Goal: Task Accomplishment & Management: Manage account settings

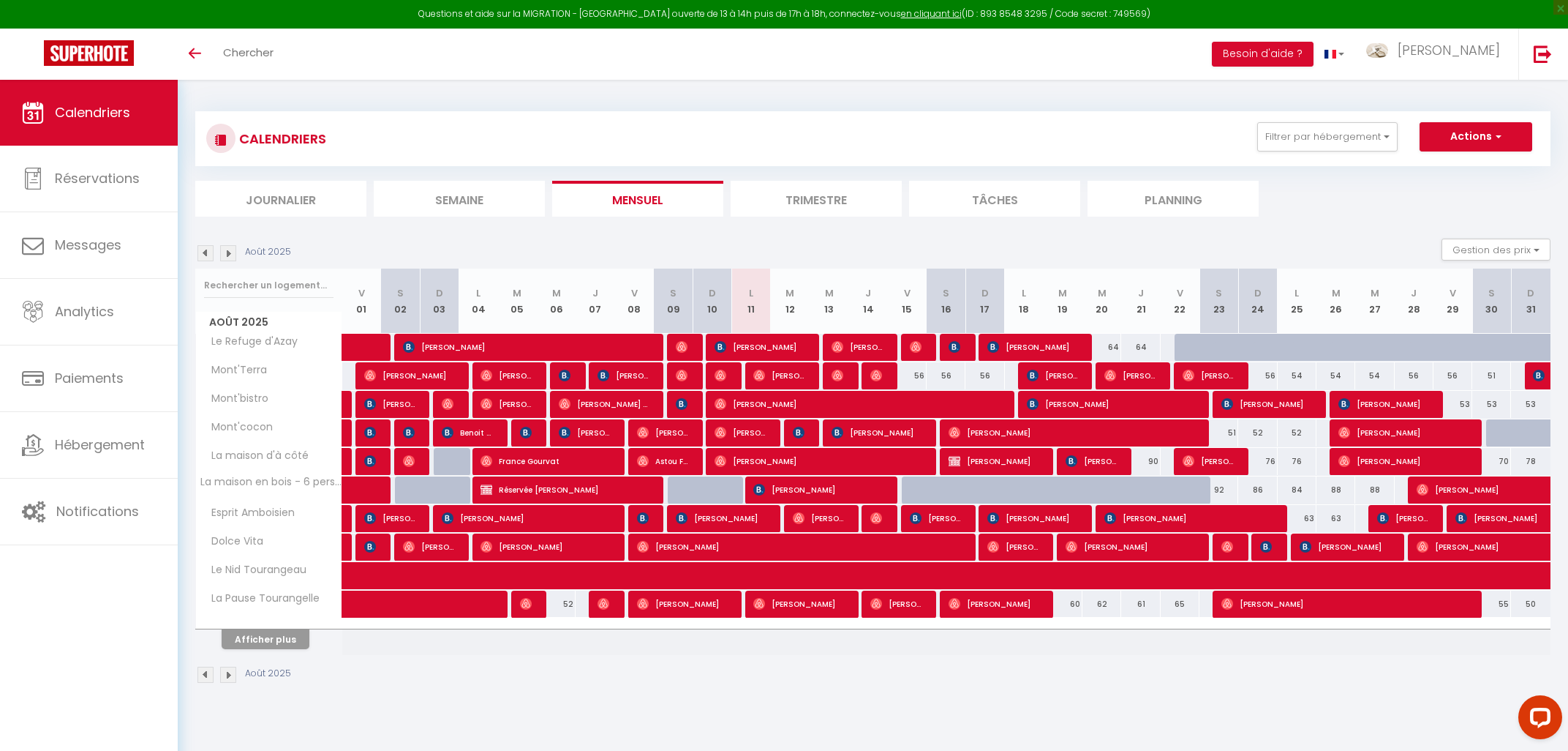
click at [226, 250] on img at bounding box center [228, 253] width 16 height 16
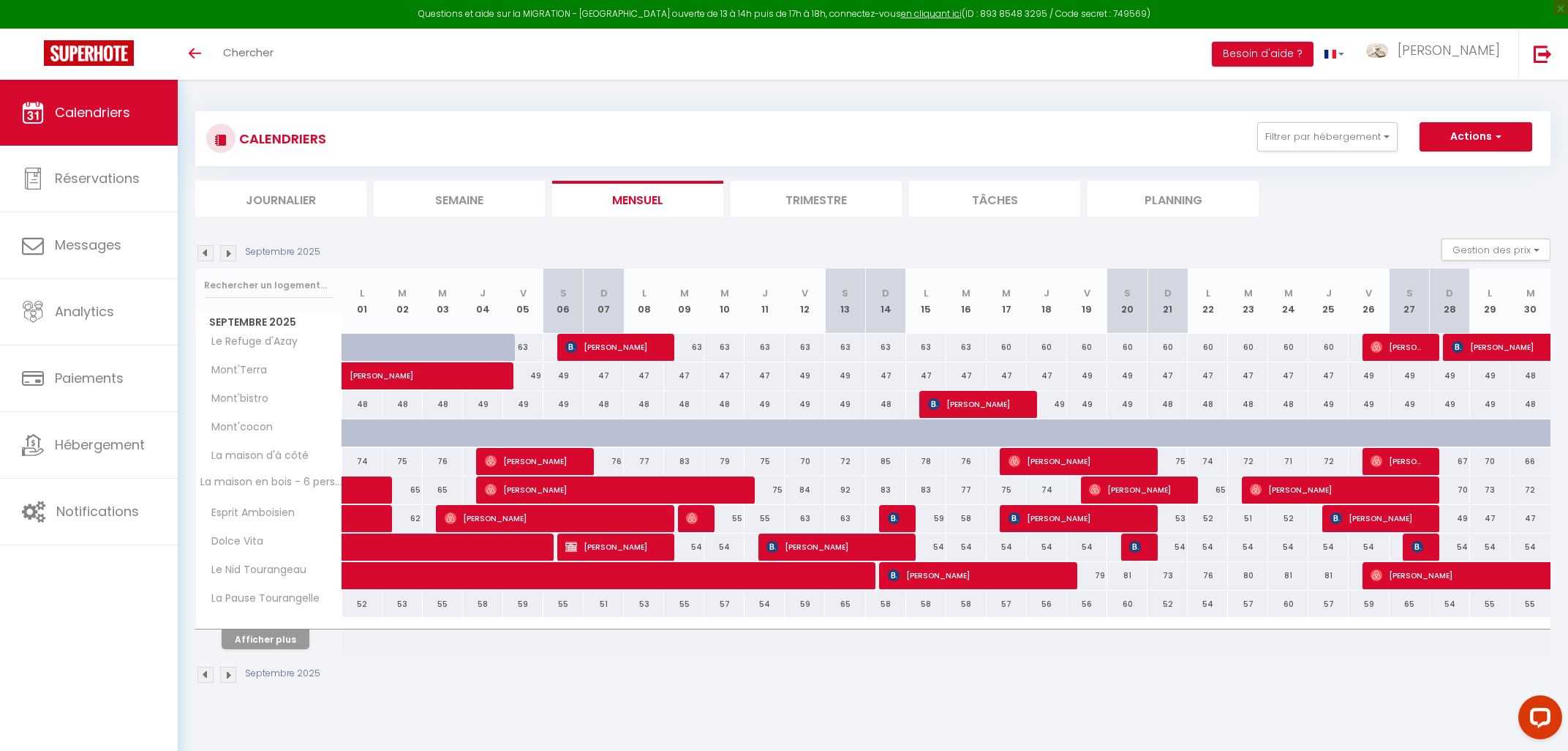
click at [226, 250] on img at bounding box center [228, 253] width 16 height 16
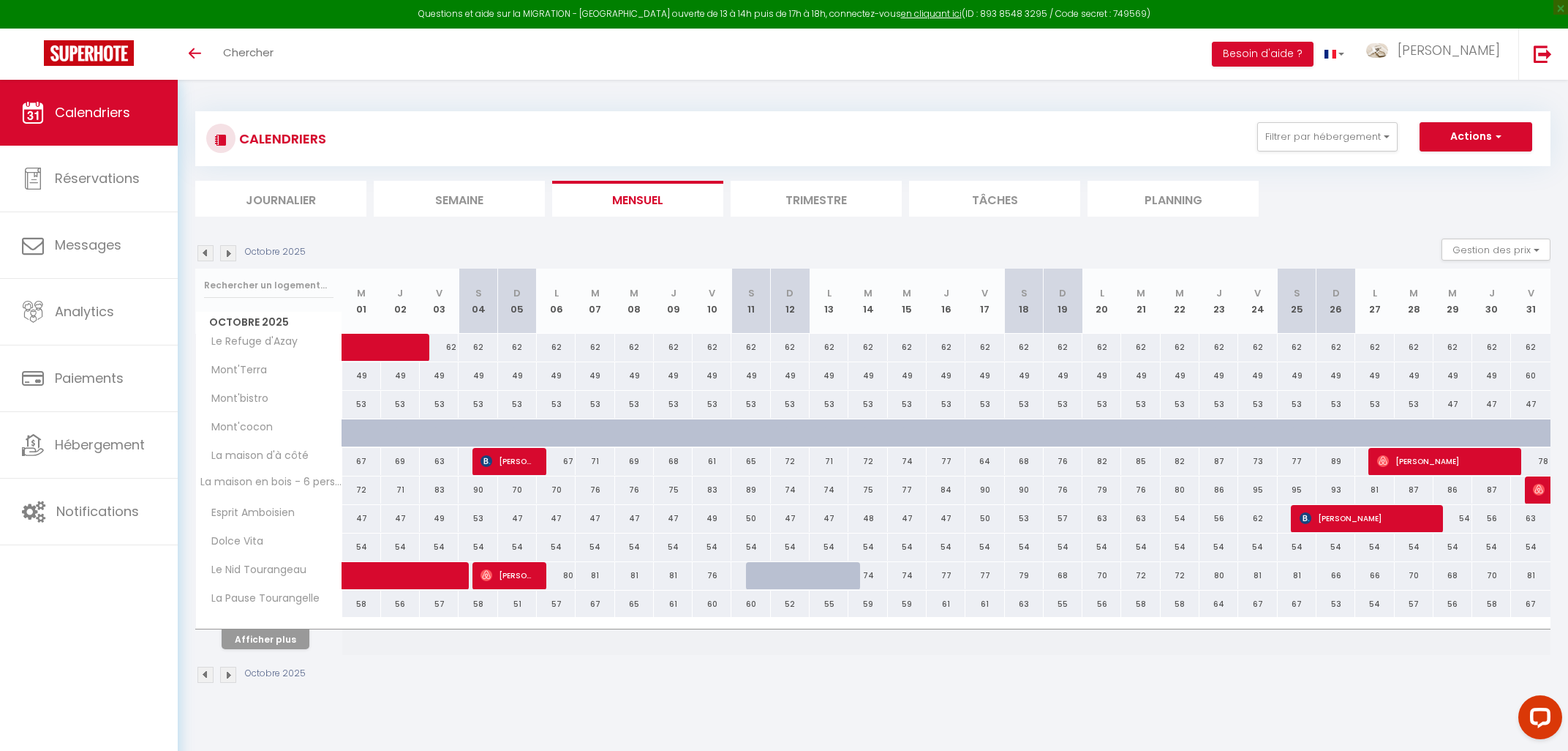
click at [226, 250] on img at bounding box center [228, 253] width 16 height 16
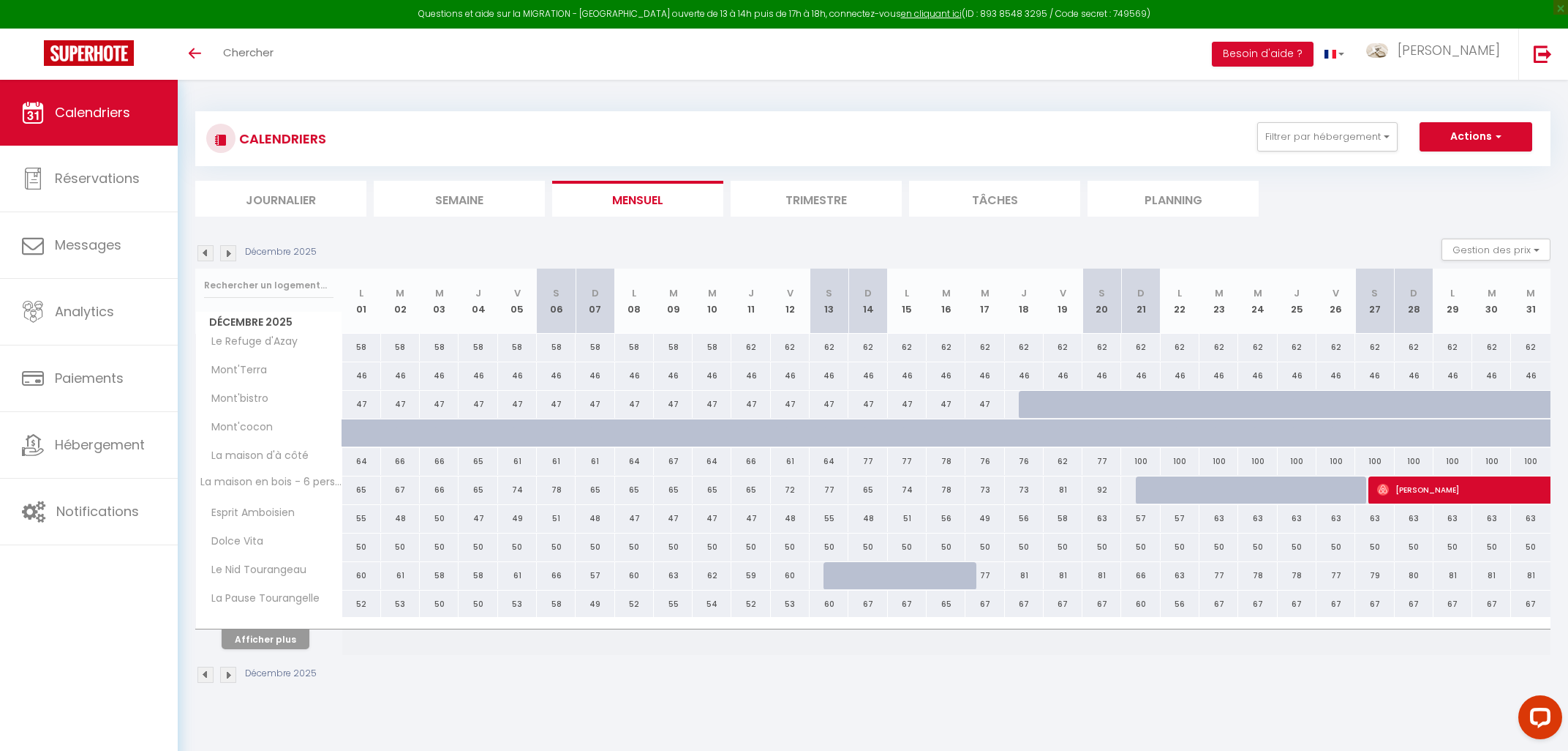
click at [226, 250] on img at bounding box center [228, 253] width 16 height 16
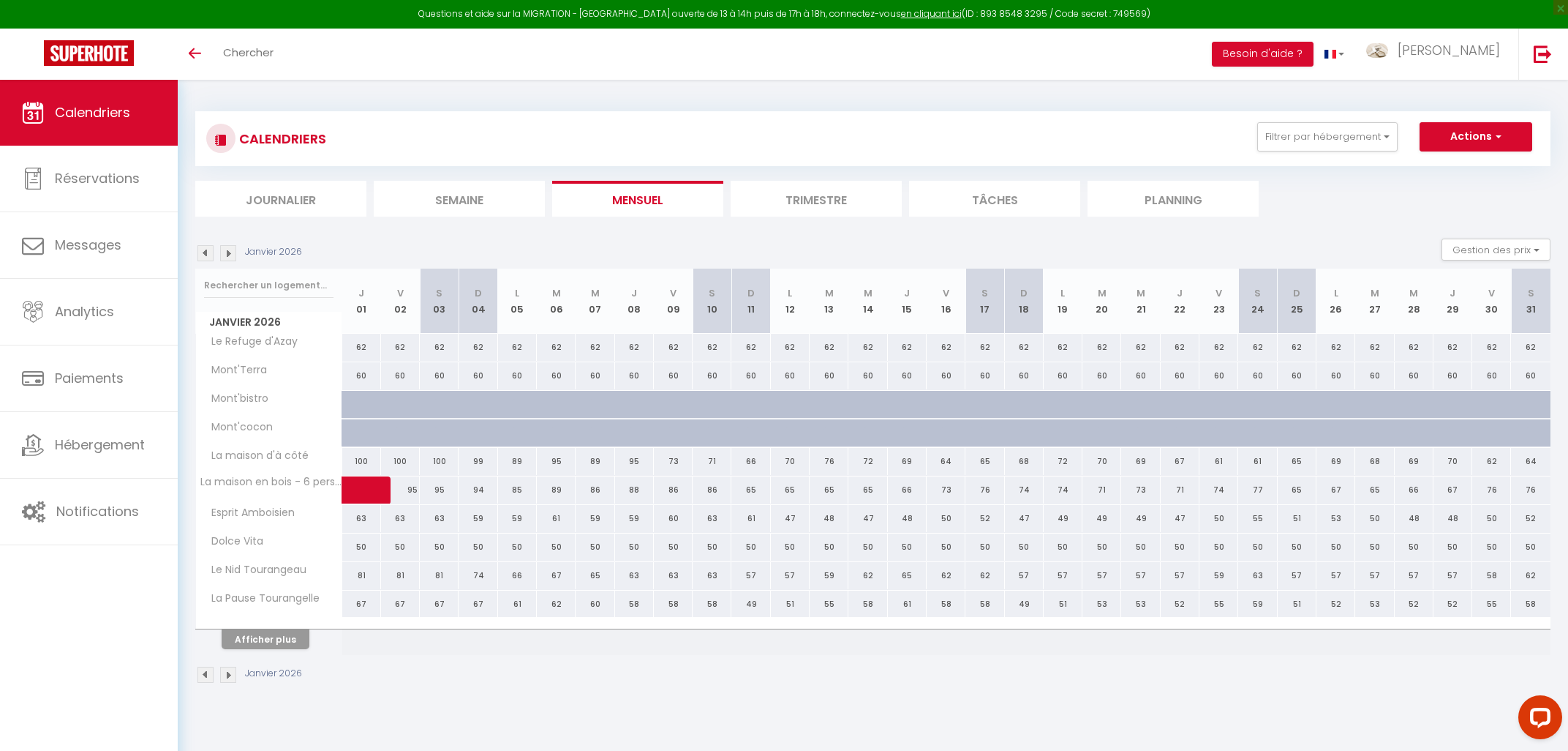
click at [226, 250] on img at bounding box center [228, 253] width 16 height 16
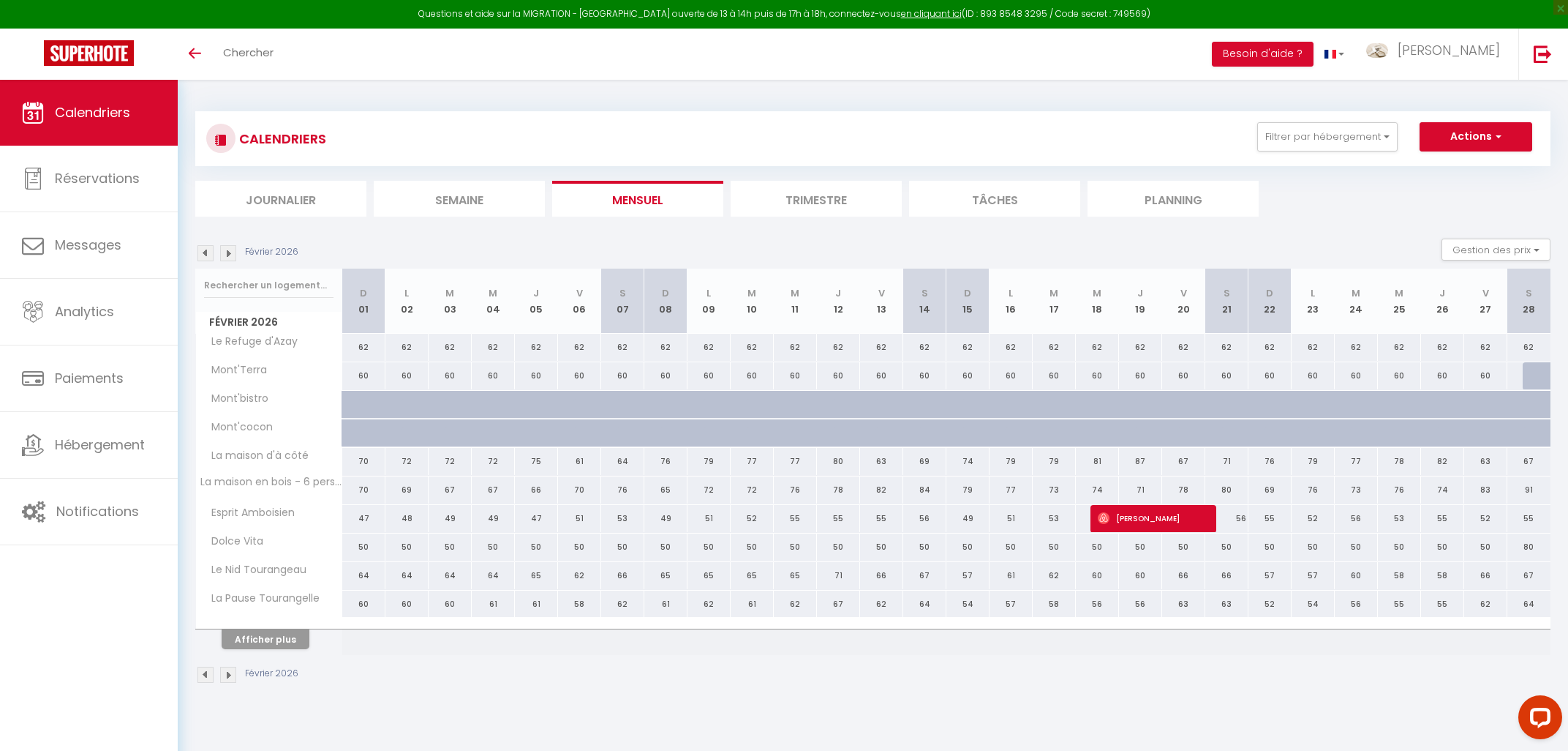
click at [226, 252] on img at bounding box center [228, 253] width 16 height 16
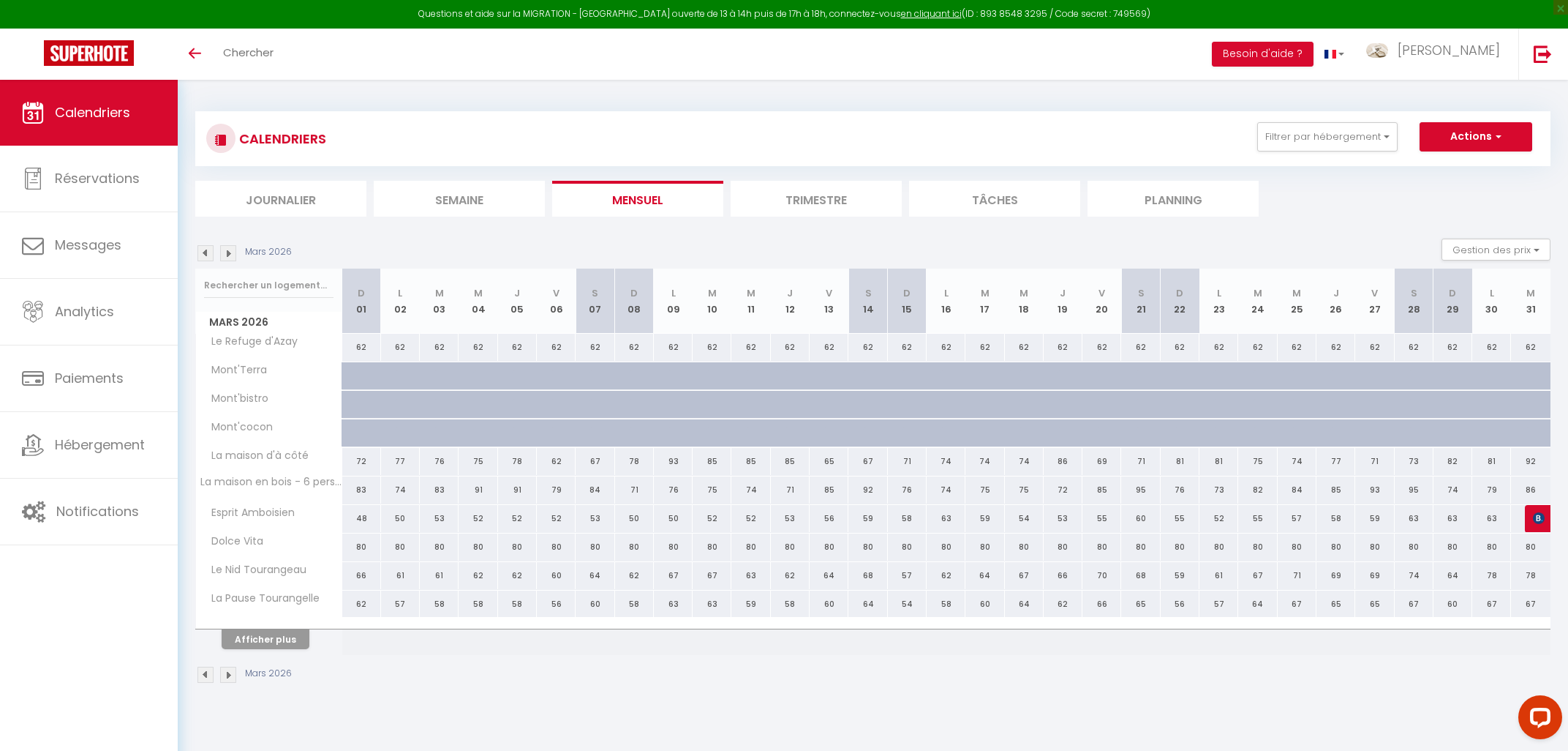
click at [226, 252] on img at bounding box center [228, 253] width 16 height 16
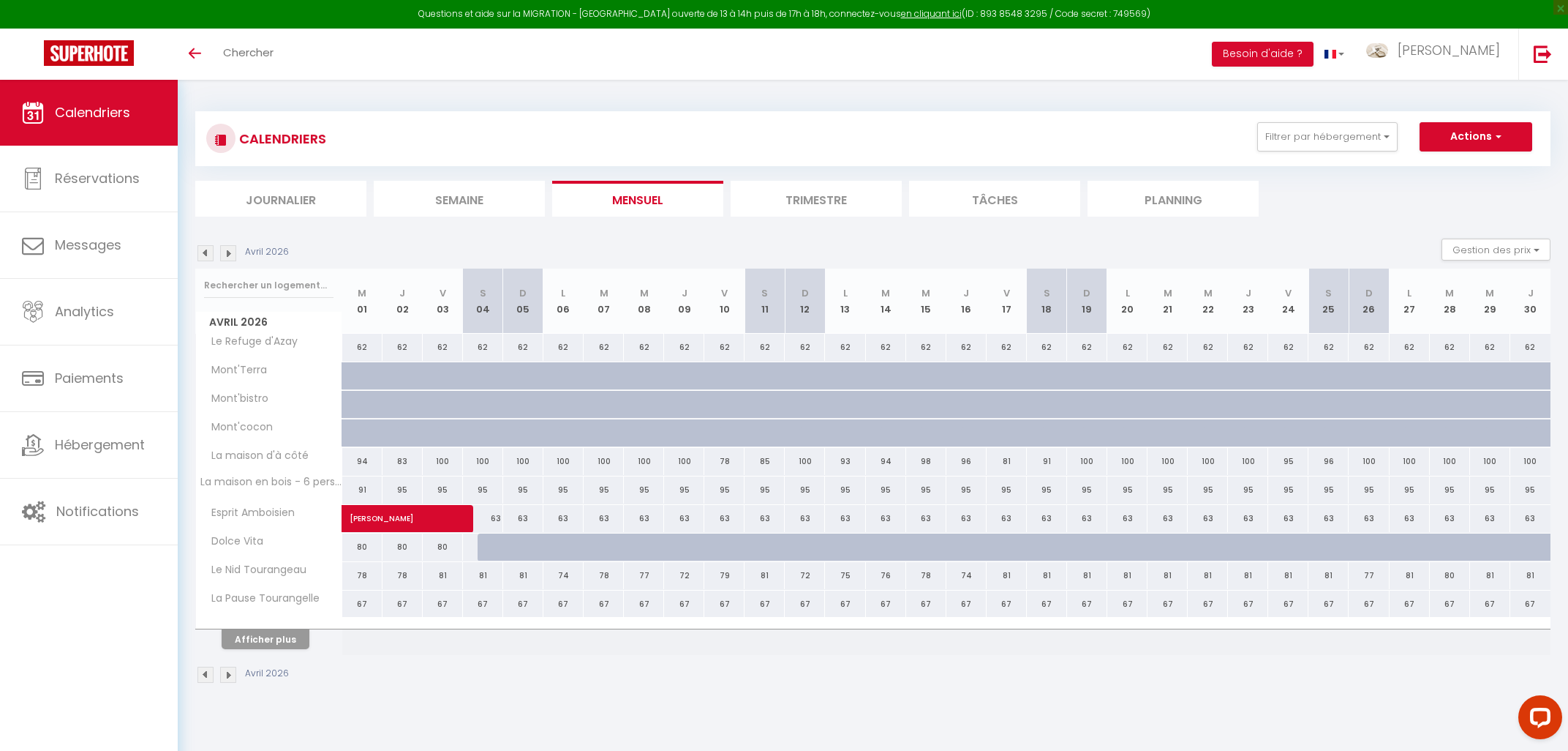
click at [226, 252] on img at bounding box center [228, 253] width 16 height 16
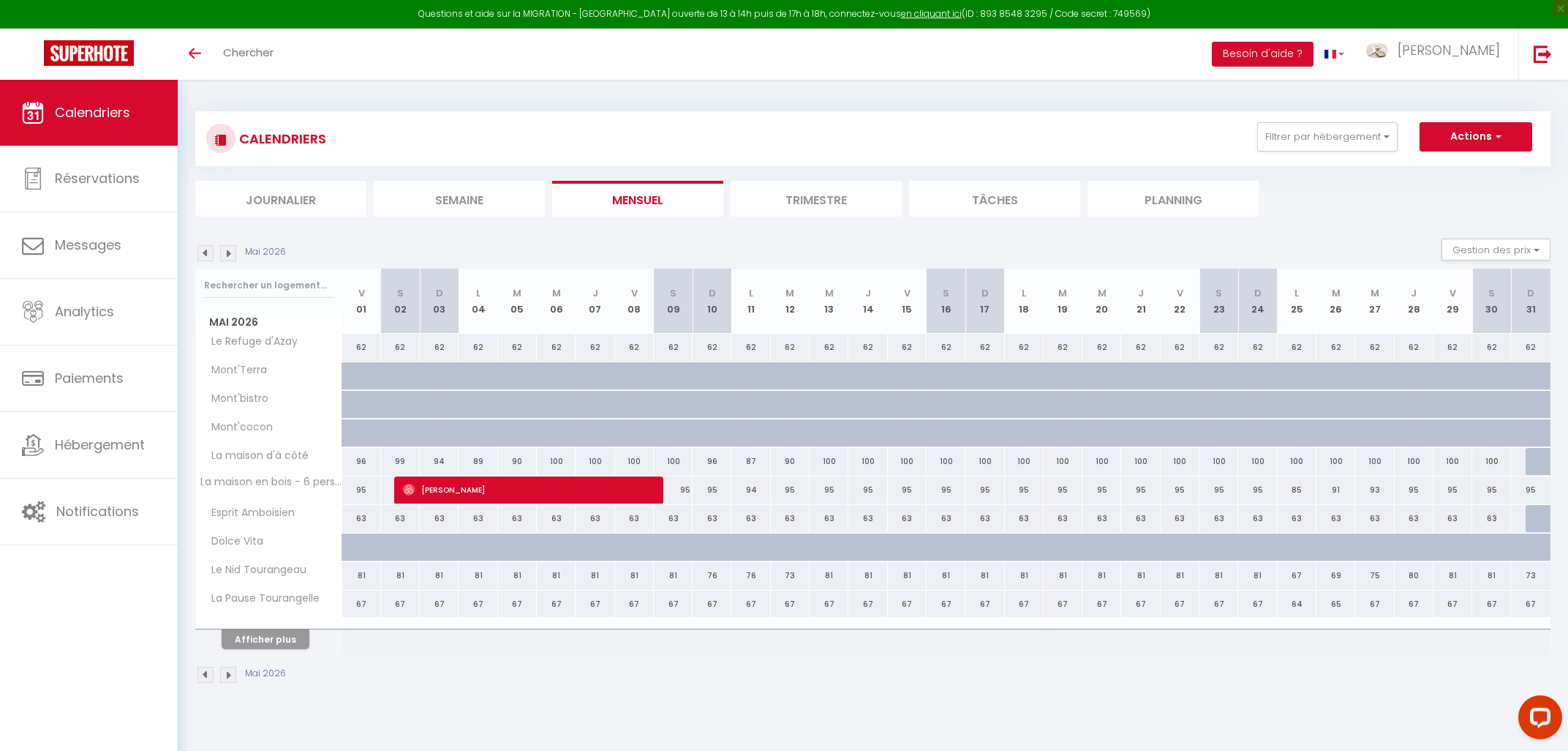
click at [226, 252] on img at bounding box center [228, 253] width 16 height 16
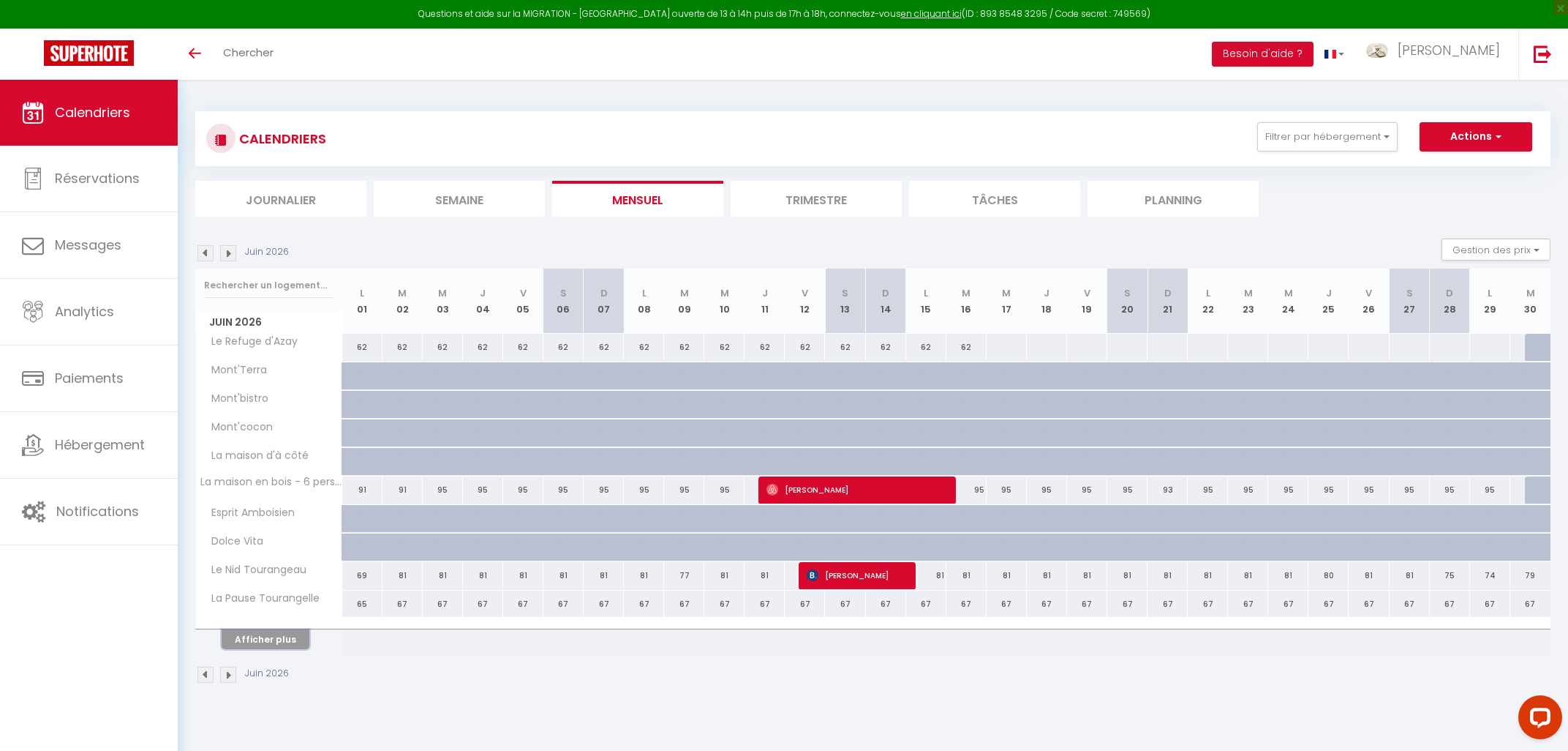
click at [289, 633] on button "Afficher plus" at bounding box center [265, 639] width 88 height 20
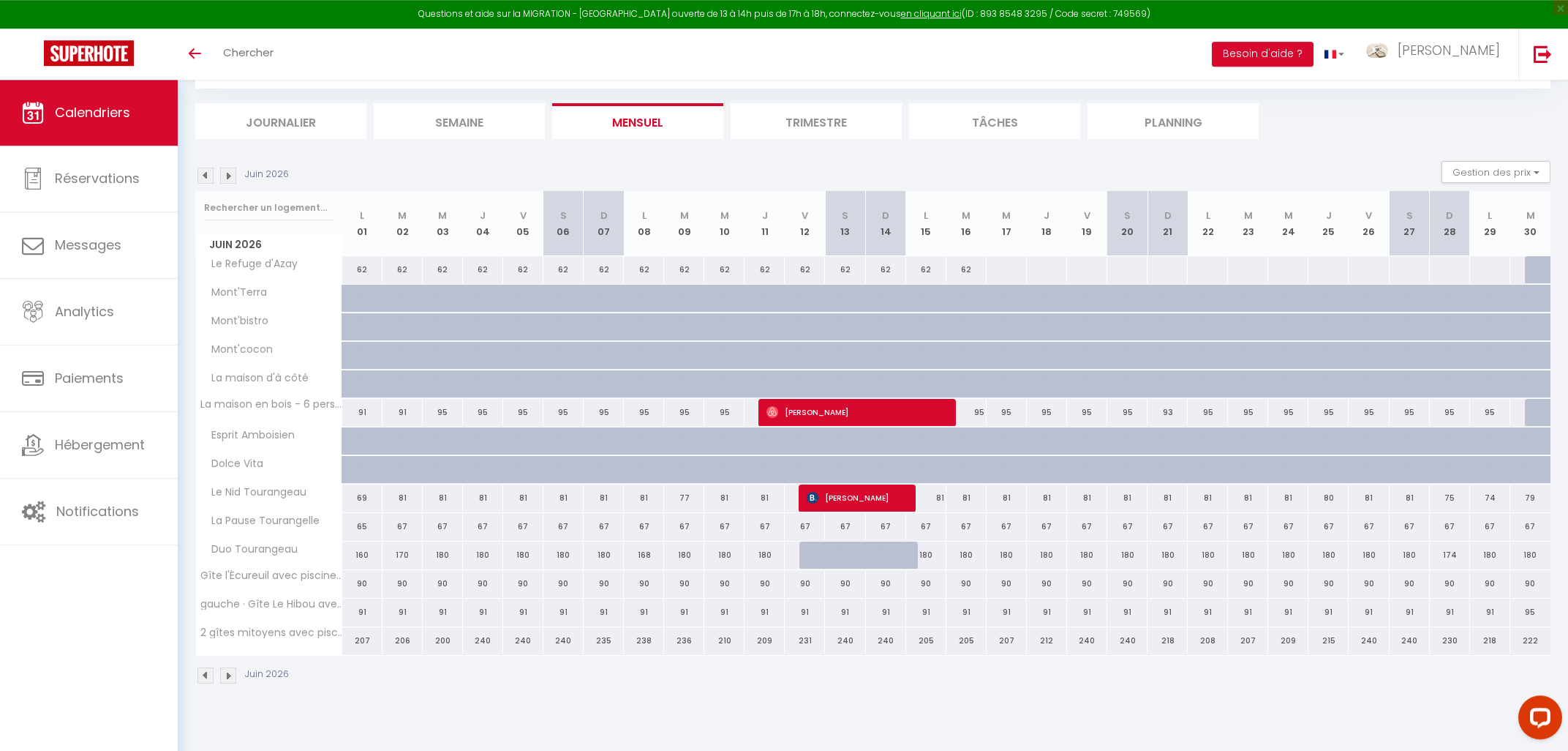
scroll to position [79, 0]
click at [234, 172] on img at bounding box center [228, 174] width 16 height 16
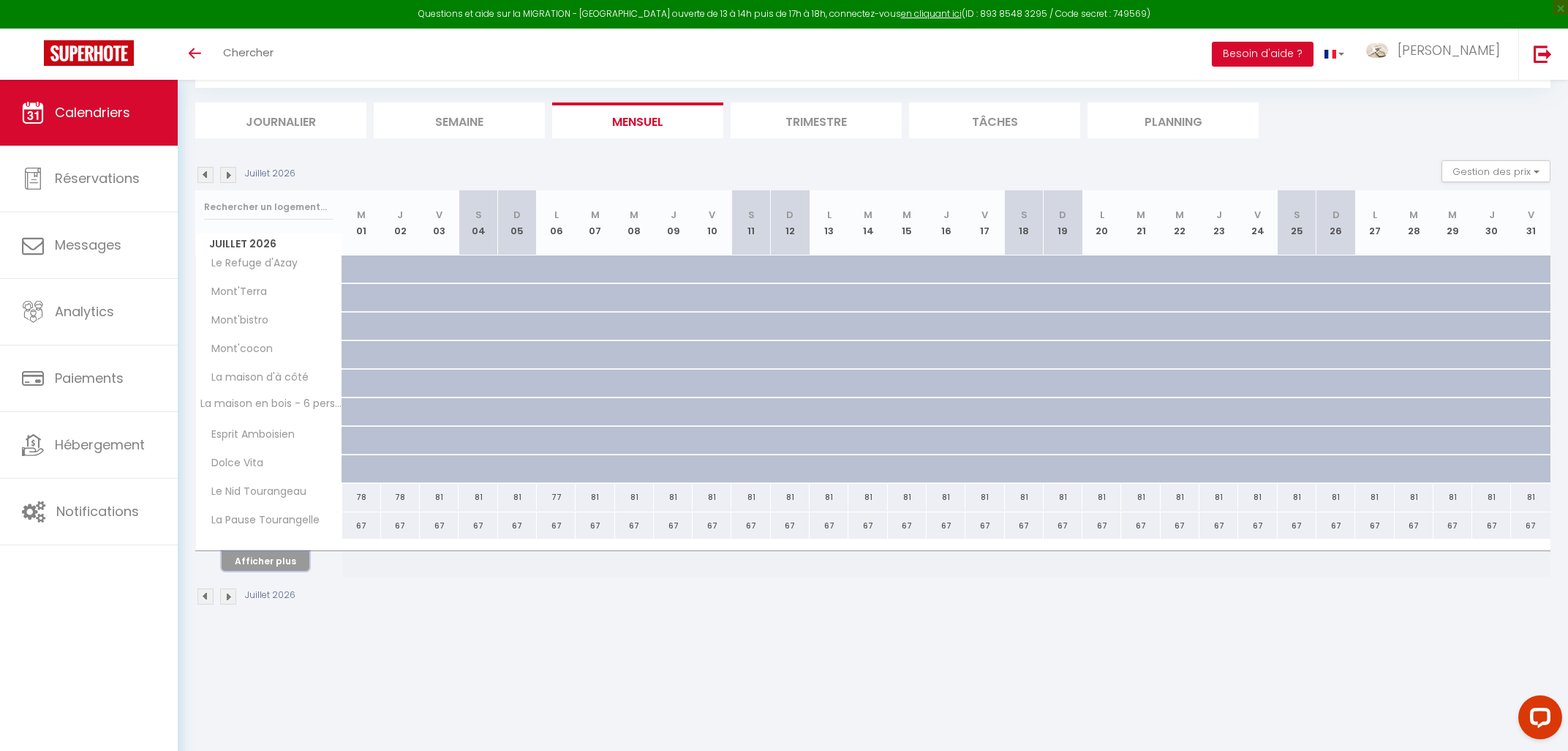
click at [250, 566] on button "Afficher plus" at bounding box center [265, 561] width 88 height 20
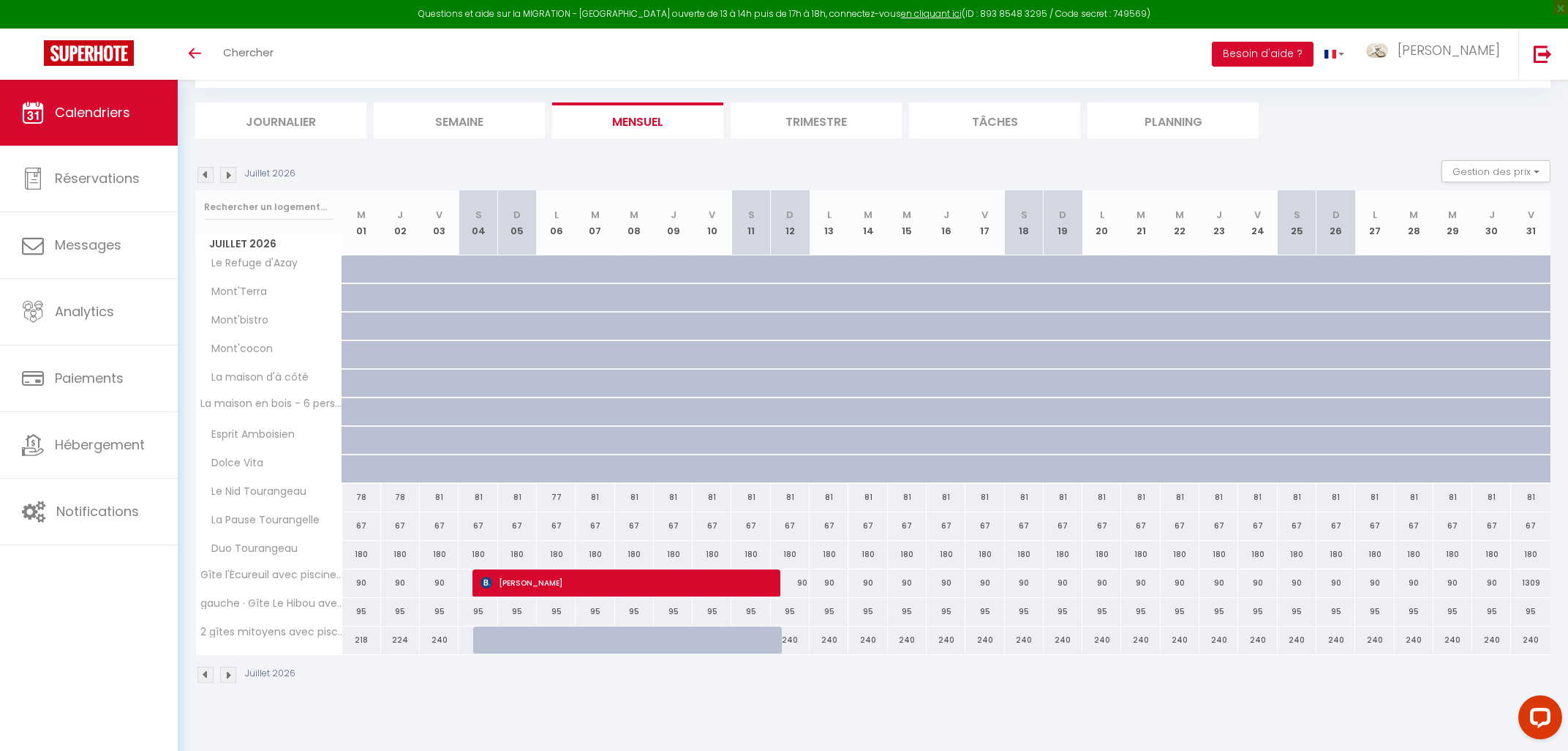
click at [1525, 589] on div "1309" at bounding box center [1531, 583] width 39 height 28
type input "1309"
type input "Ven 31 Juillet 2026"
type input "[DATE]"
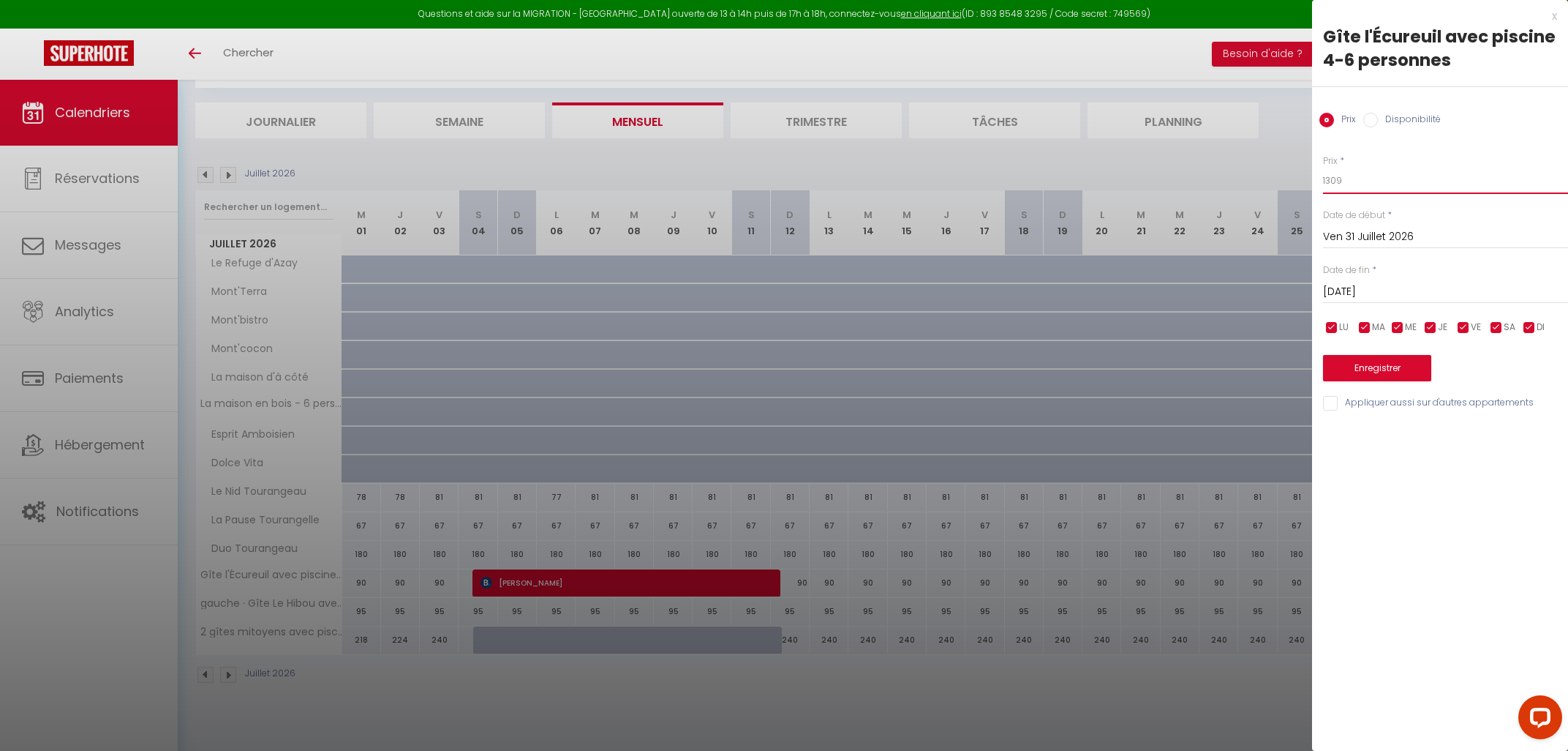
drag, startPoint x: 1351, startPoint y: 181, endPoint x: 1283, endPoint y: 184, distance: 68.1
click at [1323, 184] on input "1309" at bounding box center [1445, 180] width 245 height 27
type input "95"
click at [1386, 292] on input "[DATE]" at bounding box center [1445, 291] width 245 height 19
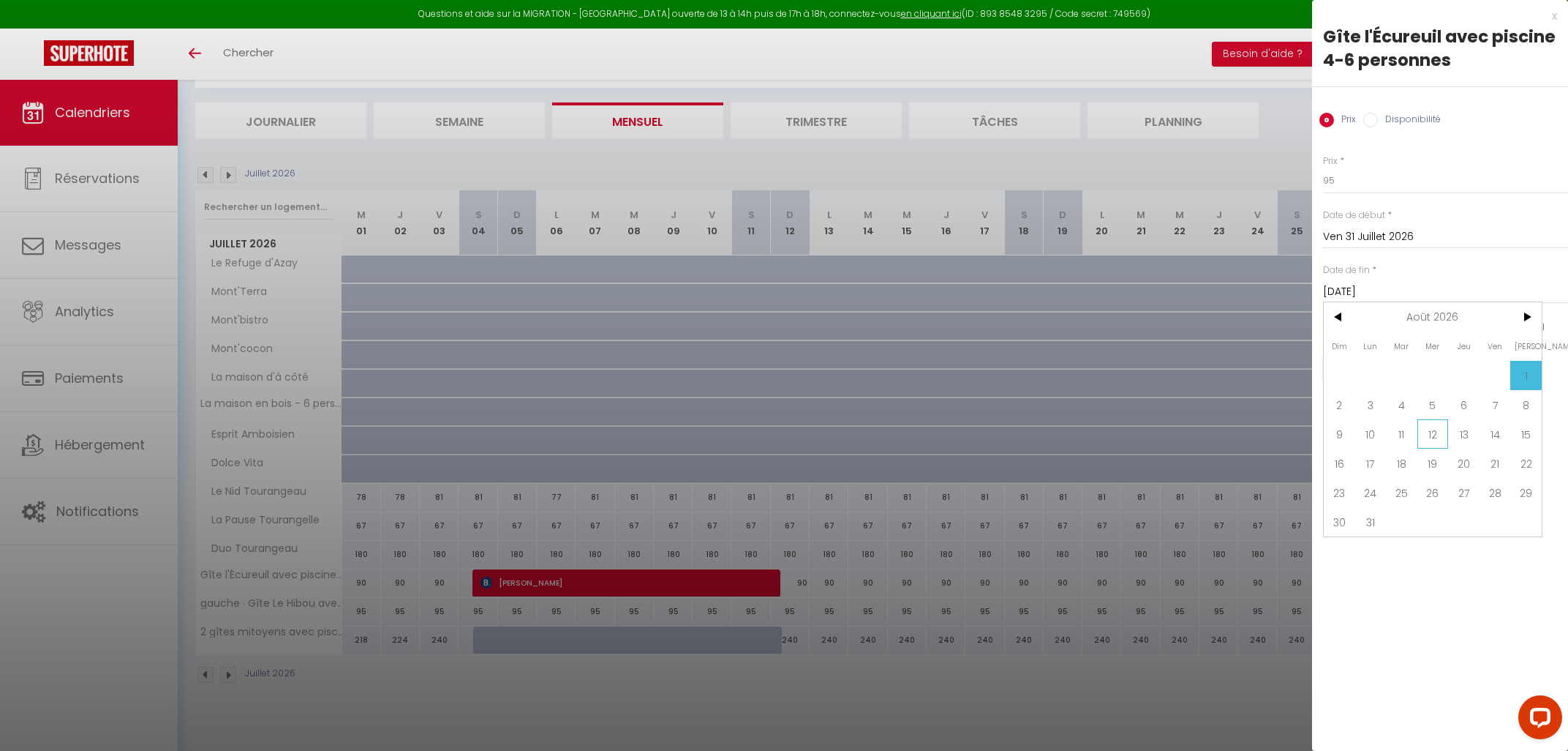
click at [1435, 437] on span "12" at bounding box center [1432, 434] width 31 height 30
type input "Mer 12 Août 2026"
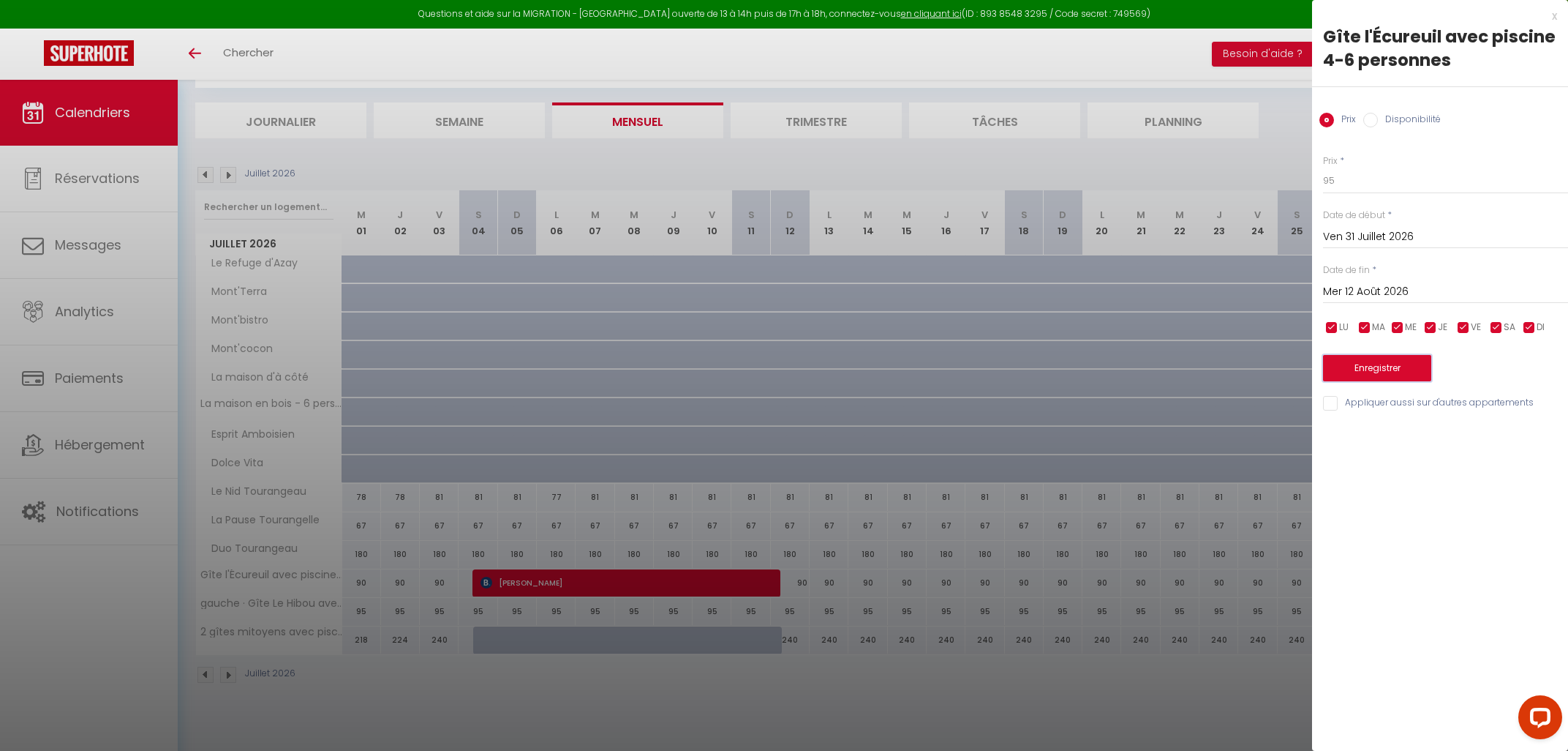
click at [1385, 371] on button "Enregistrer" at bounding box center [1377, 367] width 108 height 27
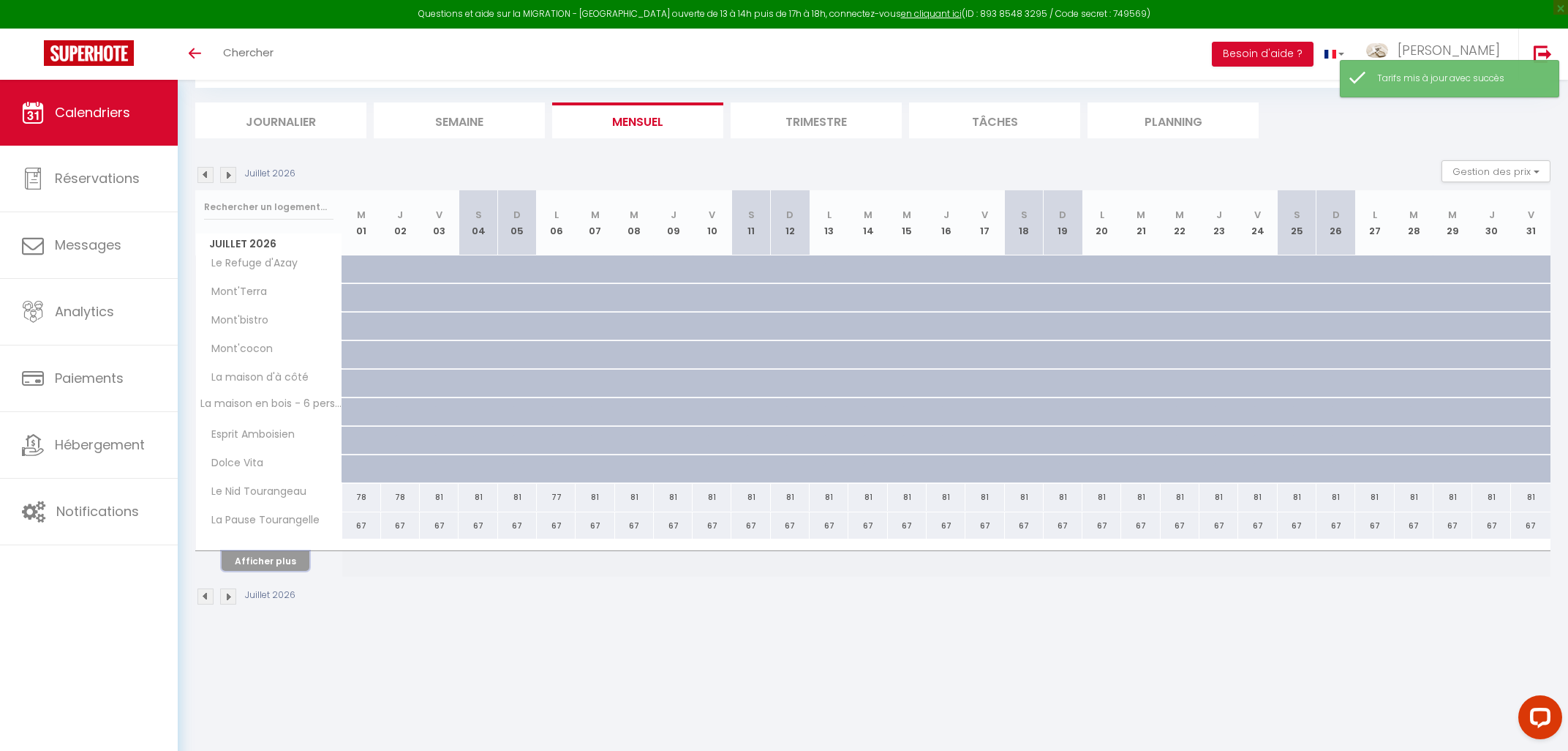
click at [283, 558] on button "Afficher plus" at bounding box center [265, 561] width 88 height 20
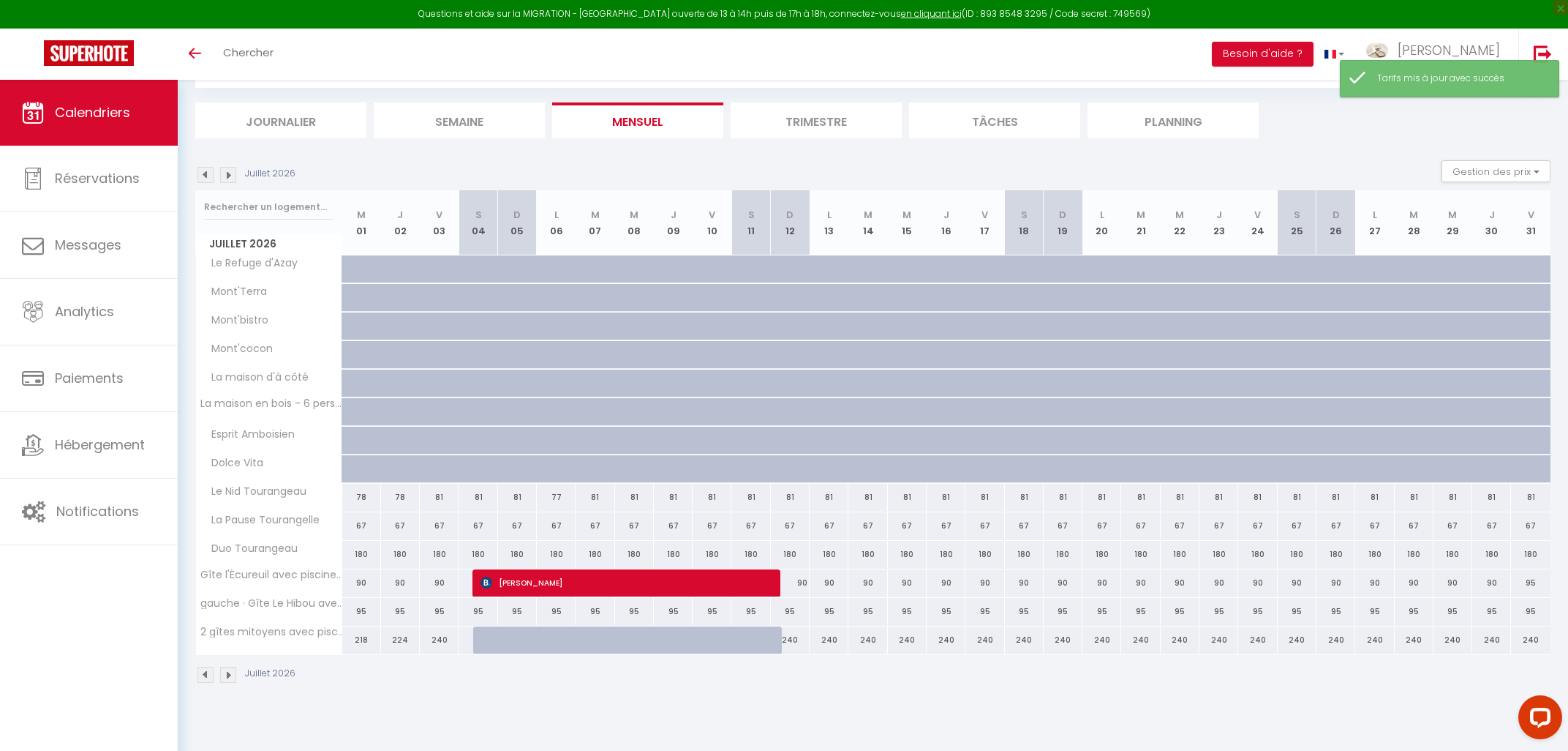
click at [229, 174] on img at bounding box center [228, 174] width 16 height 16
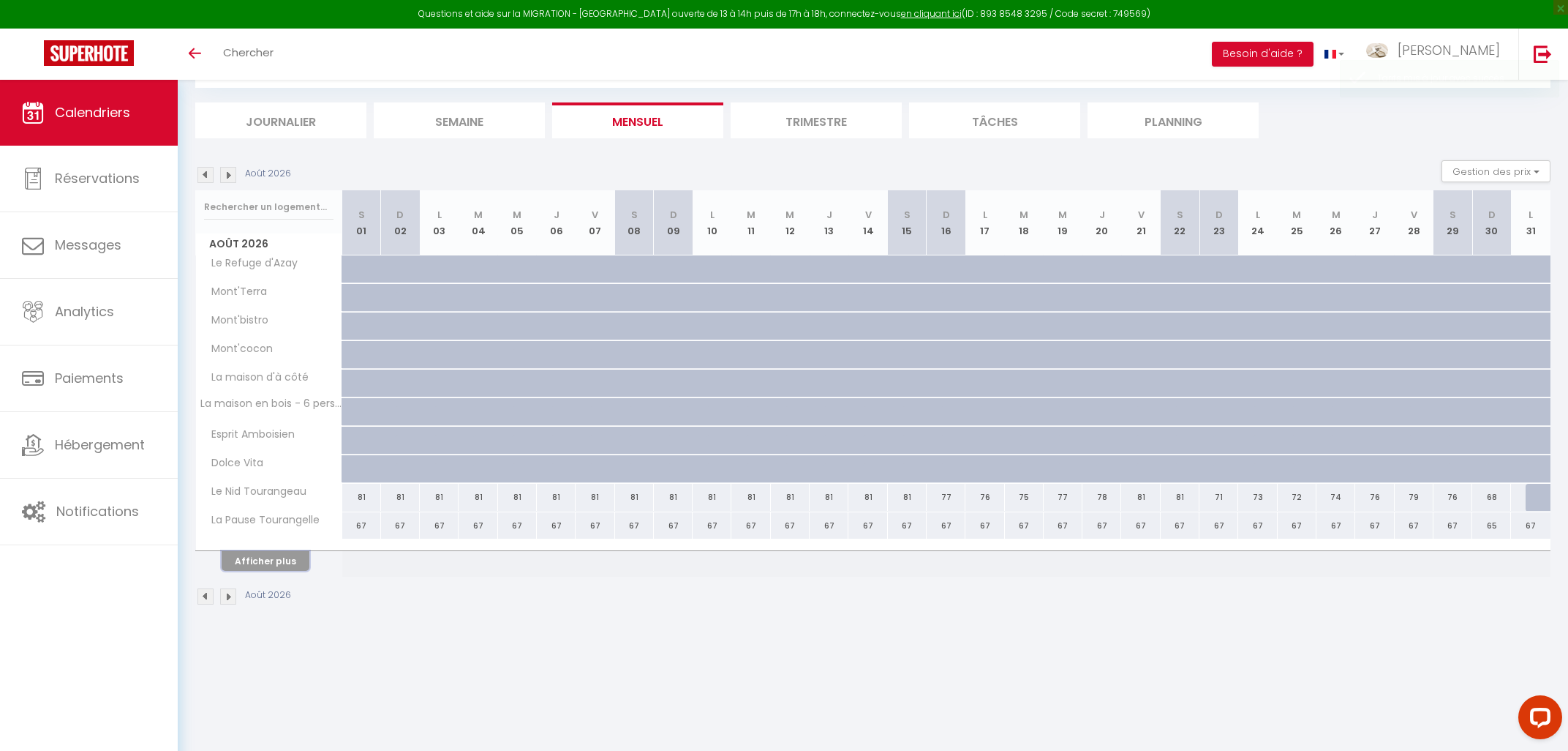
click at [257, 556] on button "Afficher plus" at bounding box center [265, 561] width 88 height 20
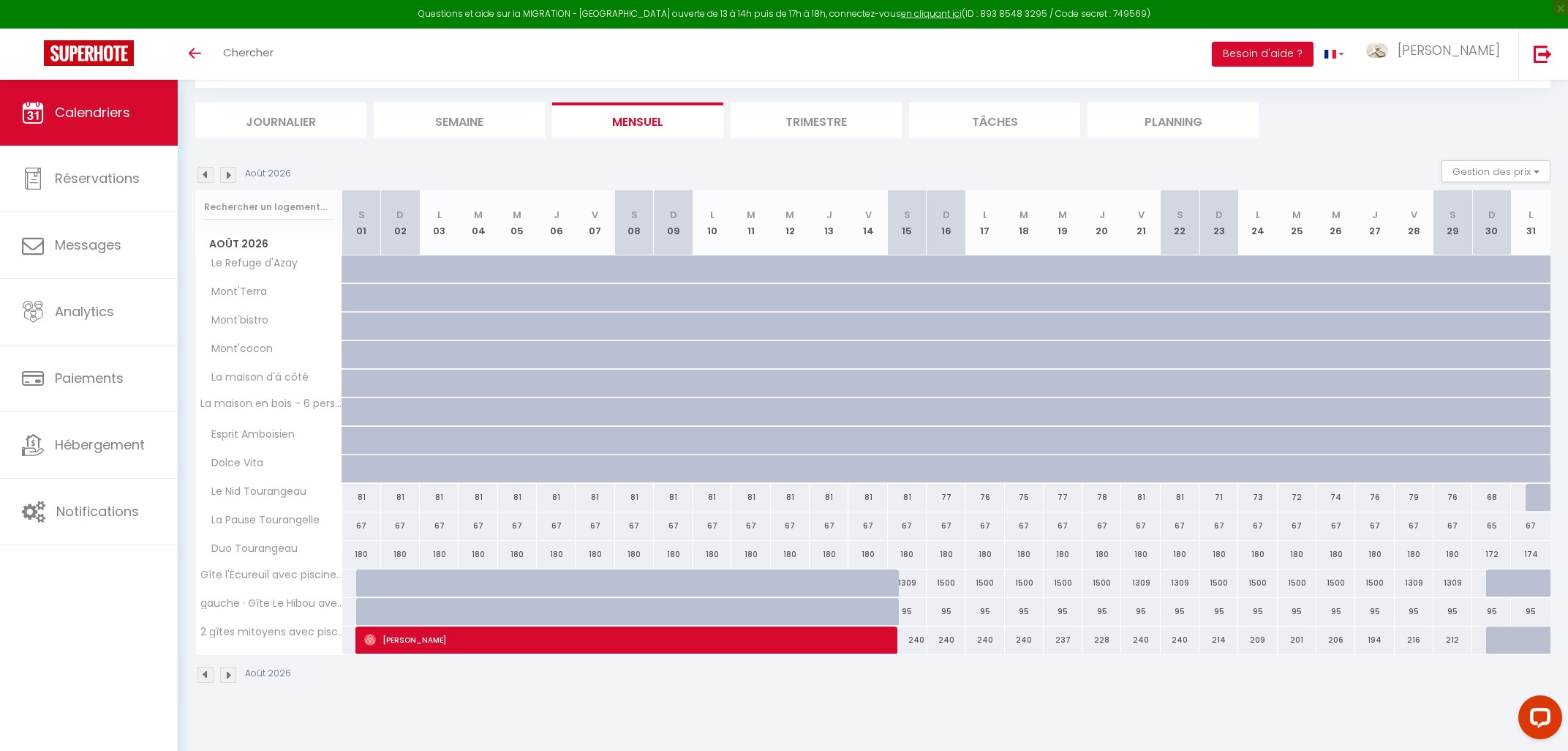
click at [902, 583] on div "1309" at bounding box center [906, 583] width 38 height 28
type input "1309"
type input "[DATE]"
type input "Dim 16 Août 2026"
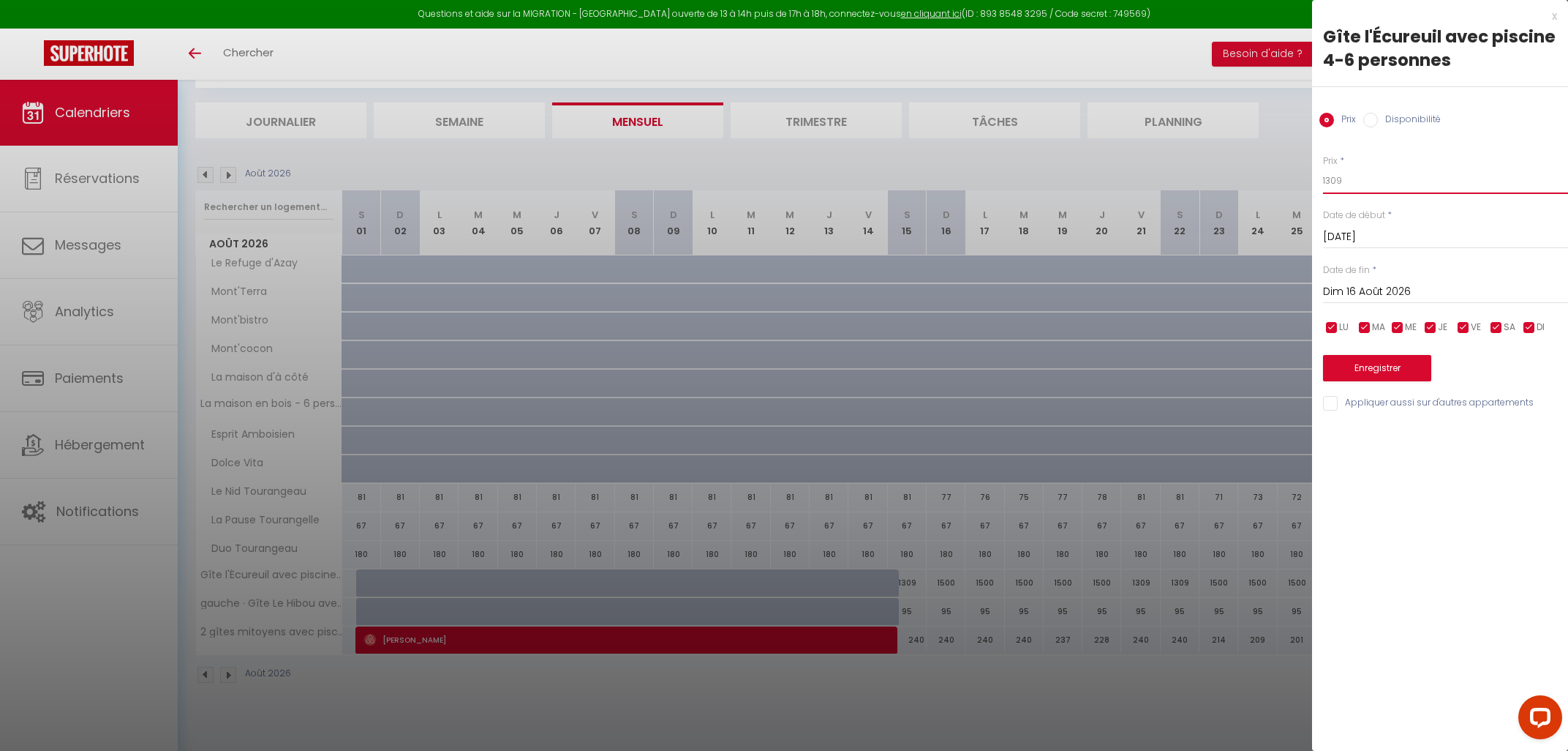
drag, startPoint x: 1367, startPoint y: 184, endPoint x: 1209, endPoint y: 187, distance: 158.0
click at [1323, 187] on input "1309" at bounding box center [1445, 180] width 245 height 27
type input "95"
click at [1392, 292] on input "Dim 16 Août 2026" at bounding box center [1445, 291] width 245 height 19
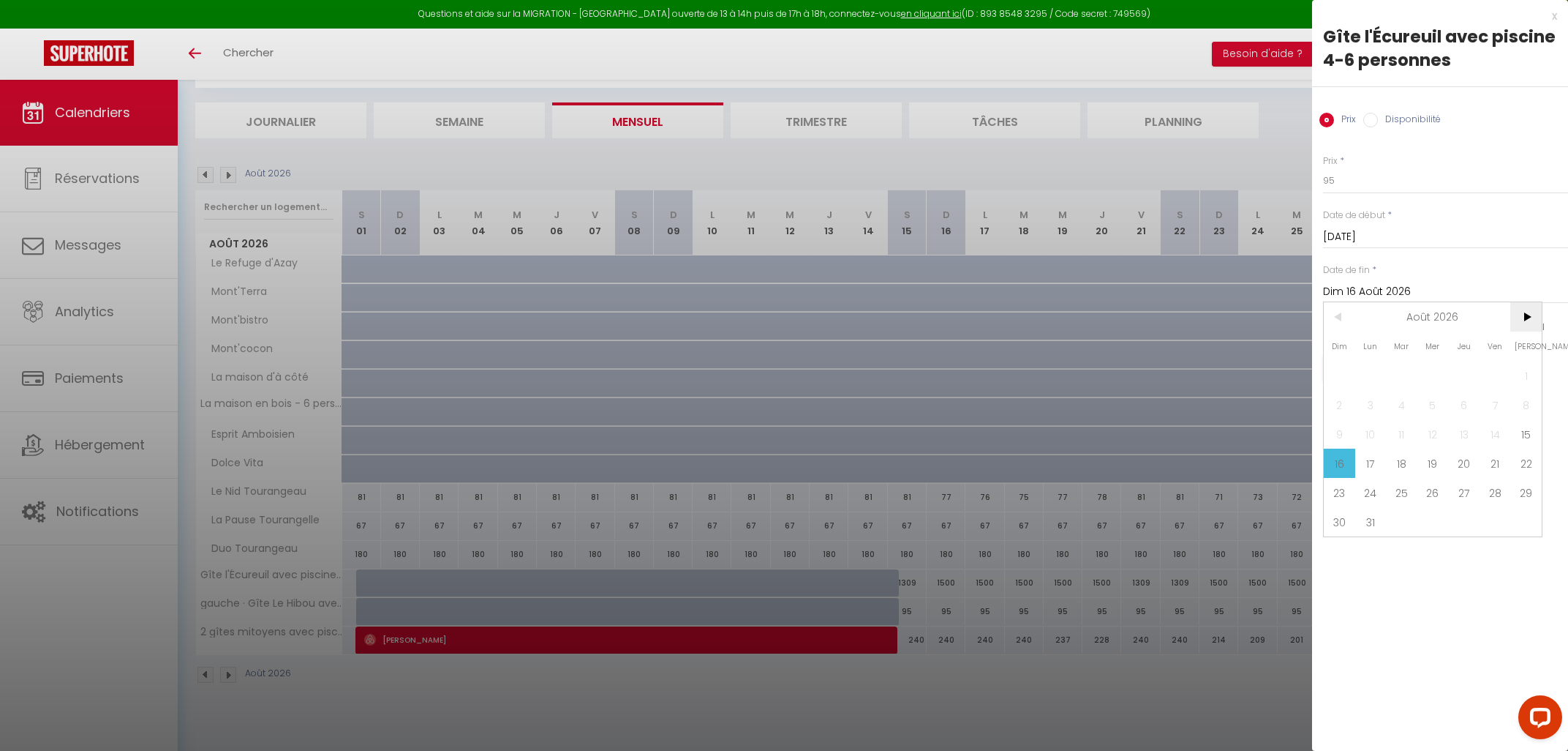
click at [1530, 324] on span ">" at bounding box center [1526, 317] width 31 height 30
click at [1403, 370] on span "1" at bounding box center [1402, 375] width 31 height 30
type input "[DATE]"
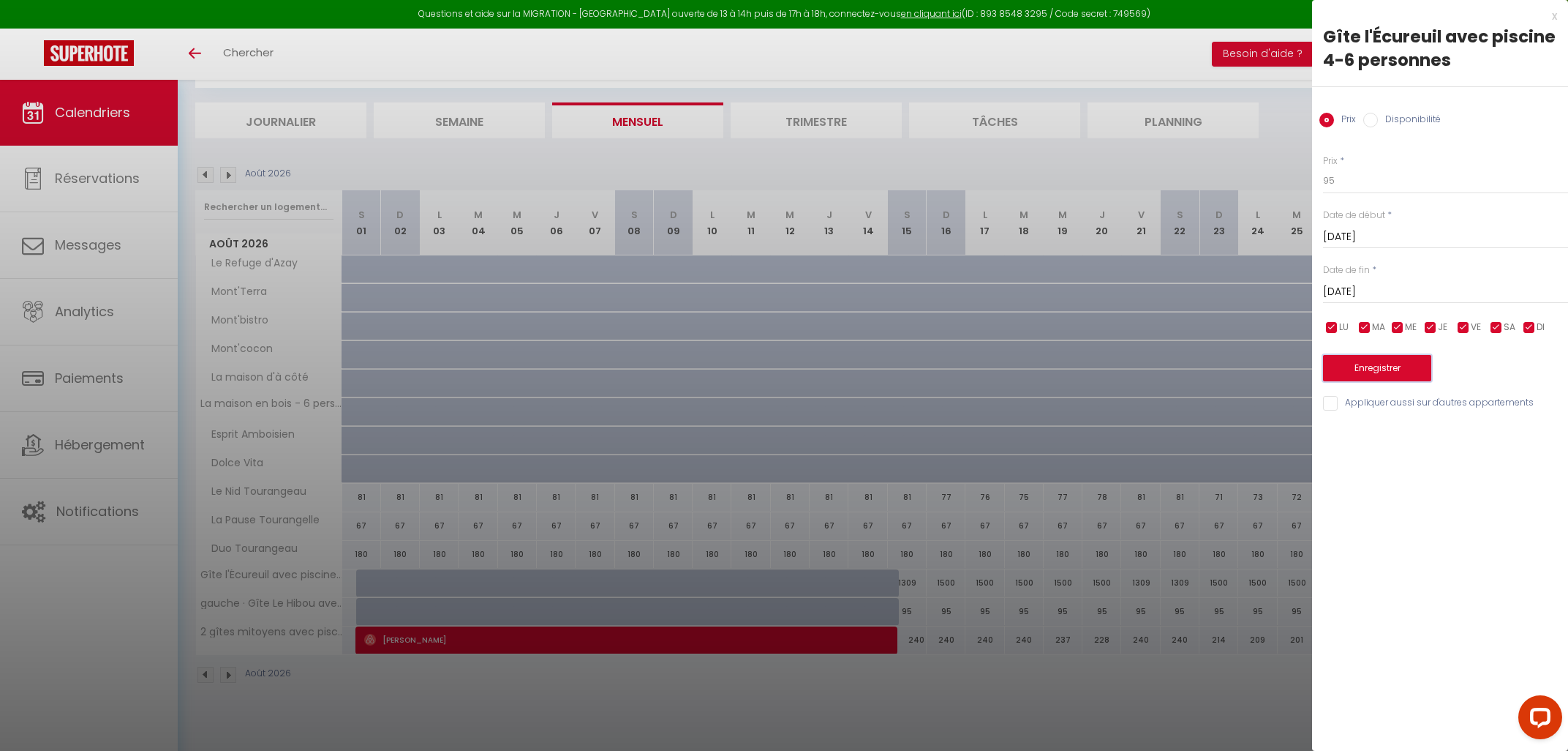
click at [1404, 373] on button "Enregistrer" at bounding box center [1377, 367] width 108 height 27
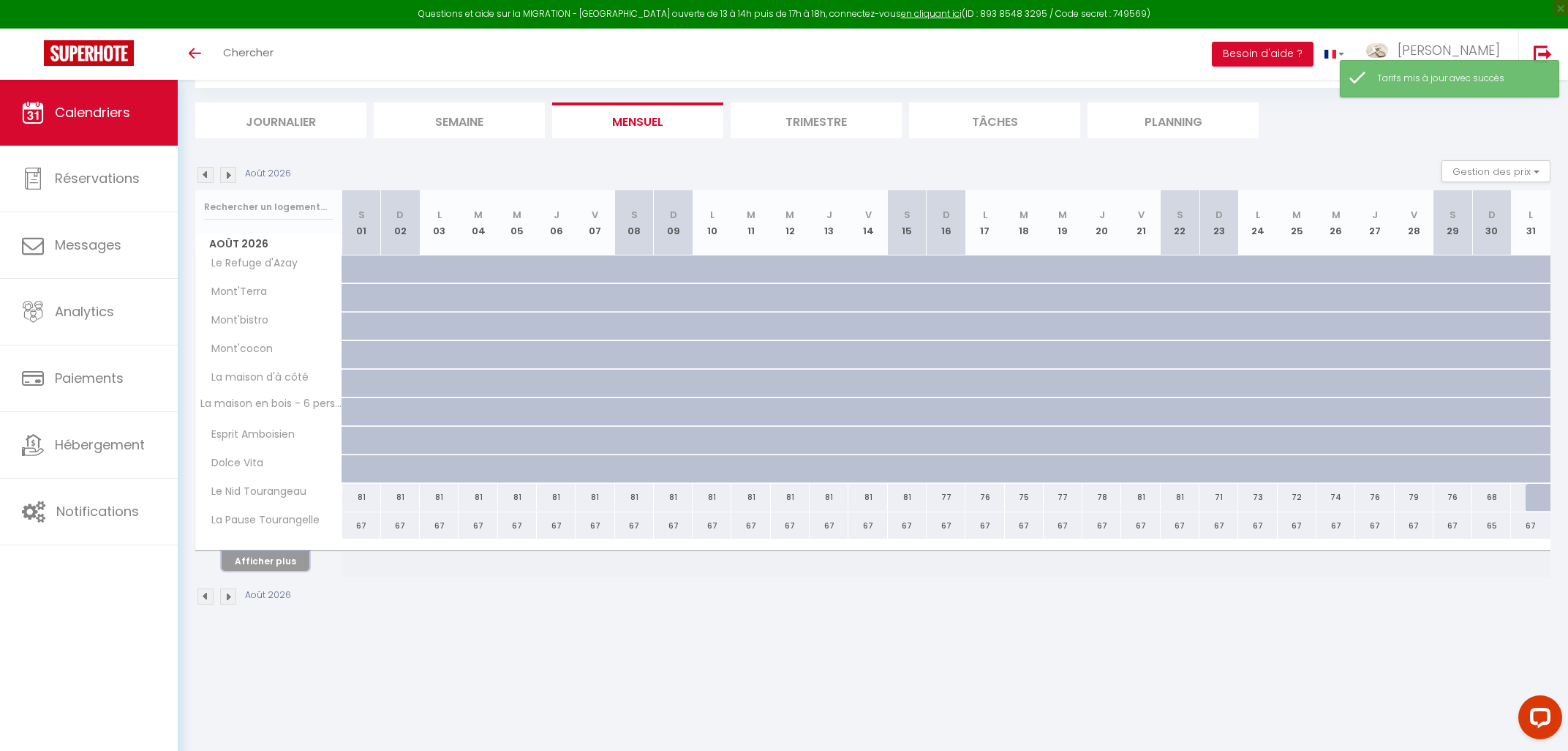
click at [271, 561] on button "Afficher plus" at bounding box center [265, 561] width 88 height 20
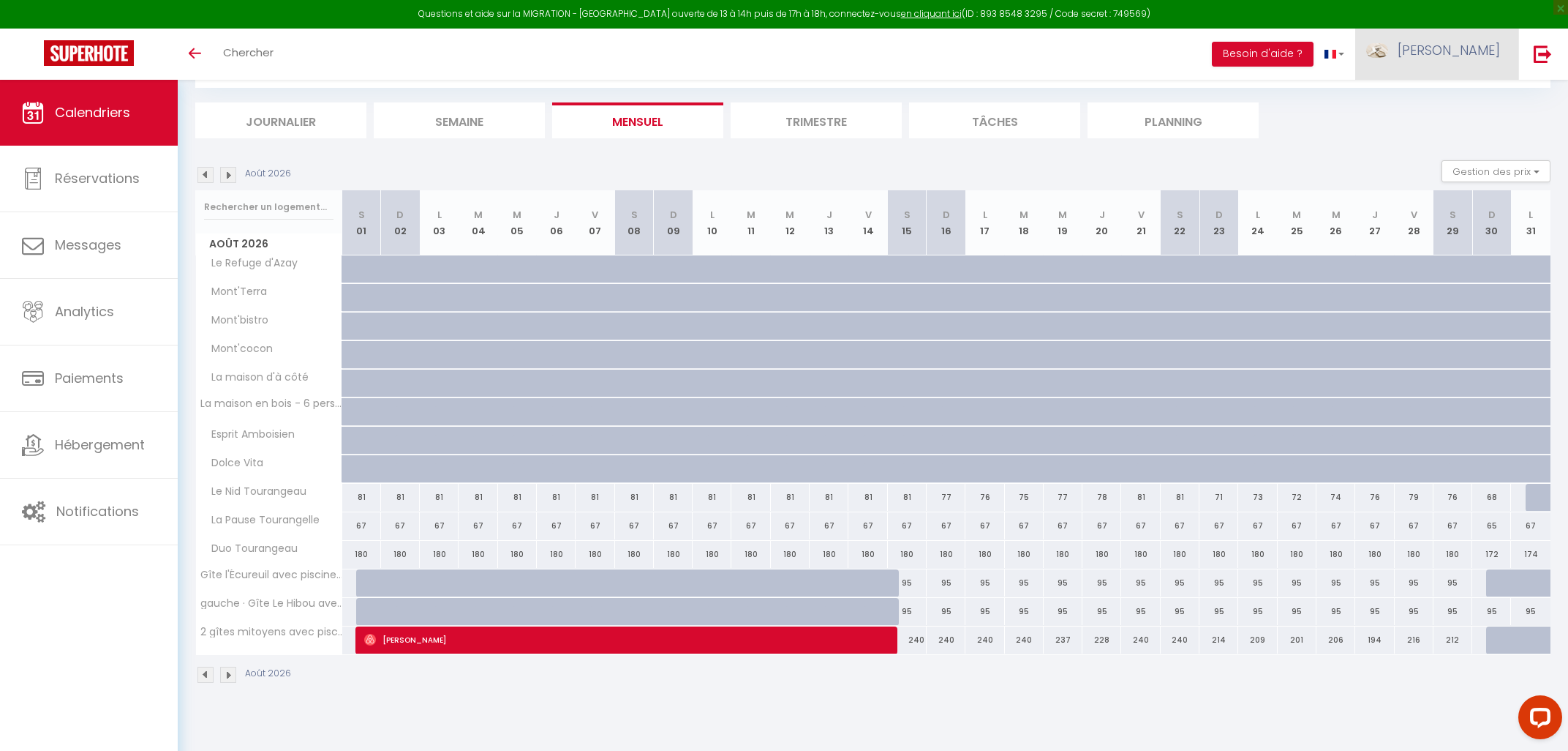
click at [1482, 57] on span "[PERSON_NAME]" at bounding box center [1448, 50] width 102 height 19
click at [1462, 123] on link "Équipe" at bounding box center [1460, 127] width 108 height 25
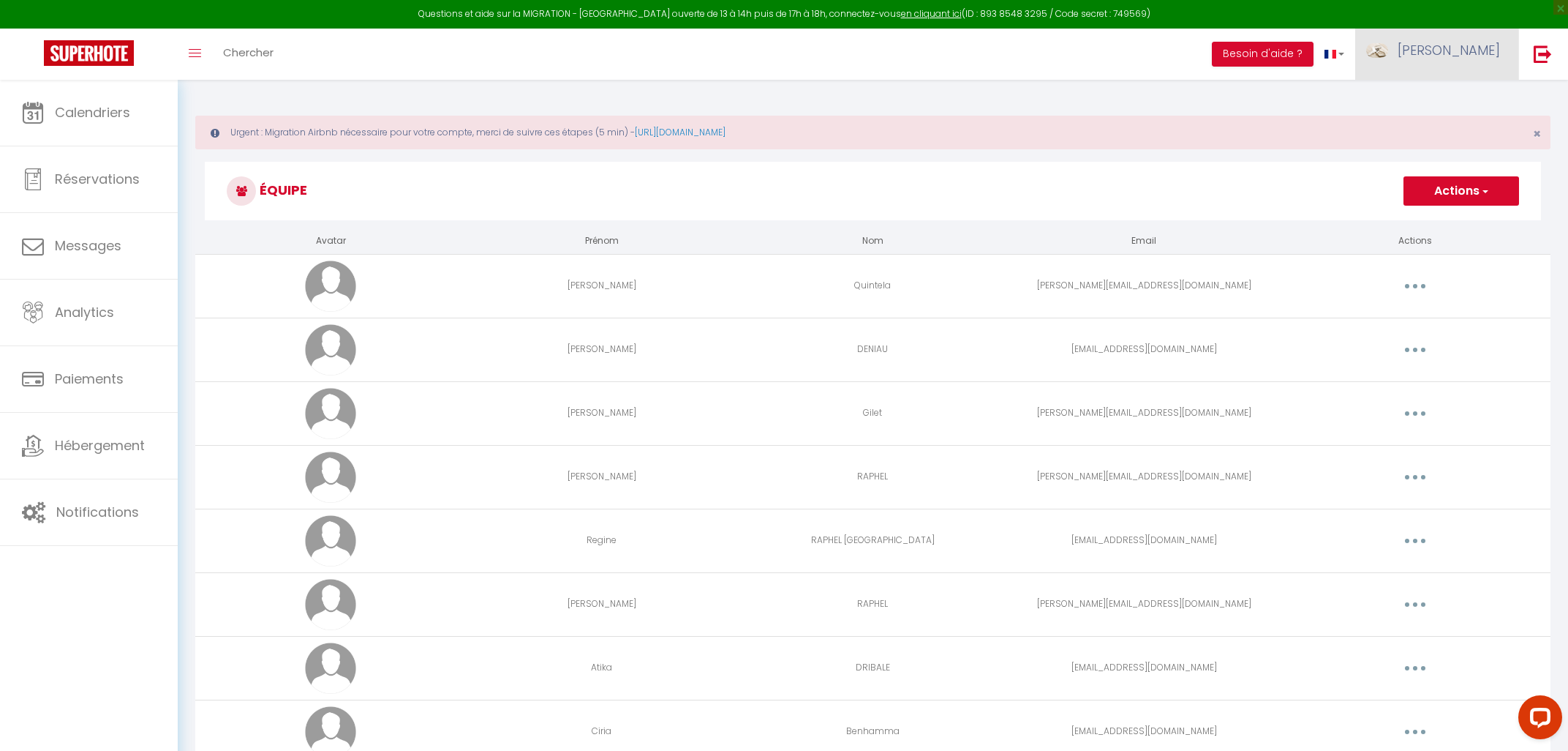
click at [1463, 44] on span "[PERSON_NAME]" at bounding box center [1448, 50] width 102 height 19
click at [1463, 97] on link "Paramètres" at bounding box center [1460, 101] width 108 height 25
select select "fr"
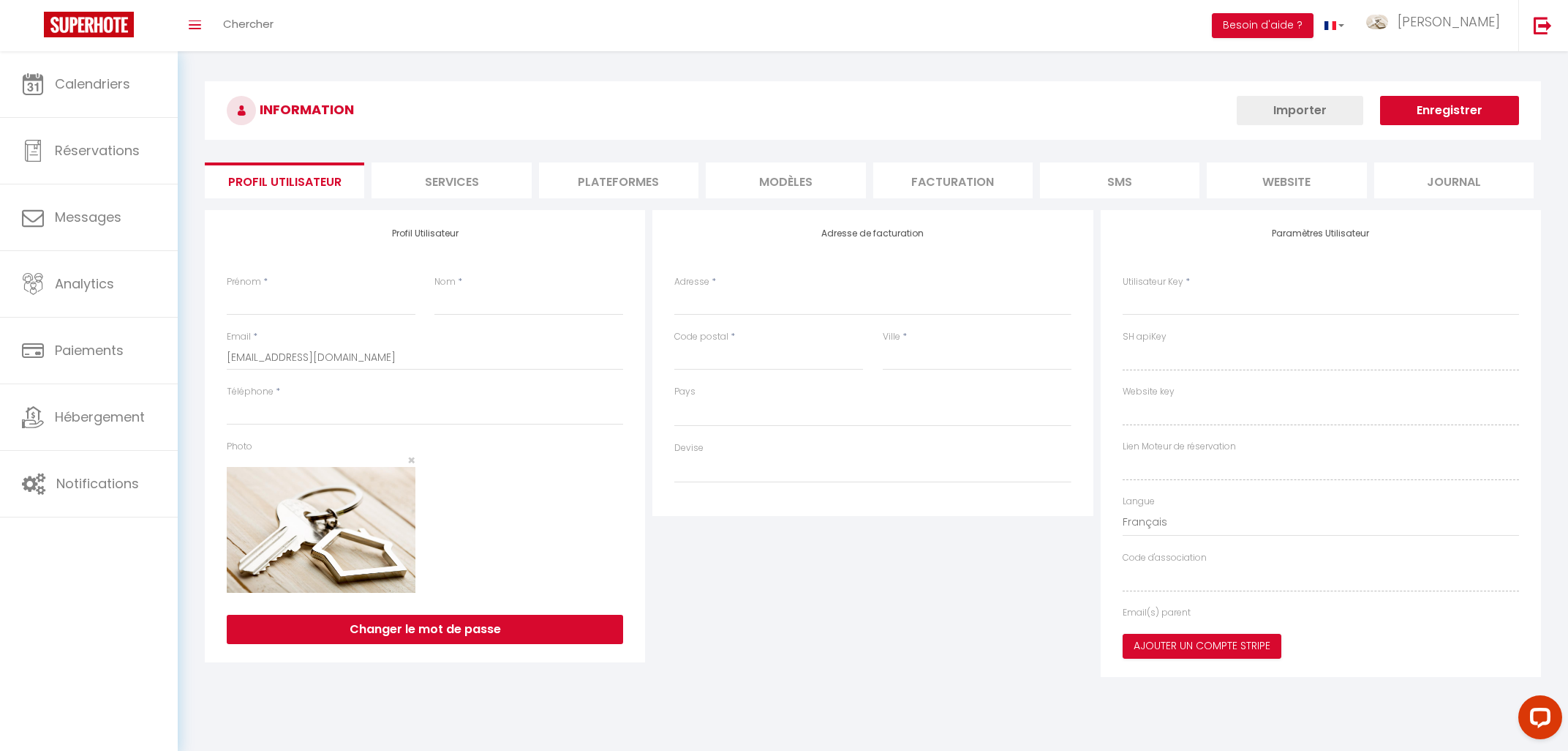
type input "[PERSON_NAME]"
type input "DULY"
type input "0666124553"
type input "[STREET_ADDRESS]"
type input "37270"
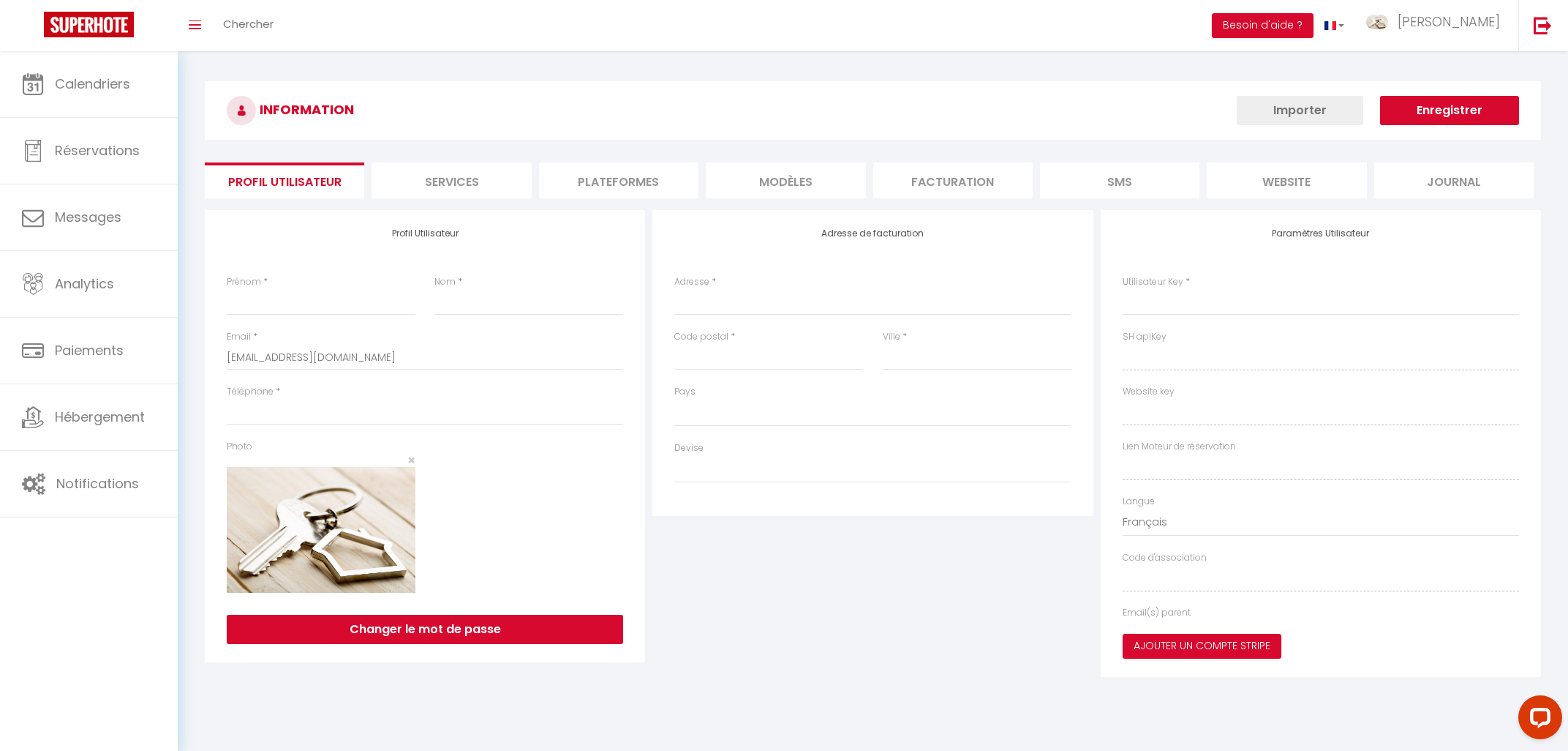
type input "azay sur cher"
type input "I8QaFEuxfHWT0lK7iatjWCjSB"
type input "bbIi1LrXPLk25kTxv9jIJwUle"
type input "[URL][DOMAIN_NAME]"
type input "I8QaFEuxfHWT0lK7iatjWCjSB"
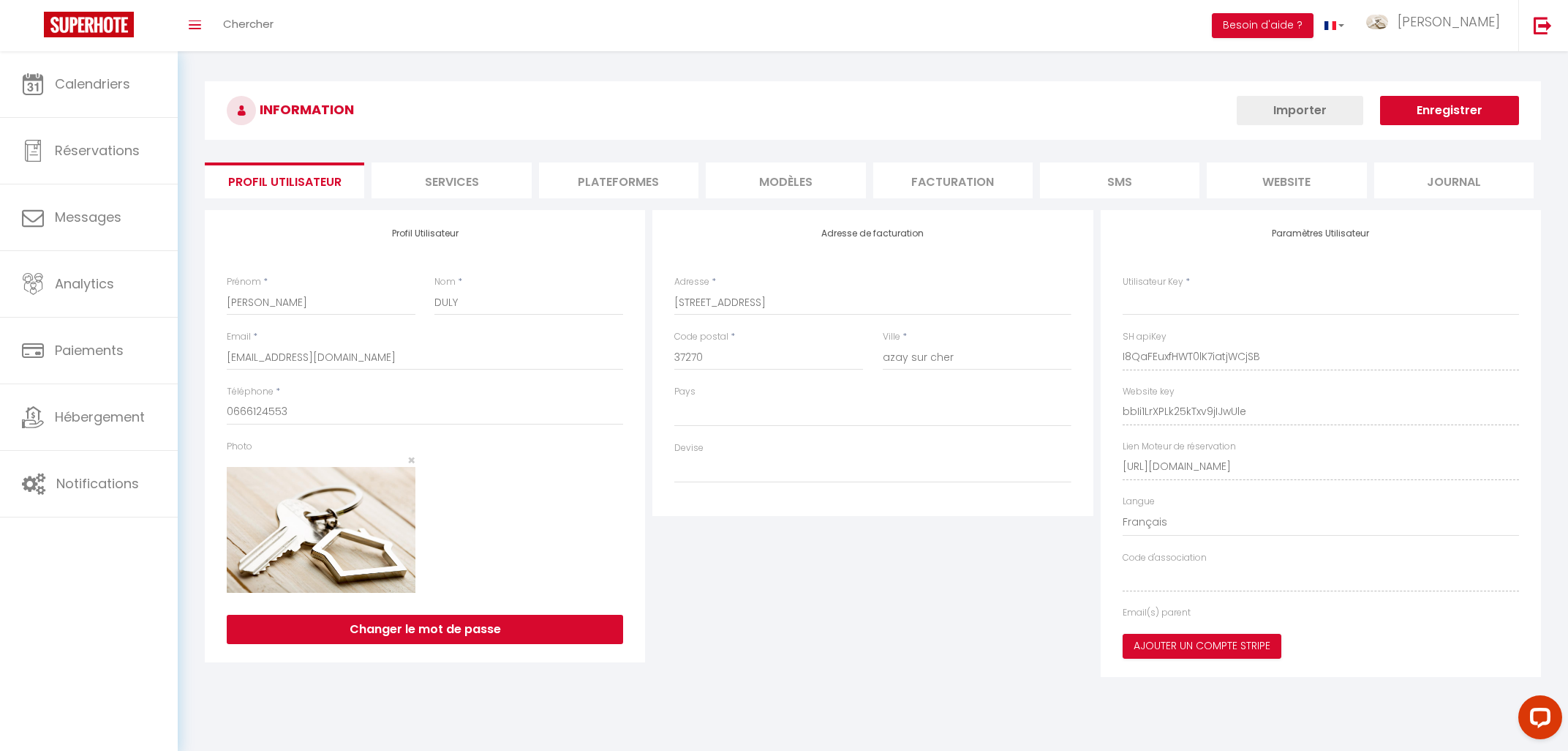
type input "bbIi1LrXPLk25kTxv9jIJwUle"
type input "[URL][DOMAIN_NAME]"
select select "28"
select select "fr"
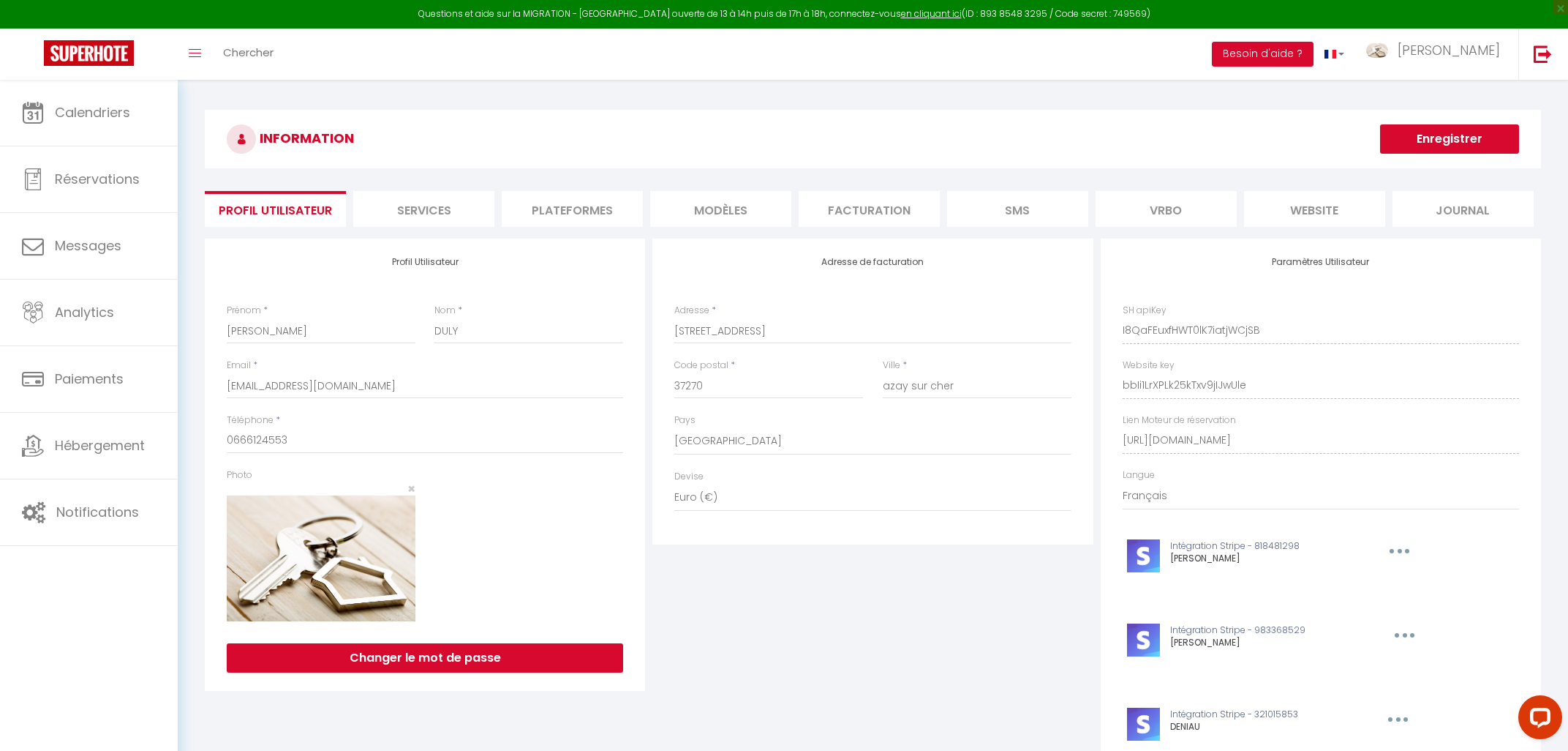
click at [555, 202] on li "Plateformes" at bounding box center [572, 209] width 141 height 35
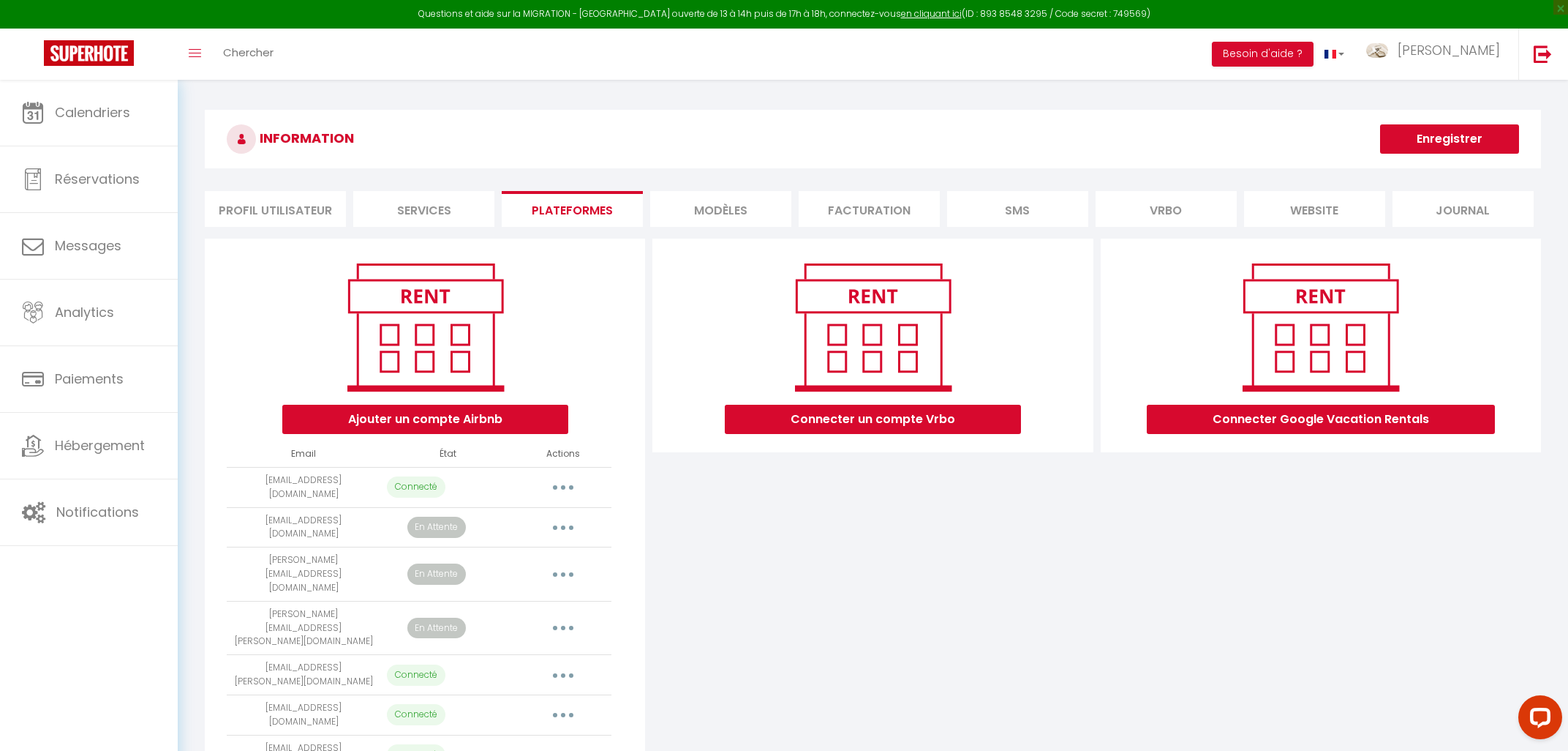
scroll to position [115, 0]
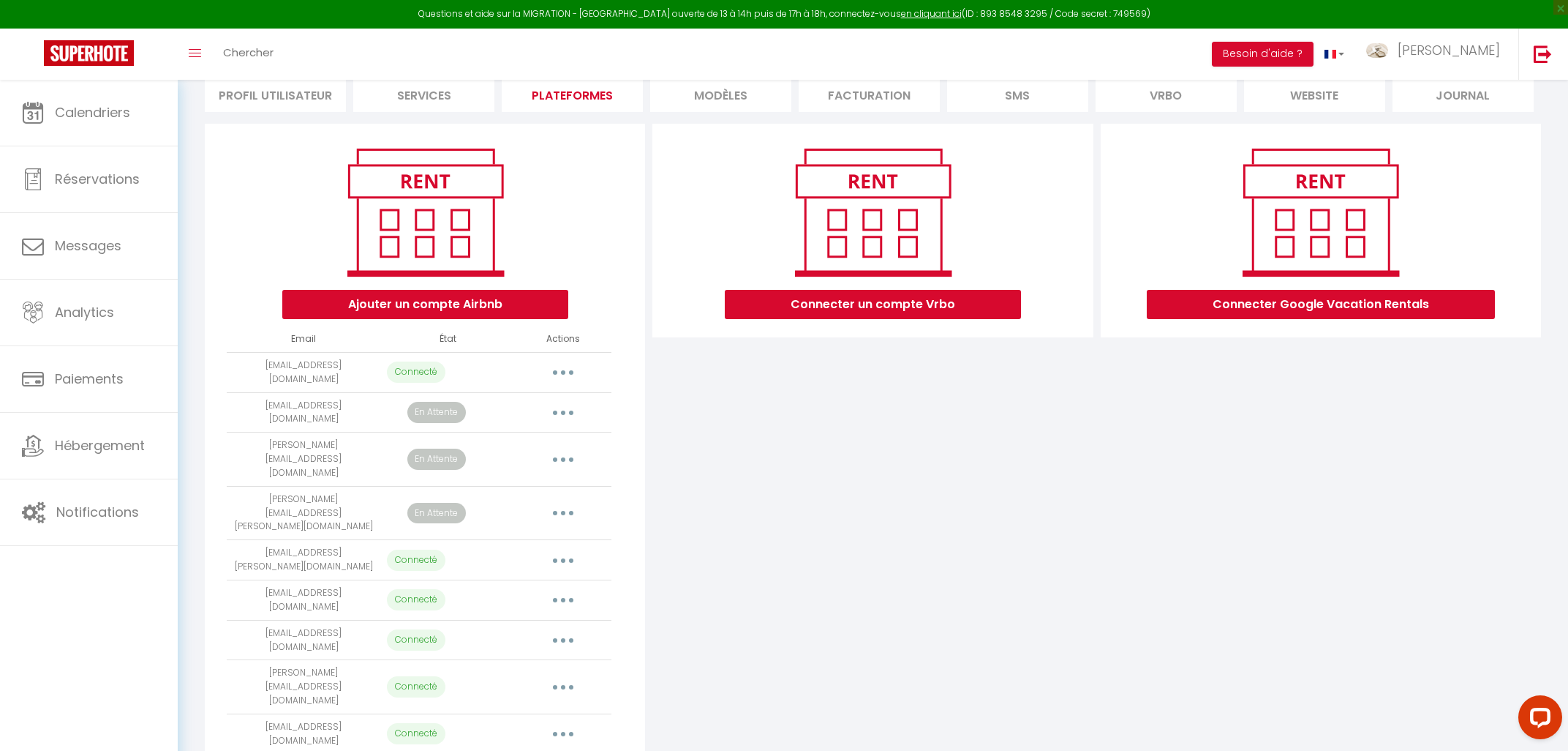
click at [570, 675] on button "button" at bounding box center [564, 687] width 41 height 24
click at [523, 708] on link "Importer les appartements" at bounding box center [498, 720] width 161 height 25
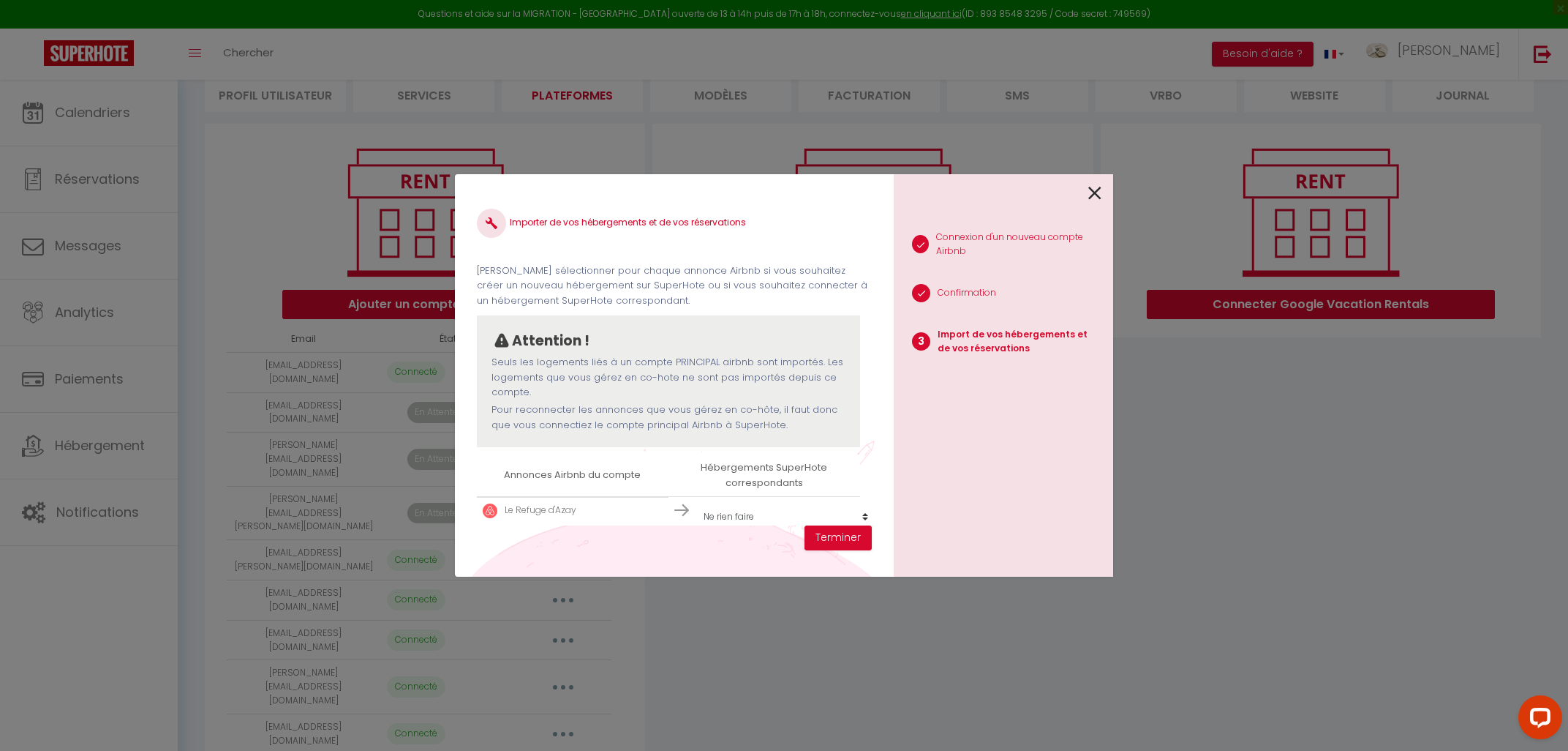
scroll to position [22, 0]
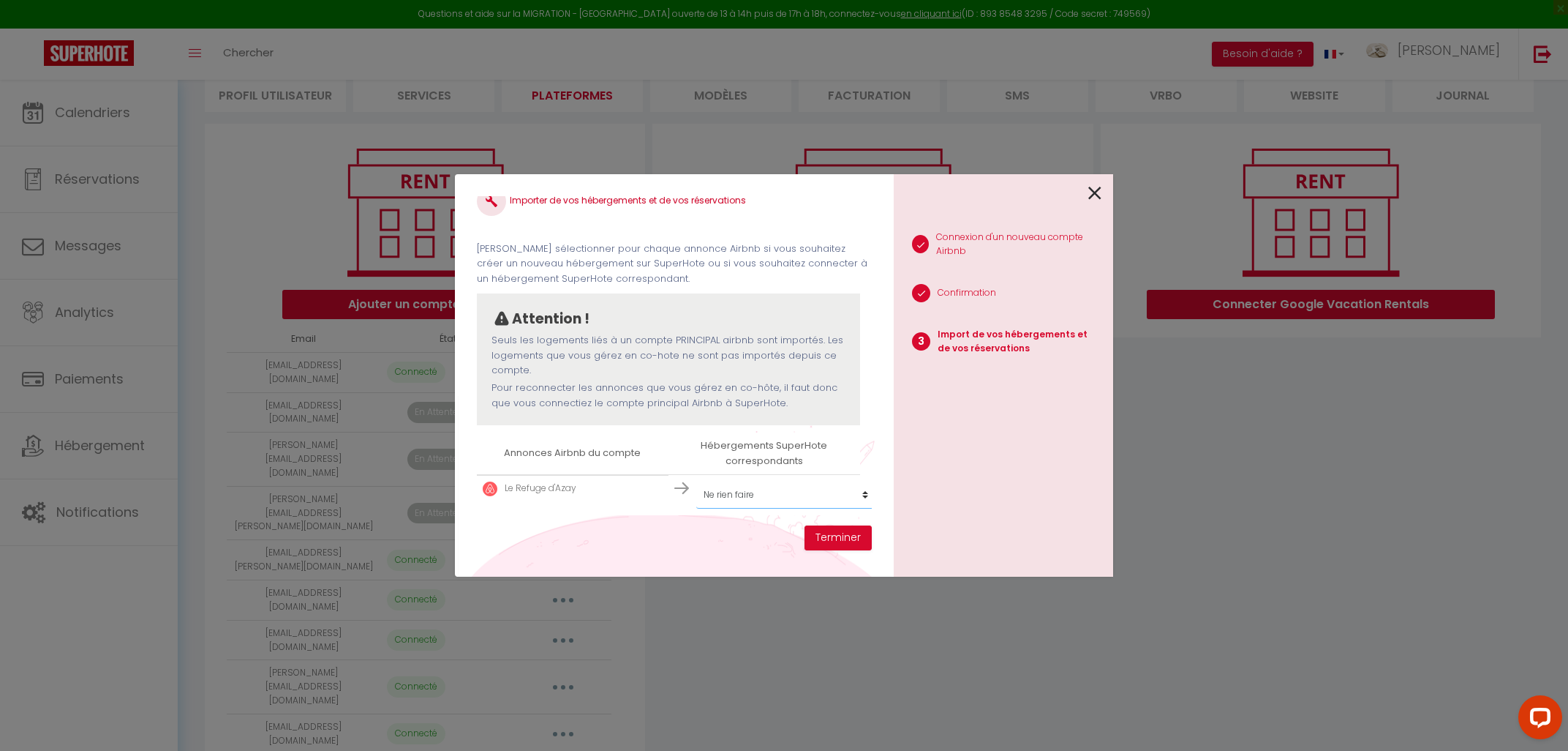
click at [696, 480] on select "Créer un nouveau hébergement Ne rien faire [GEOGRAPHIC_DATA] [GEOGRAPHIC_DATA] …" at bounding box center [786, 494] width 180 height 28
select select "56525"
click option "Le Refuge d'Azay" at bounding box center [0, 0] width 0 height 0
click at [844, 537] on button "Terminer" at bounding box center [838, 537] width 67 height 25
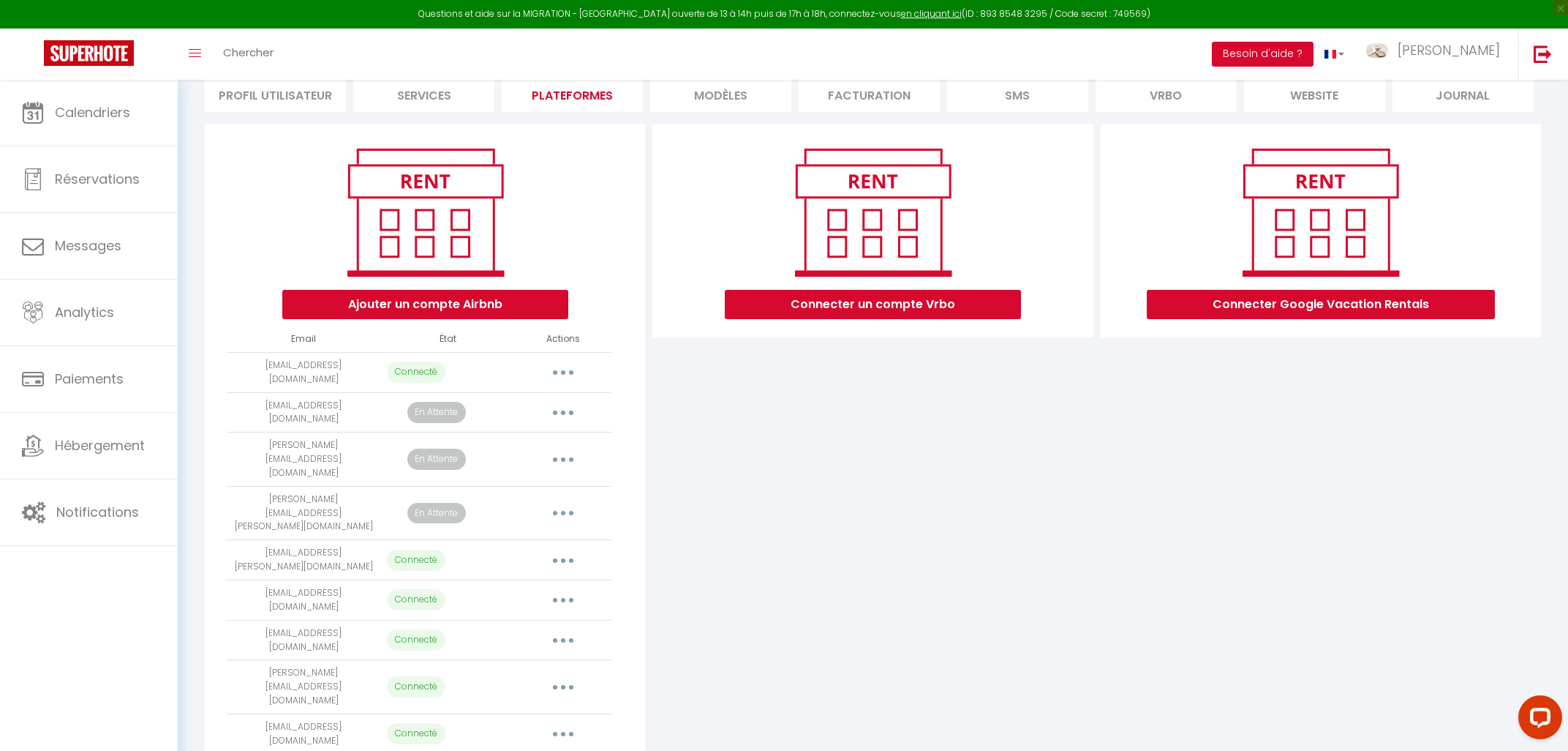
click at [569, 589] on button "button" at bounding box center [564, 600] width 41 height 24
click at [534, 621] on link "Importer les appartements" at bounding box center [498, 633] width 161 height 25
select select
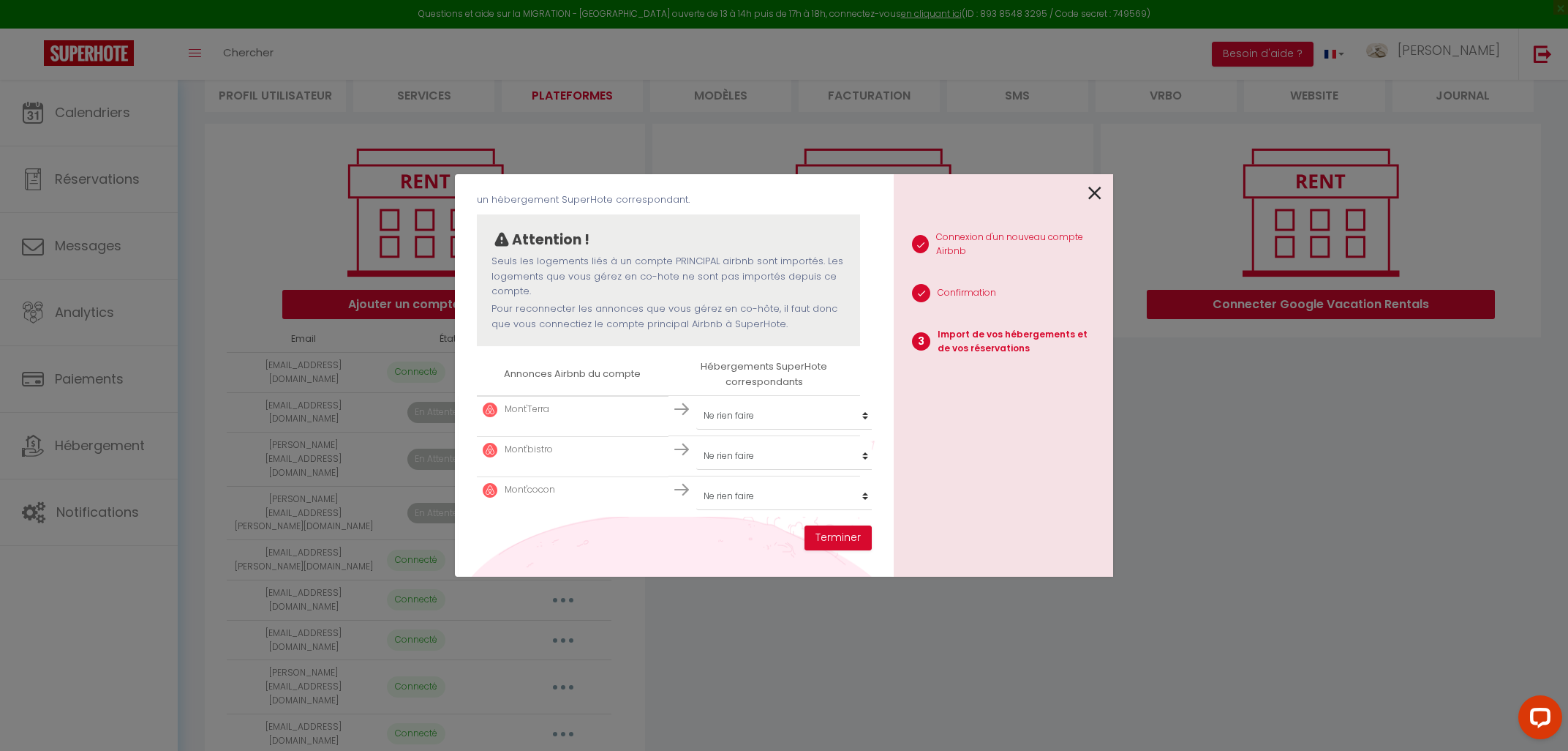
scroll to position [103, 0]
click at [696, 401] on select "Créer un nouveau hébergement Ne rien faire [GEOGRAPHIC_DATA] [GEOGRAPHIC_DATA] …" at bounding box center [786, 414] width 180 height 28
select select "57632"
click option "Mont'Terra" at bounding box center [0, 0] width 0 height 0
click at [696, 401] on select "Créer un nouveau hébergement Ne rien faire [GEOGRAPHIC_DATA] [GEOGRAPHIC_DATA] …" at bounding box center [786, 414] width 180 height 28
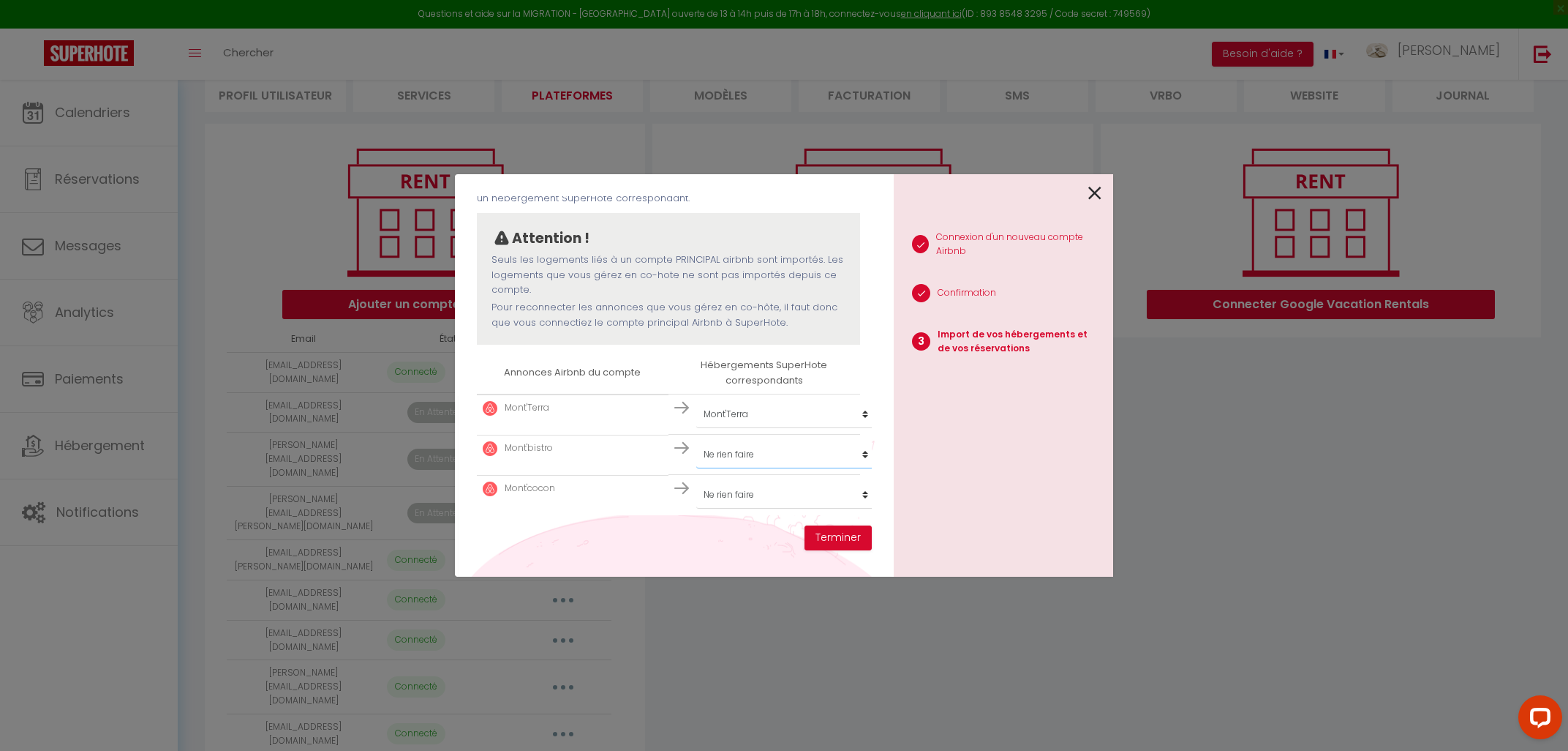
select select "57633"
click option "Mont'bistro" at bounding box center [0, 0] width 0 height 0
click at [696, 401] on select "Créer un nouveau hébergement Ne rien faire [GEOGRAPHIC_DATA] [GEOGRAPHIC_DATA] …" at bounding box center [786, 414] width 180 height 28
select select "57706"
click option "Mont'cocon" at bounding box center [0, 0] width 0 height 0
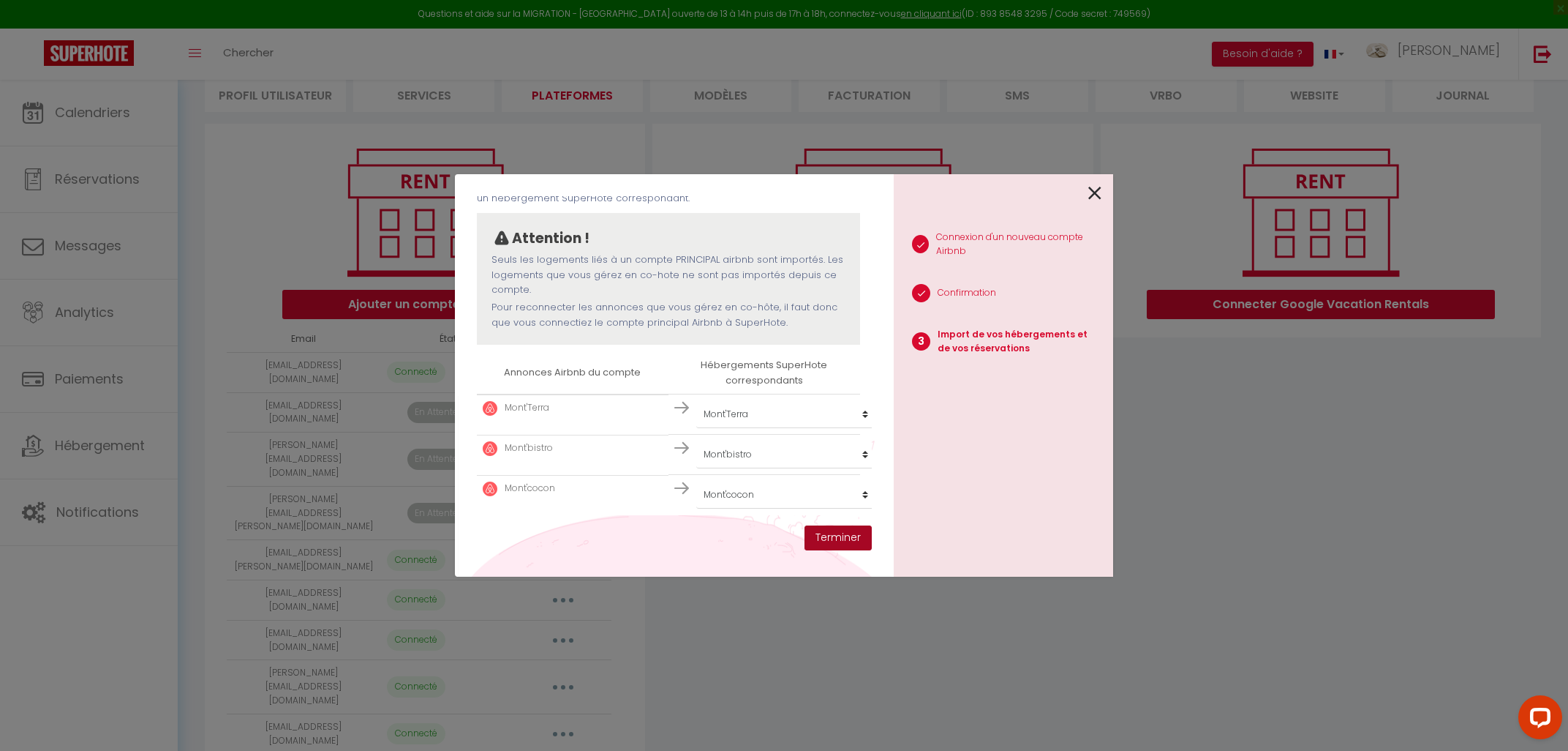
click at [833, 539] on button "Terminer" at bounding box center [838, 537] width 67 height 25
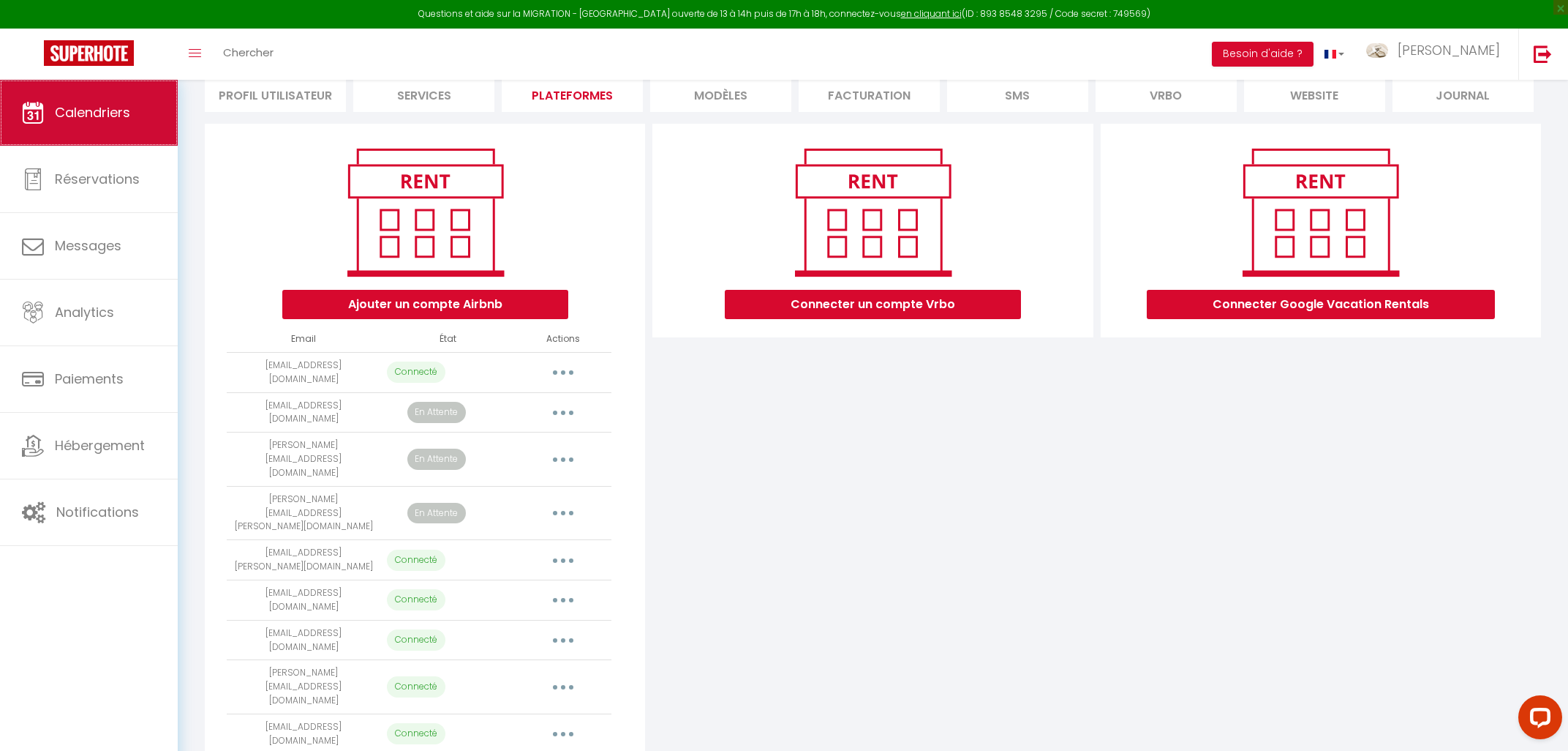
click at [55, 106] on span "Calendriers" at bounding box center [92, 112] width 76 height 19
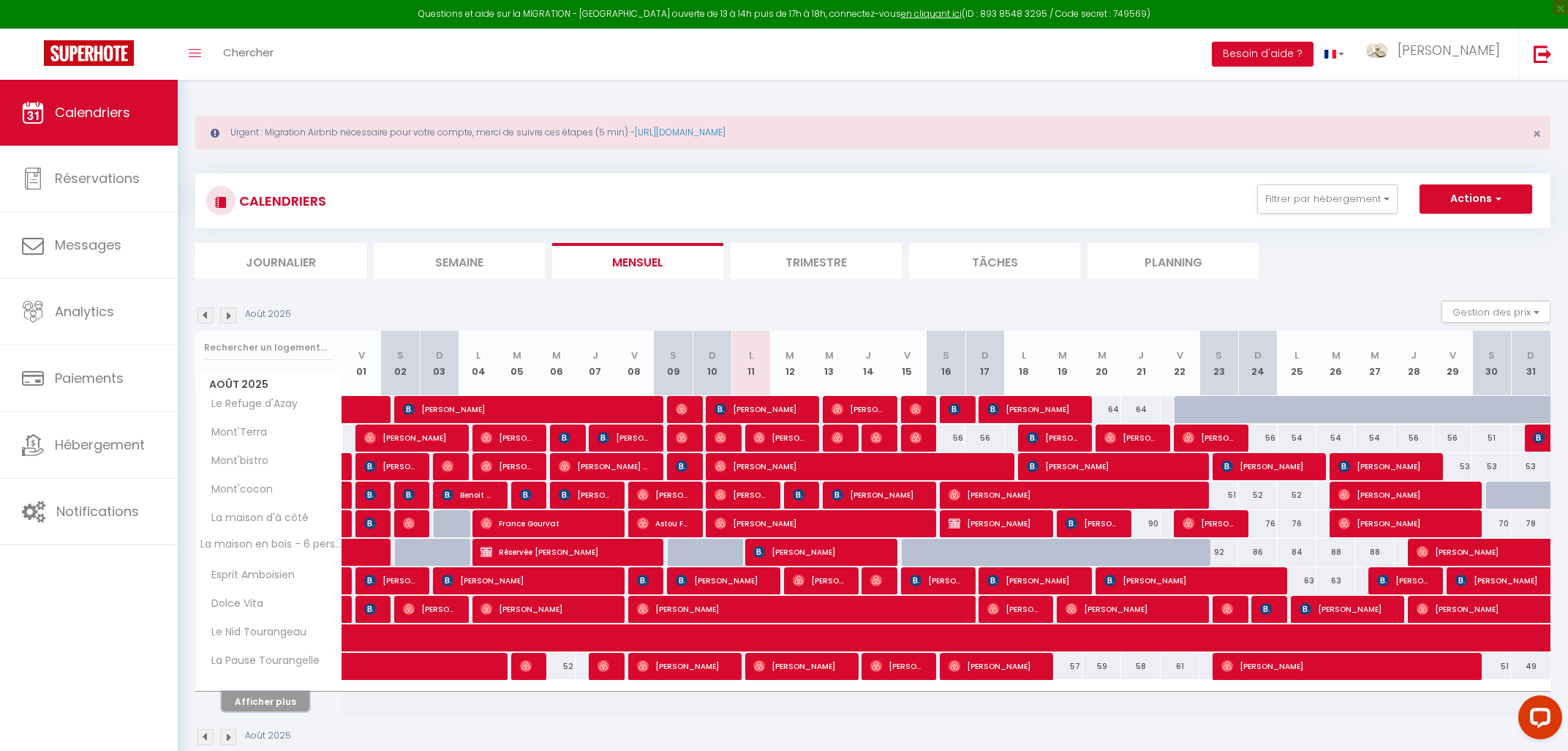
click at [278, 697] on button "Afficher plus" at bounding box center [265, 701] width 88 height 20
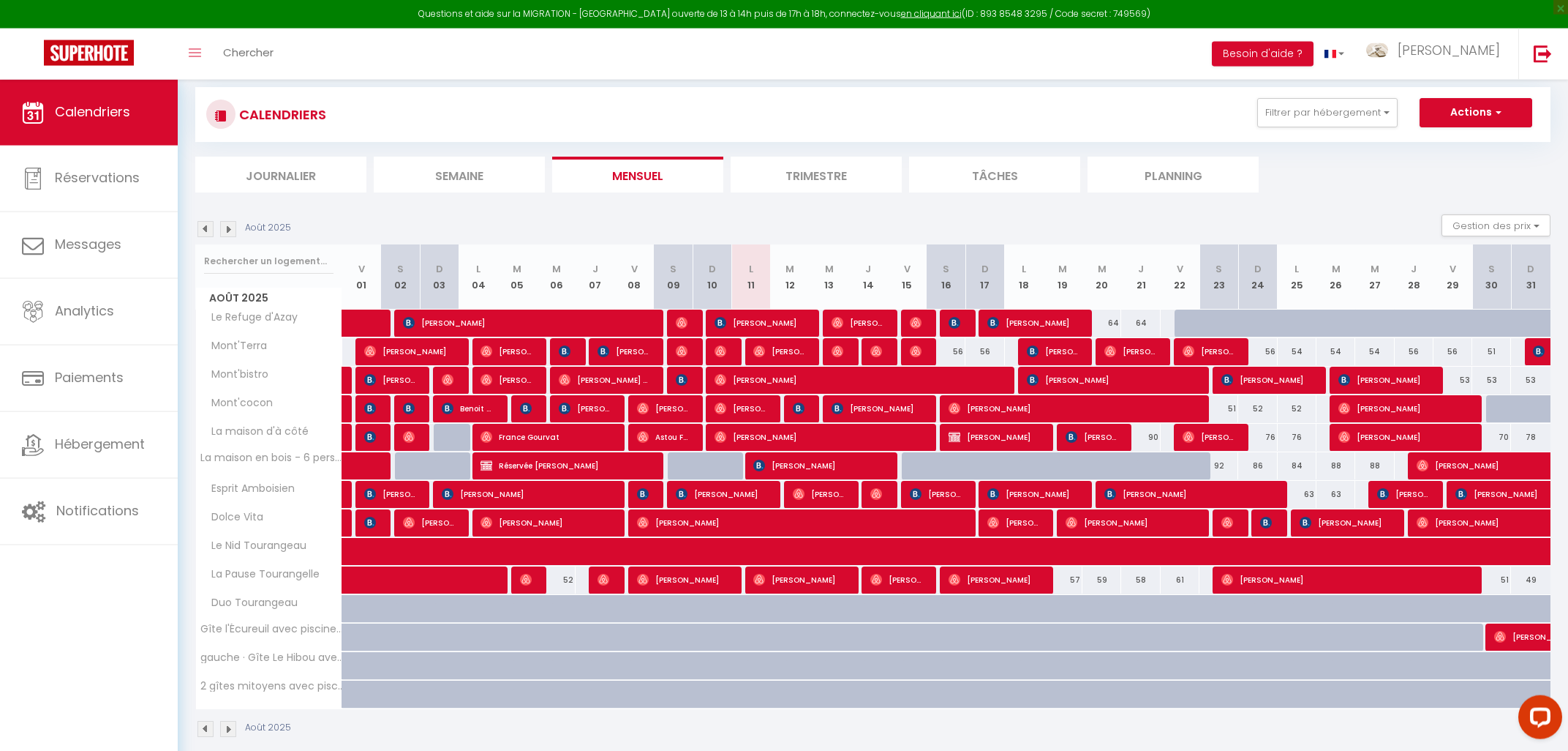
scroll to position [106, 0]
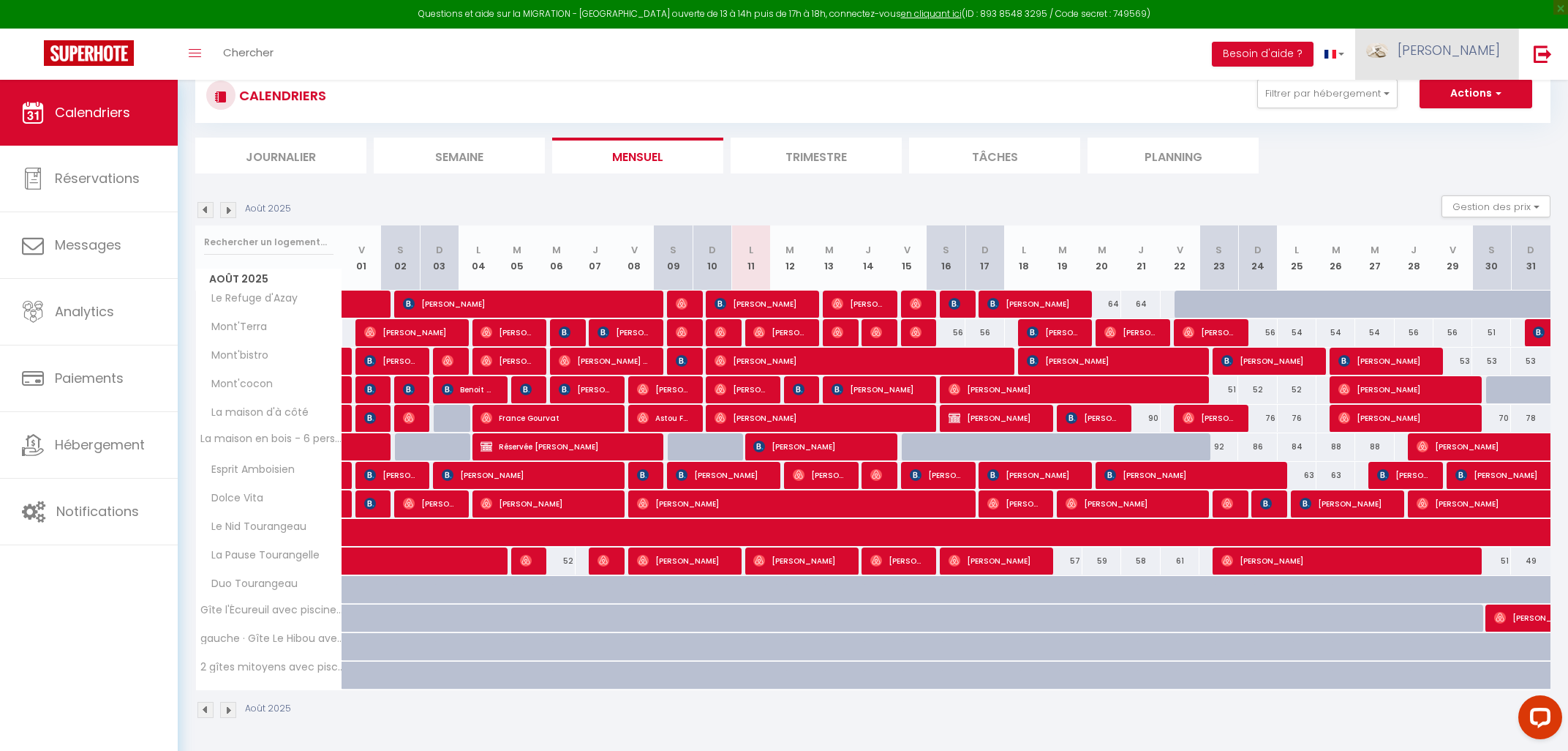
click at [1480, 44] on span "[PERSON_NAME]" at bounding box center [1448, 50] width 102 height 19
click at [1436, 104] on link "Paramètres" at bounding box center [1460, 101] width 108 height 25
select select "28"
select select "fr"
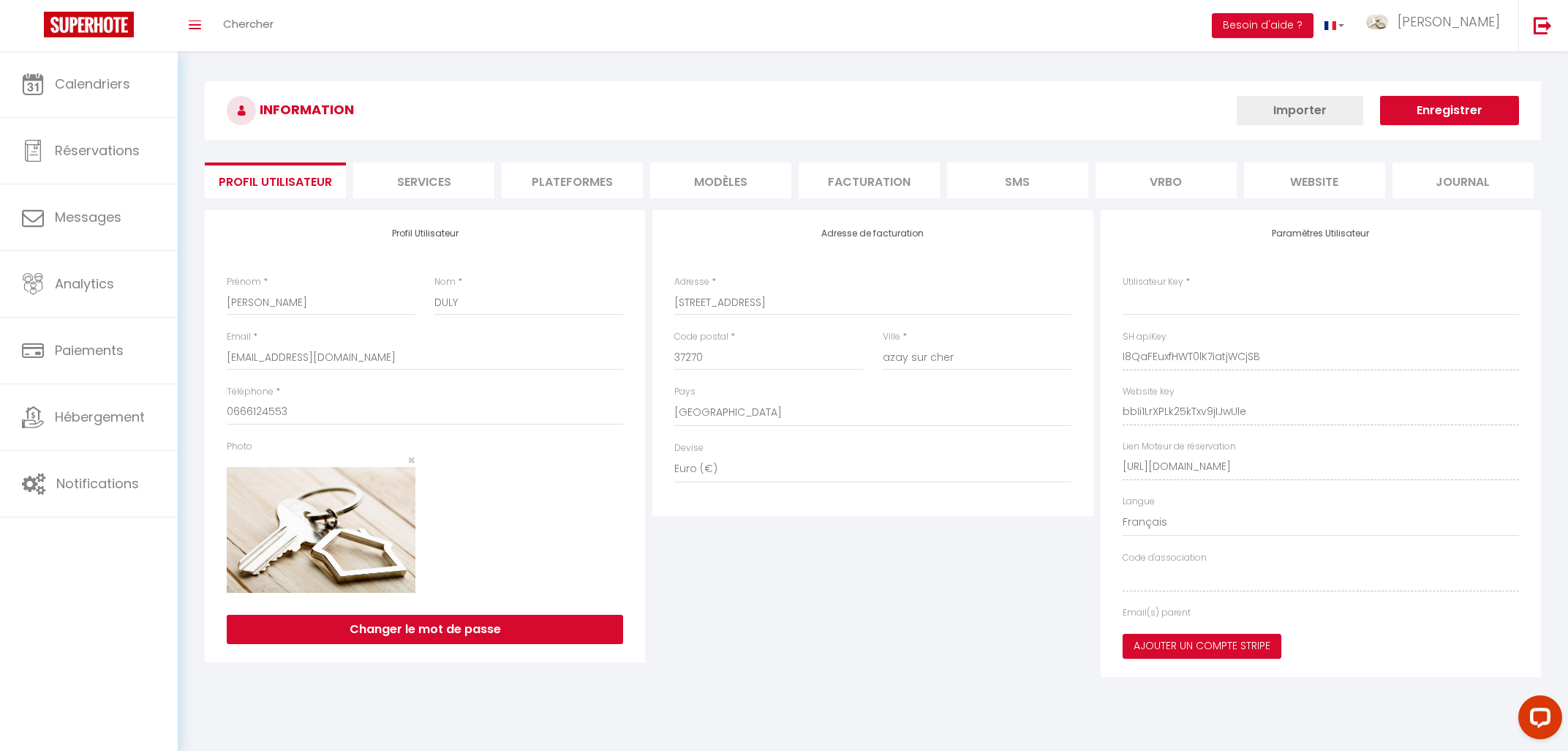
type input "I8QaFEuxfHWT0lK7iatjWCjSB"
type input "bbIi1LrXPLk25kTxv9jIJwUle"
type input "[URL][DOMAIN_NAME]"
select select "fr"
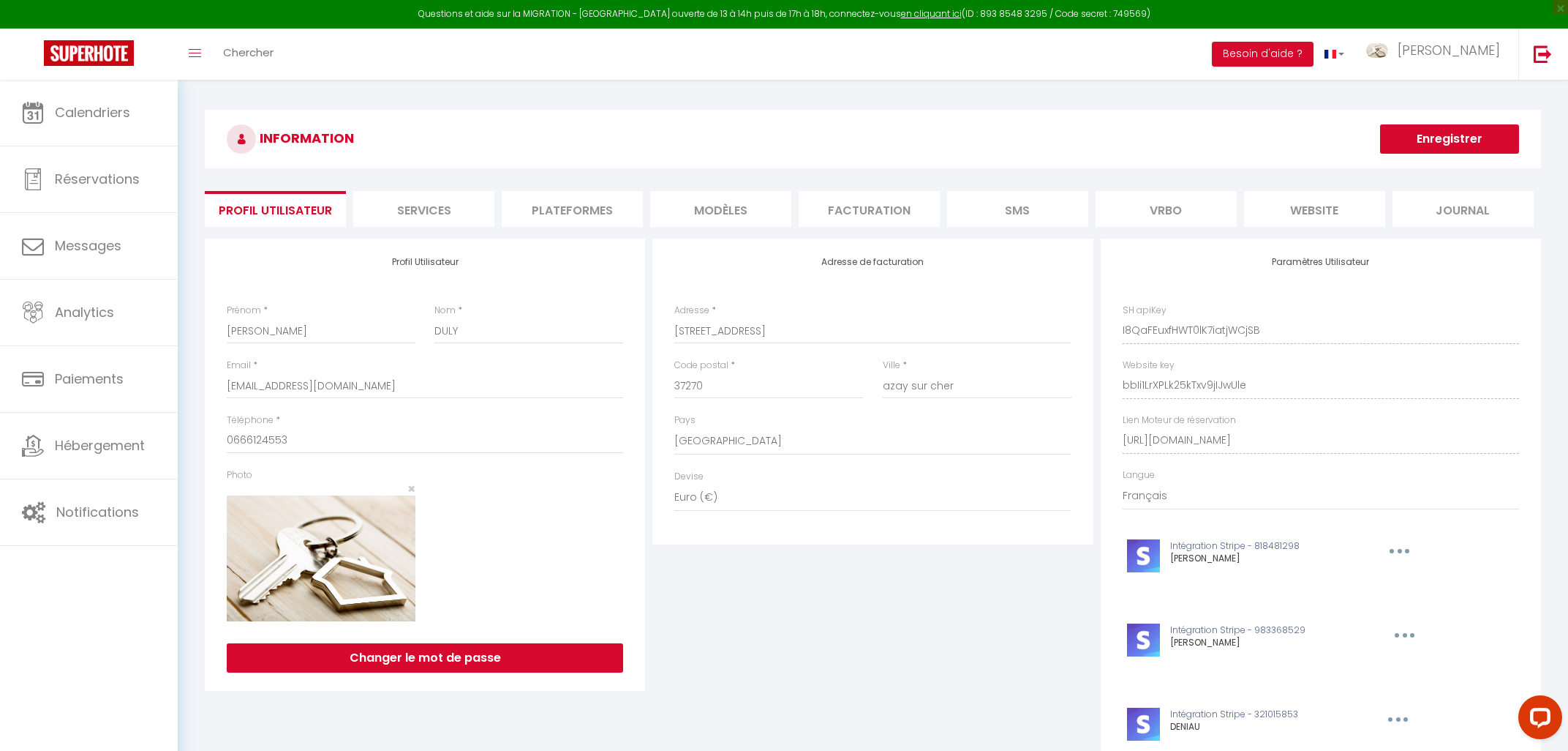
click at [573, 210] on li "Plateformes" at bounding box center [572, 209] width 141 height 35
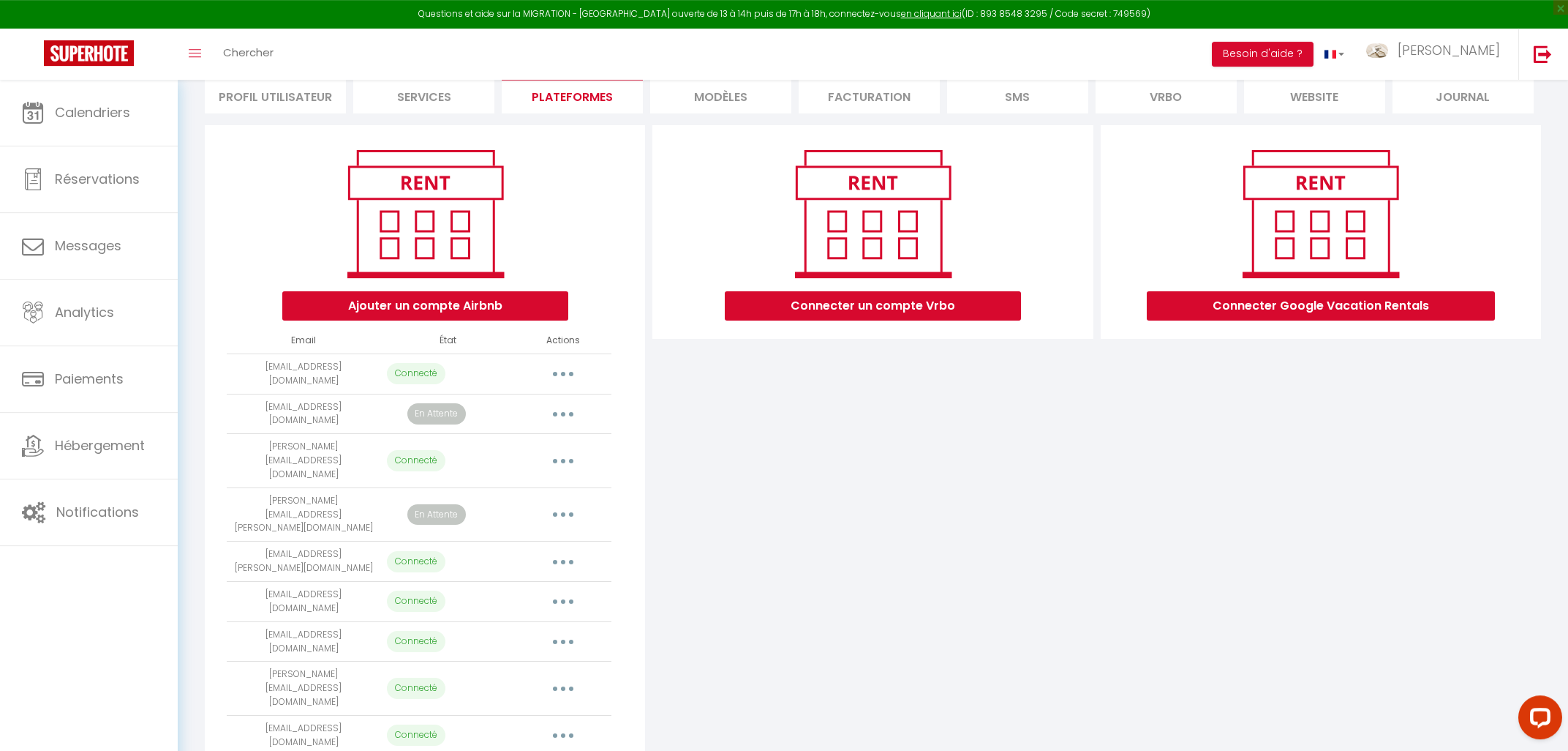
scroll to position [115, 0]
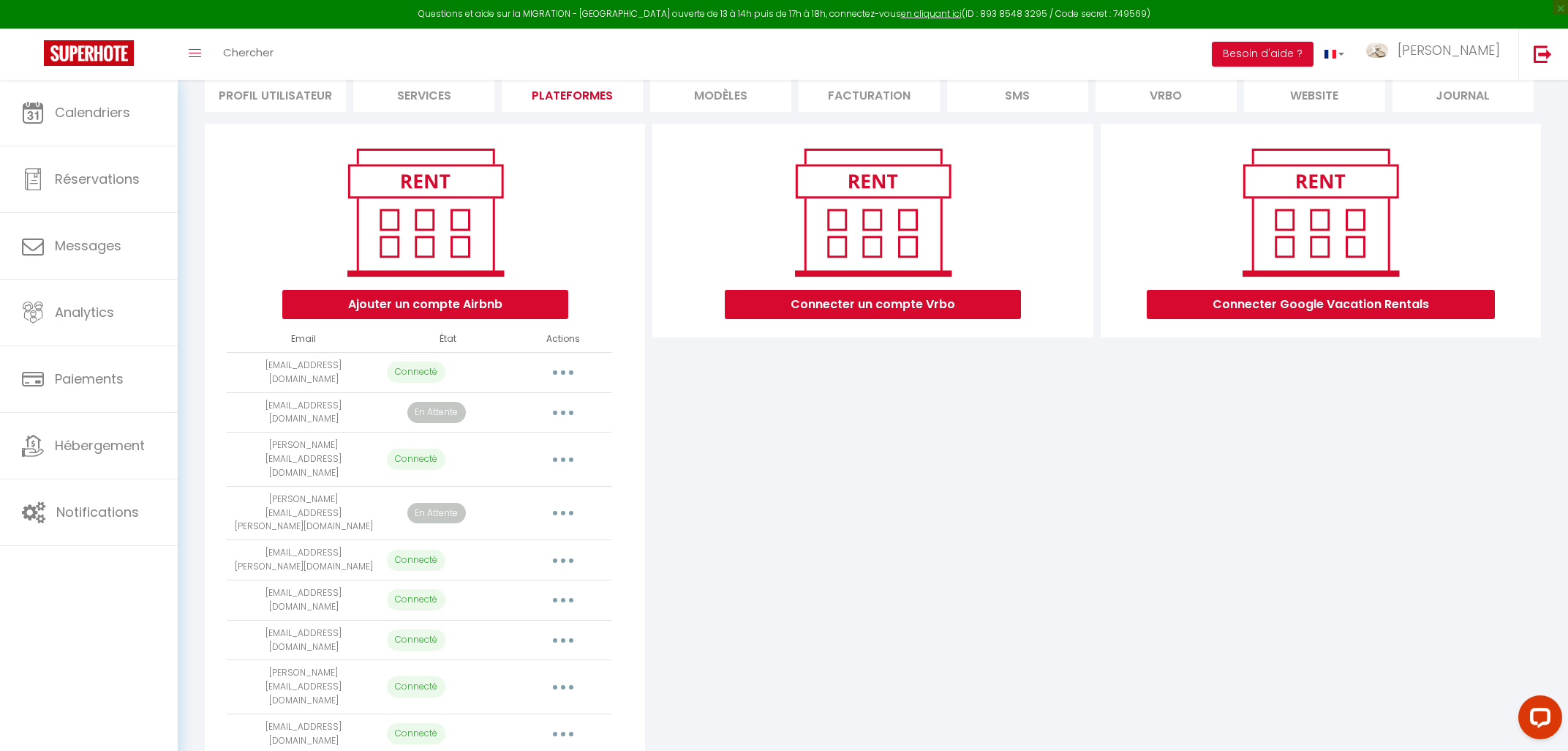
click at [566, 407] on button "button" at bounding box center [564, 412] width 41 height 24
click at [468, 469] on link "Supprimer" at bounding box center [498, 471] width 161 height 25
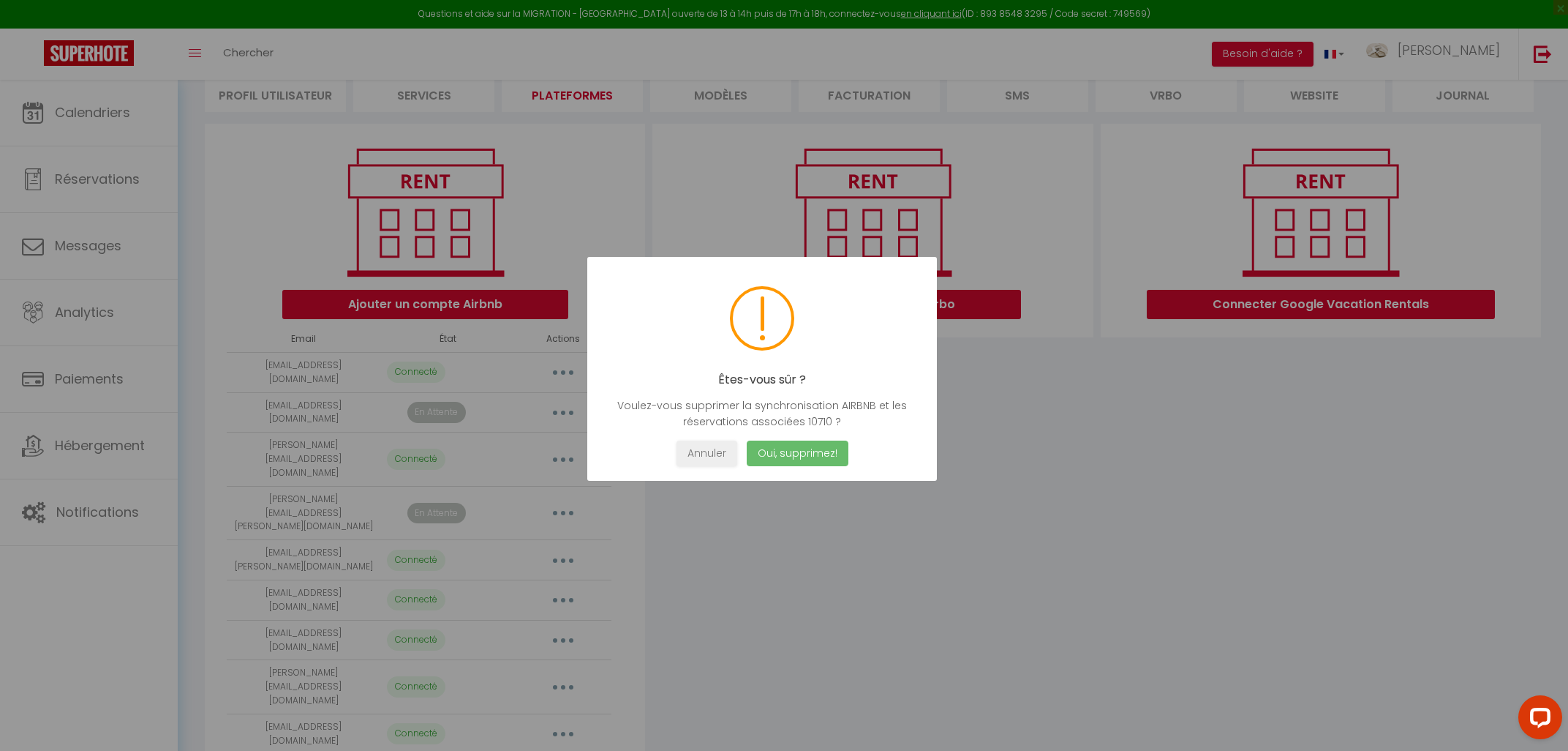
click at [775, 449] on button "Oui, supprimez!" at bounding box center [797, 453] width 101 height 26
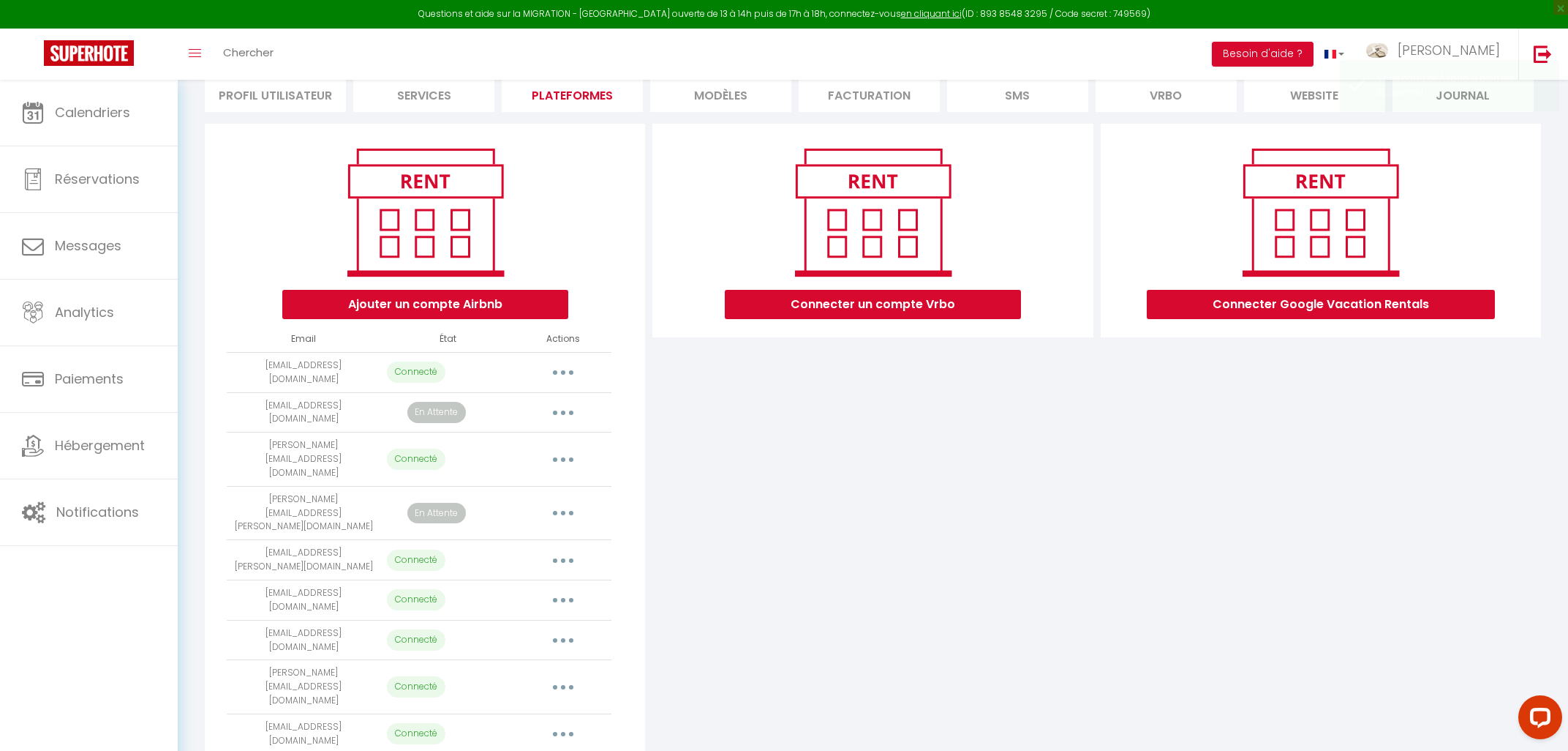
scroll to position [80, 0]
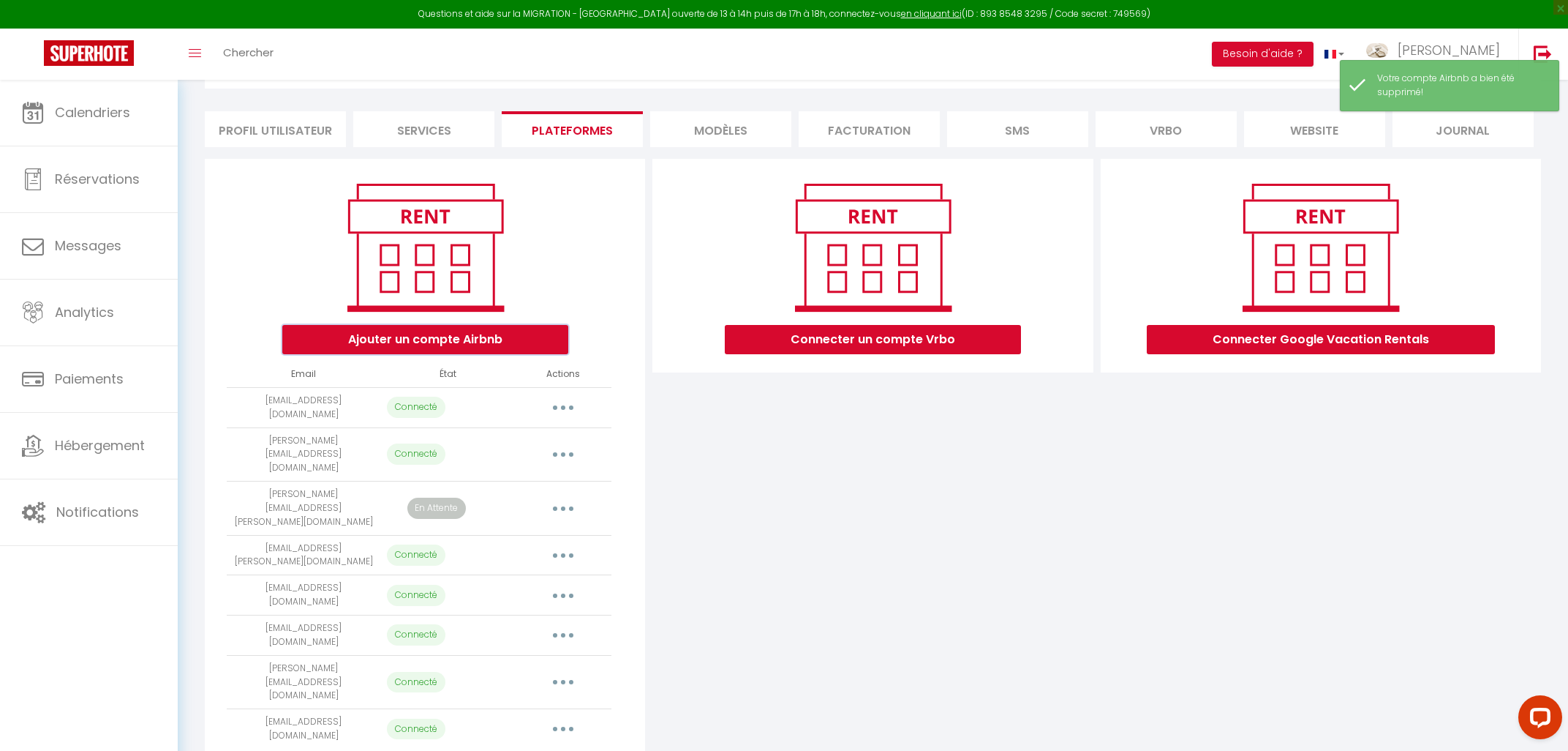
click at [341, 344] on button "Ajouter un compte Airbnb" at bounding box center [425, 340] width 286 height 30
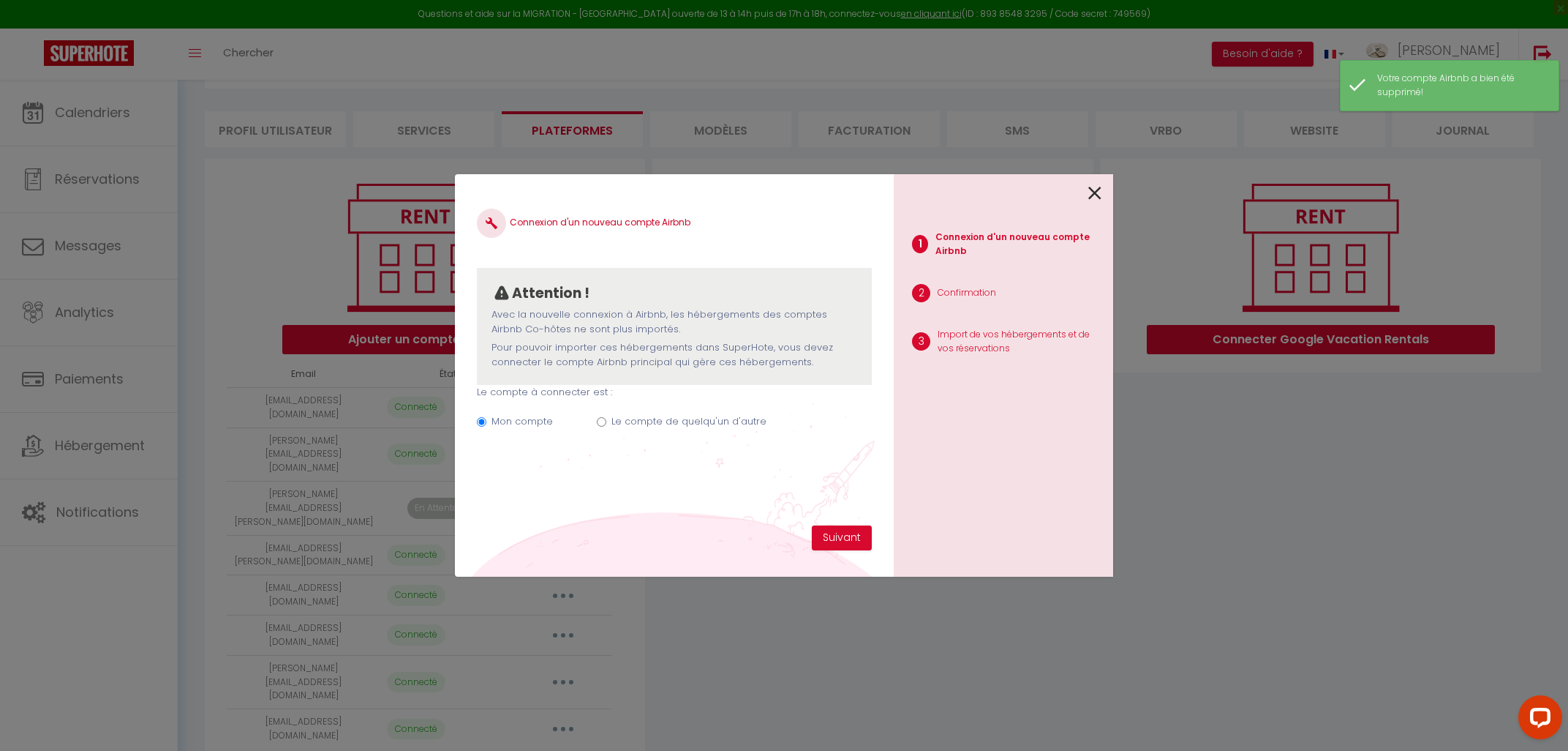
click at [613, 420] on label "Le compte de quelqu'un d'autre" at bounding box center [689, 421] width 155 height 15
click at [606, 420] on input "Le compte de quelqu'un d'autre" at bounding box center [602, 422] width 10 height 10
radio input "true"
radio input "false"
drag, startPoint x: 606, startPoint y: 509, endPoint x: 601, endPoint y: 500, distance: 10.3
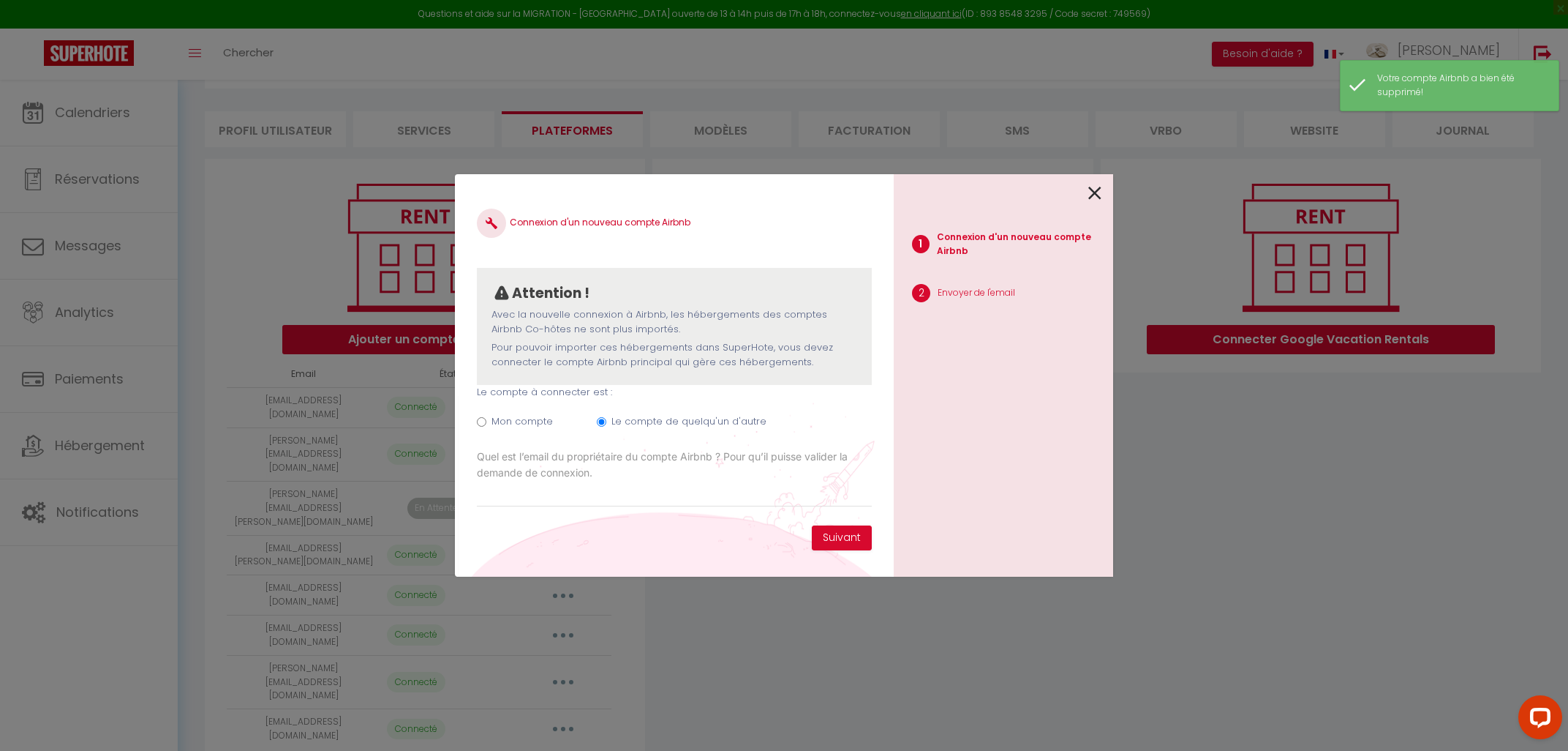
click at [605, 506] on div "Connexion d'un nouveau compte Airbnb Attention ! Avec la nouvelle connexion à […" at bounding box center [674, 360] width 394 height 329
click at [601, 499] on input "Email connexion Airbnb" at bounding box center [674, 493] width 394 height 27
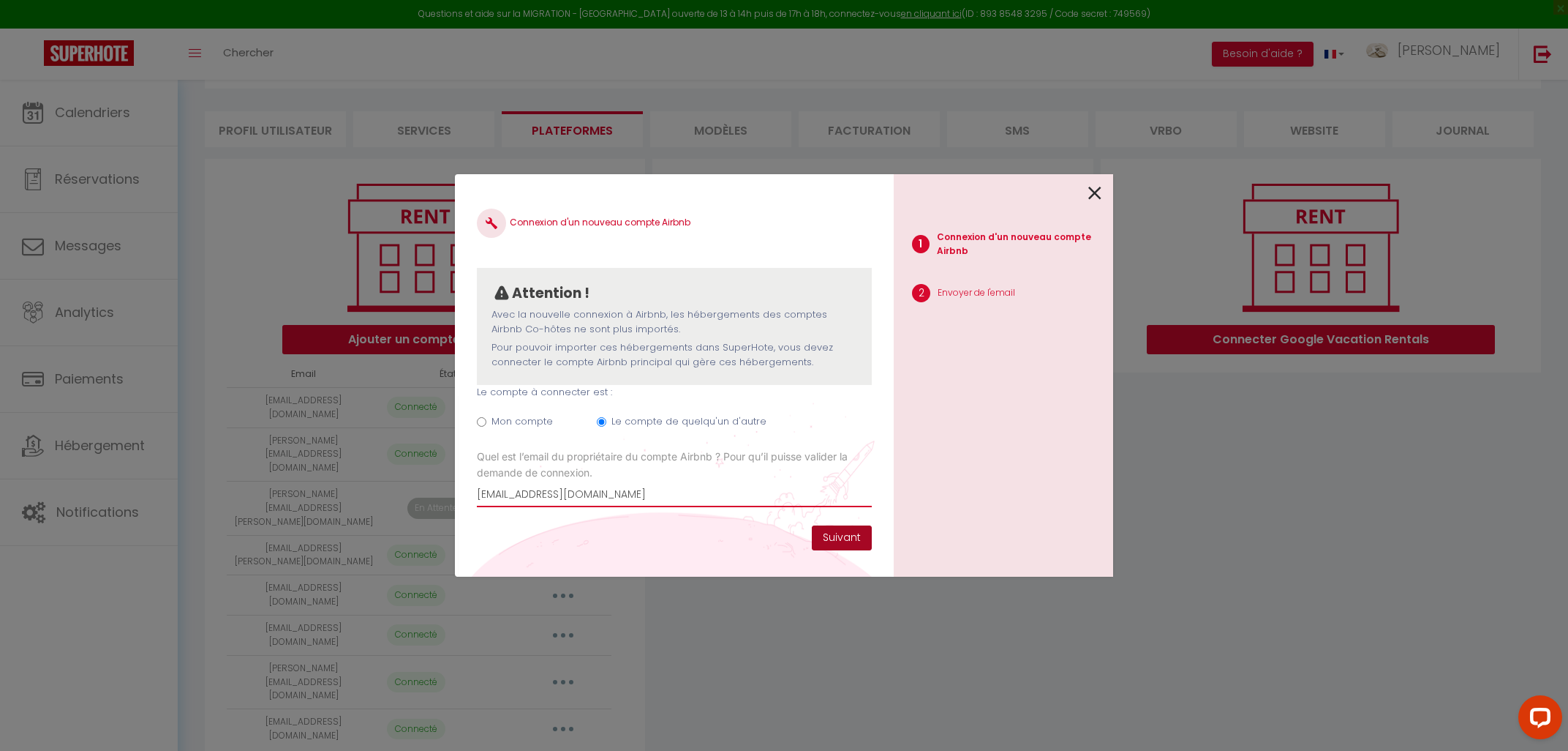
type input "[EMAIL_ADDRESS][DOMAIN_NAME]"
click at [824, 537] on button "Suivant" at bounding box center [841, 537] width 60 height 25
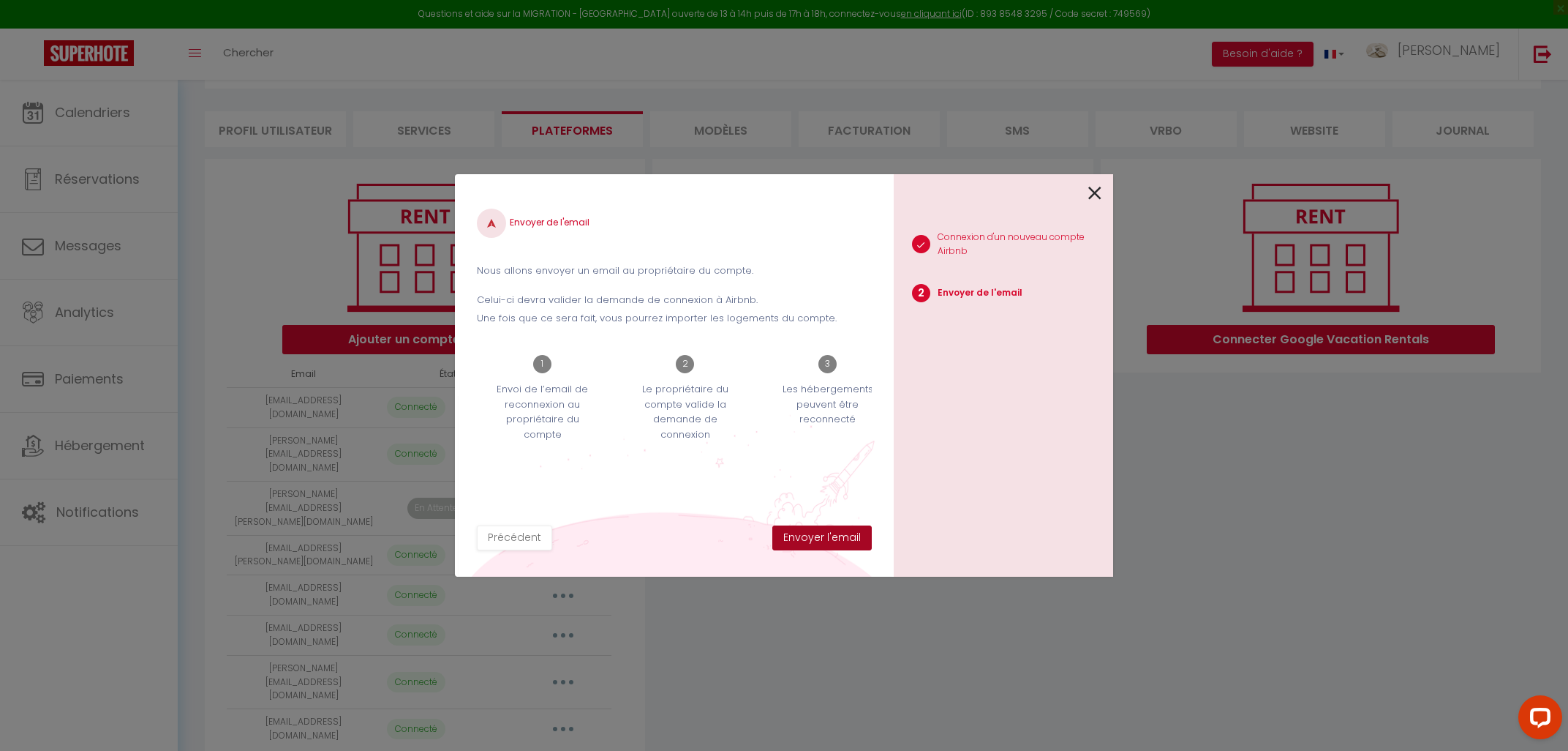
click at [824, 537] on button "Envoyer l'email" at bounding box center [821, 537] width 99 height 25
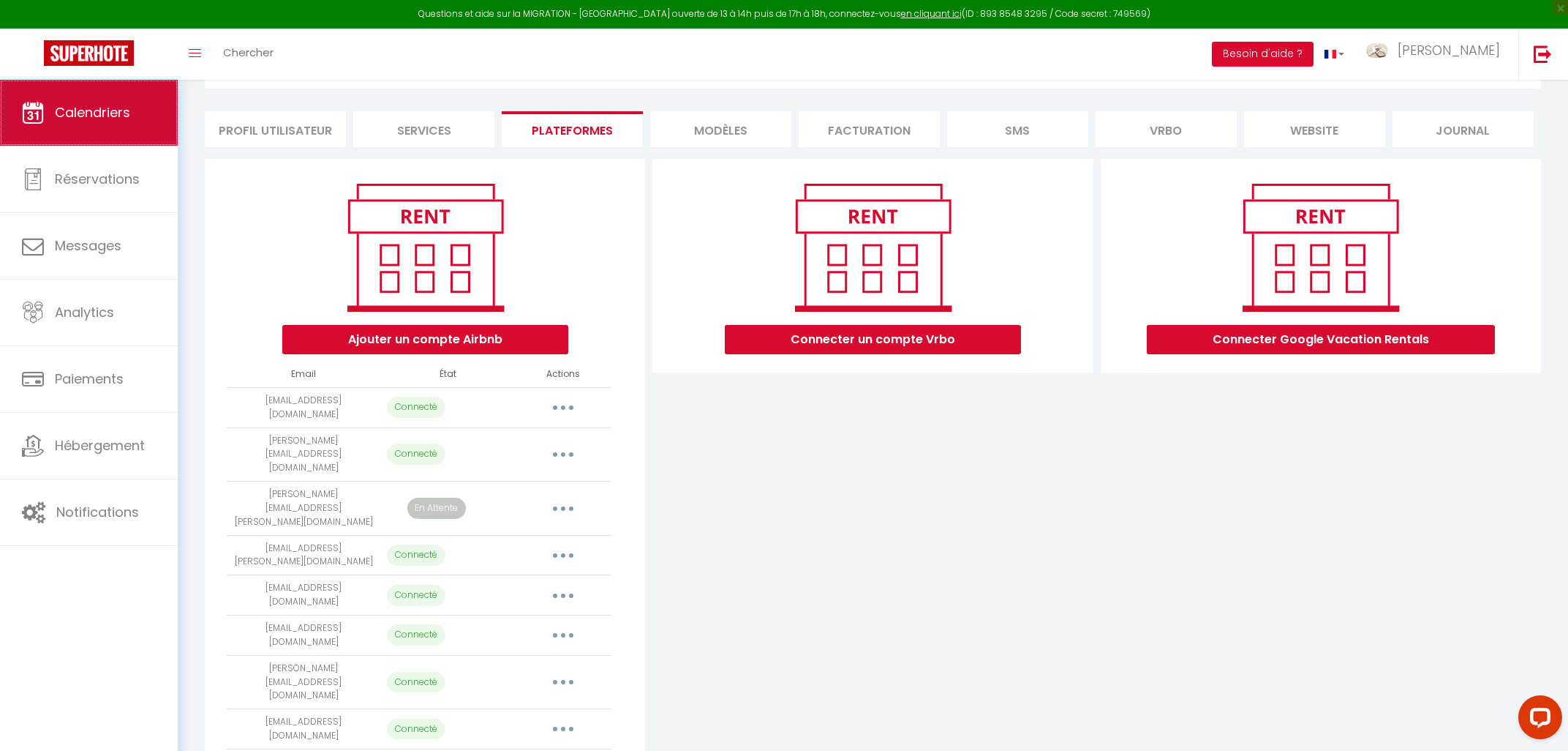
click at [92, 113] on span "Calendriers" at bounding box center [92, 112] width 76 height 19
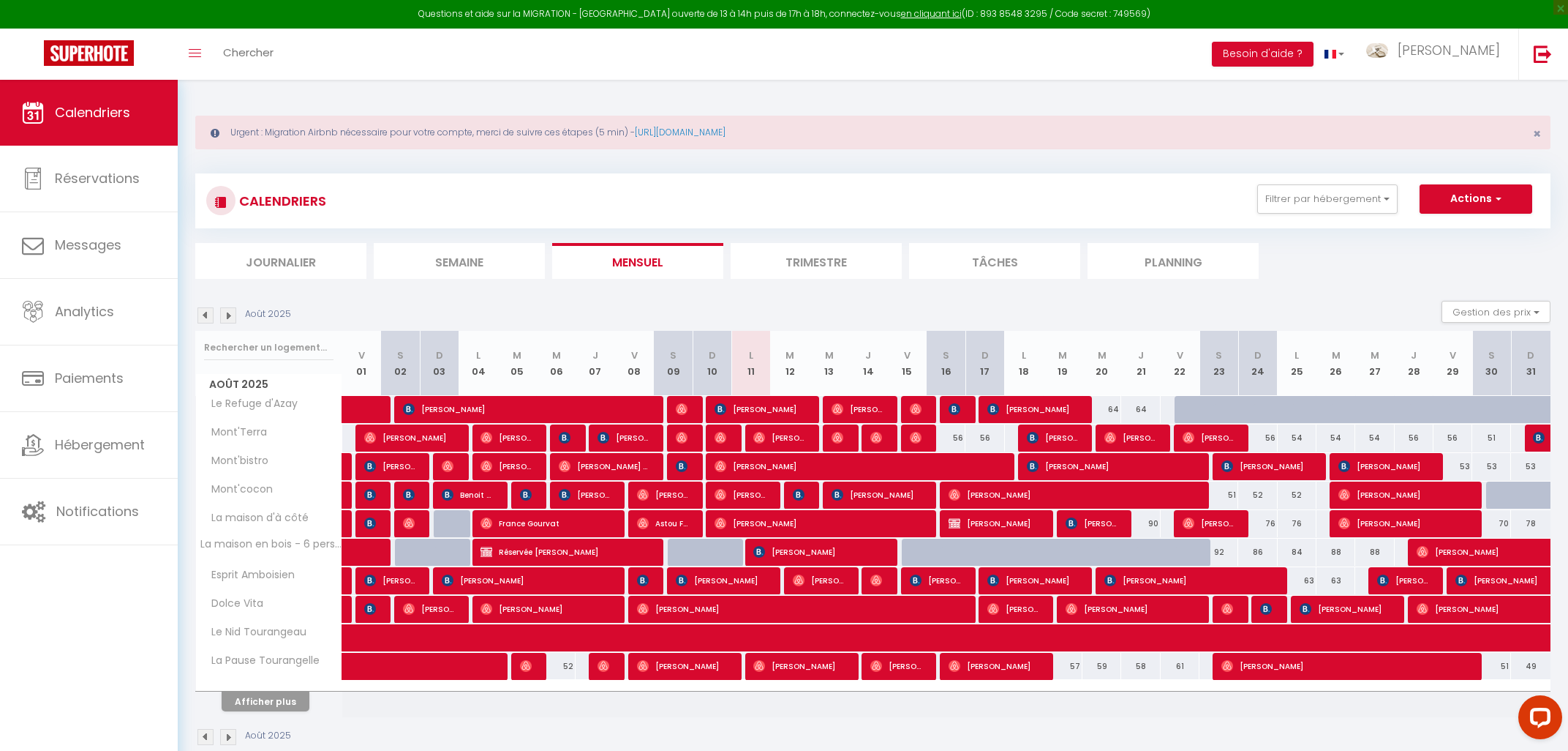
click at [401, 440] on span "[PERSON_NAME]" at bounding box center [409, 437] width 90 height 28
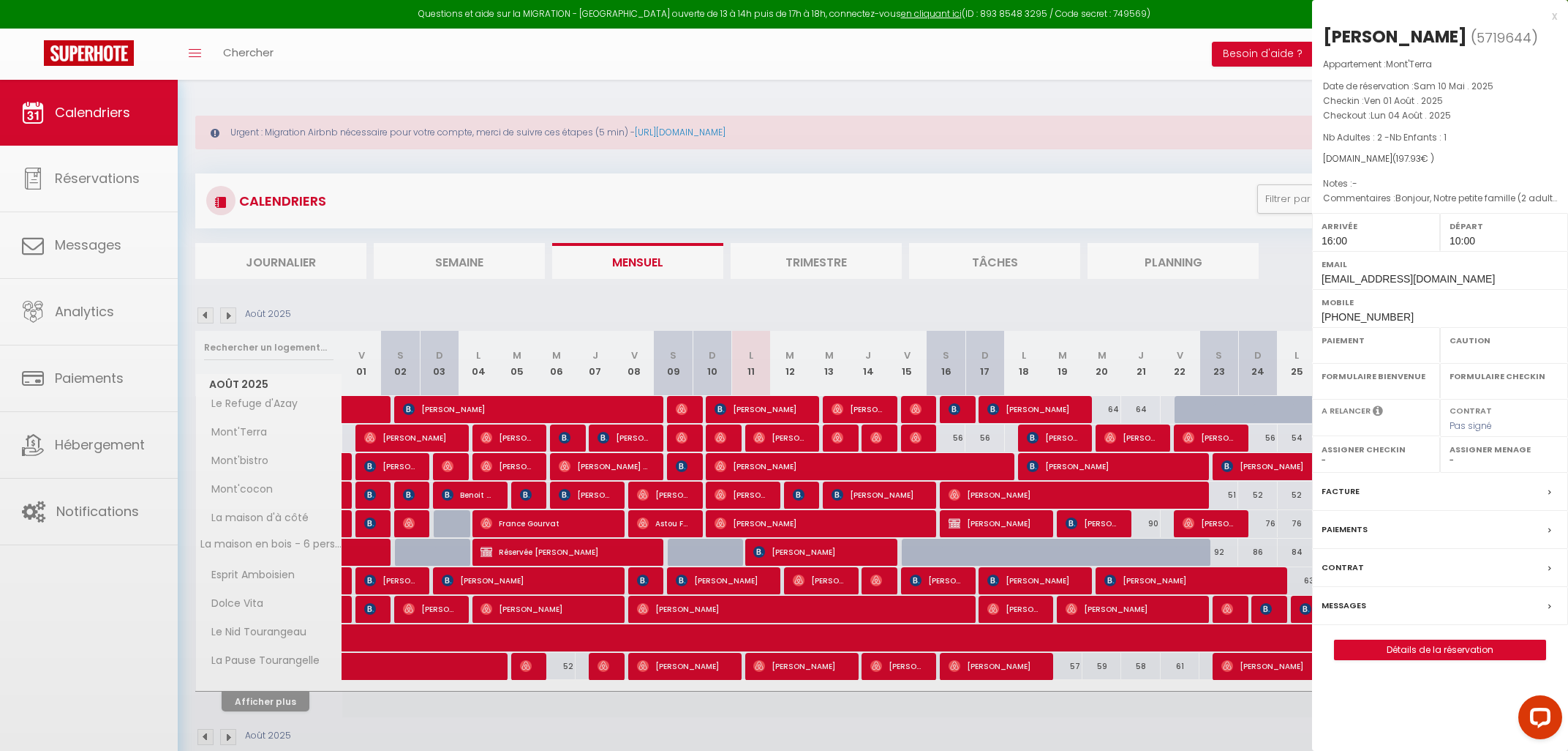
select select "OK"
select select "1"
select select "0"
select select "1"
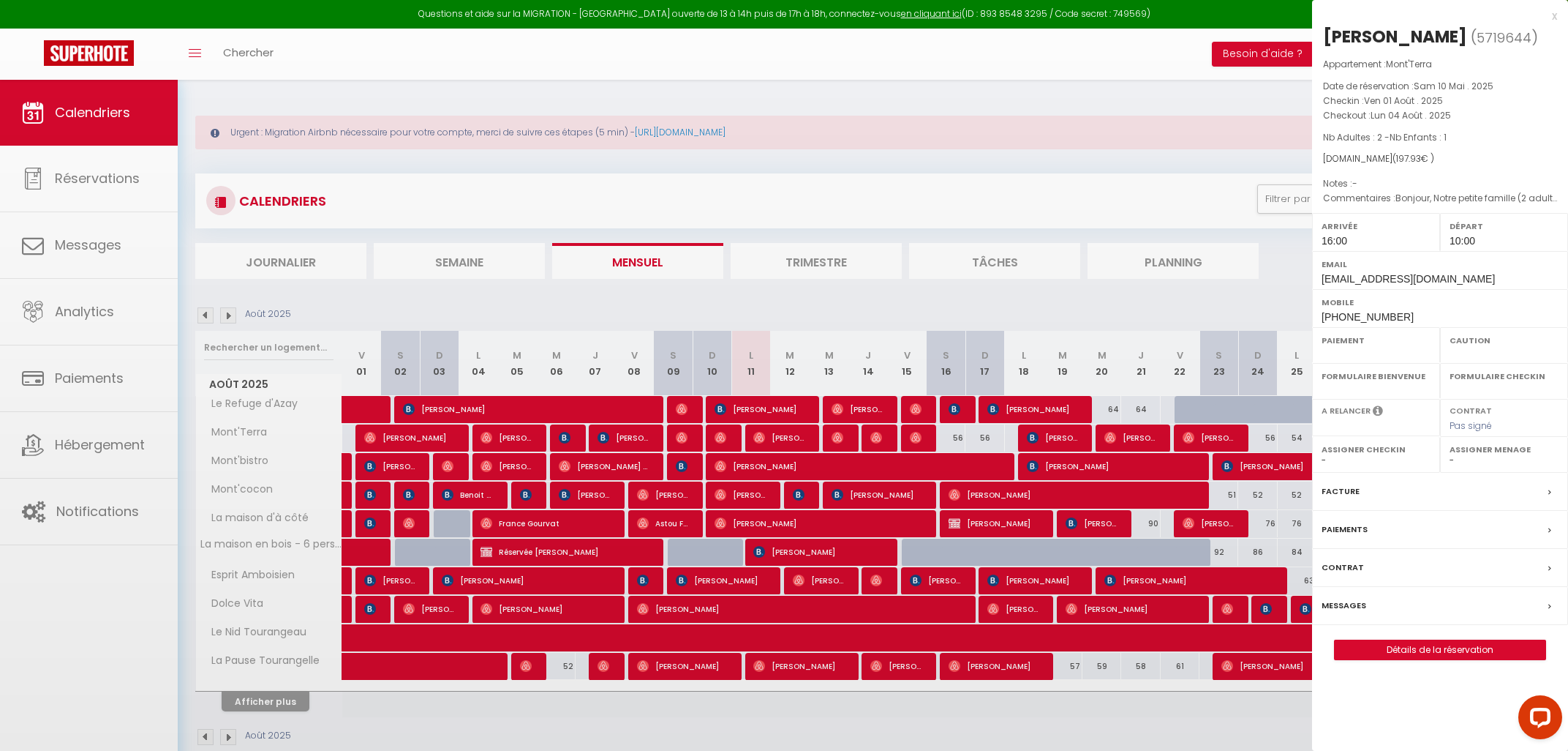
select select
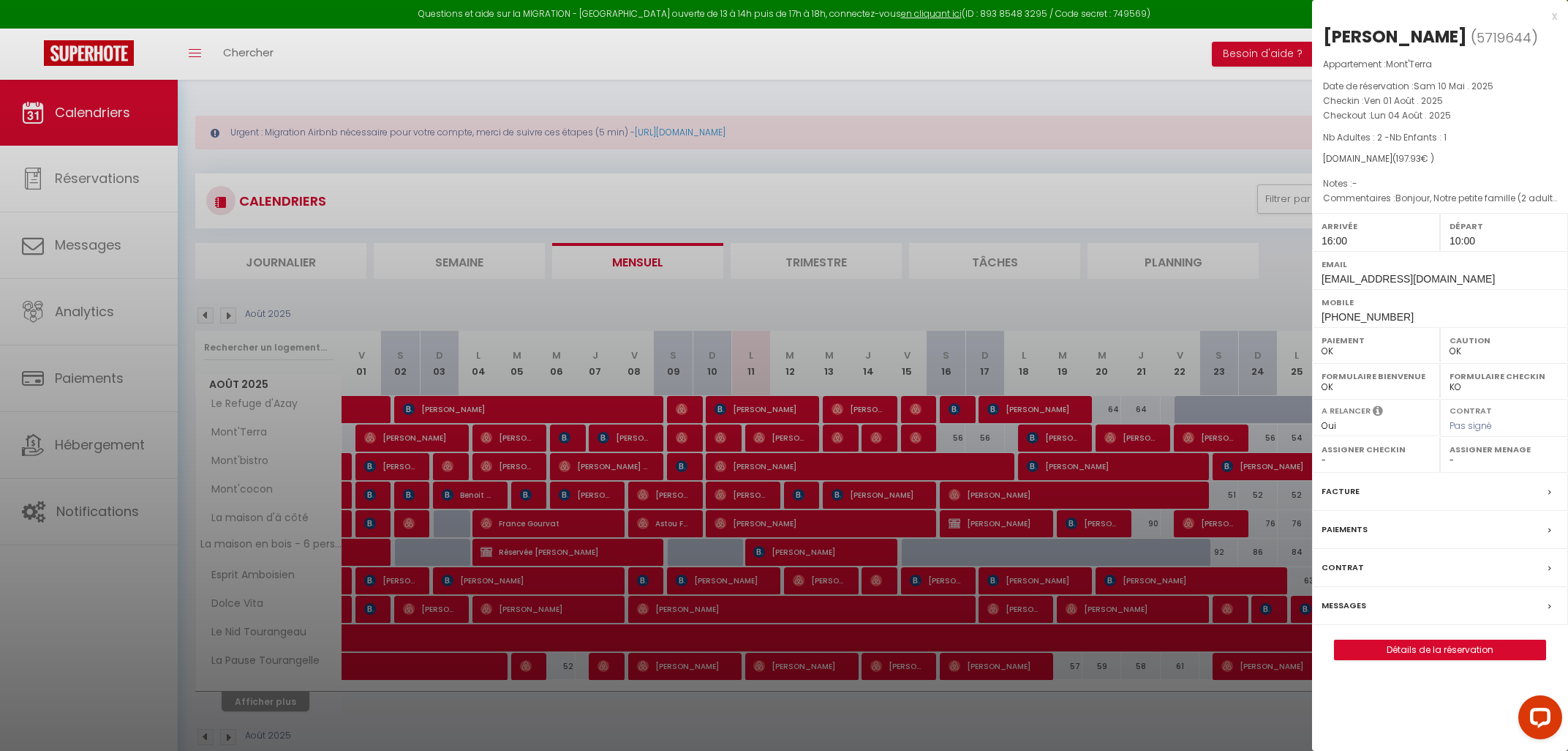
select select "41095"
click at [1334, 602] on label "Messages" at bounding box center [1343, 605] width 44 height 16
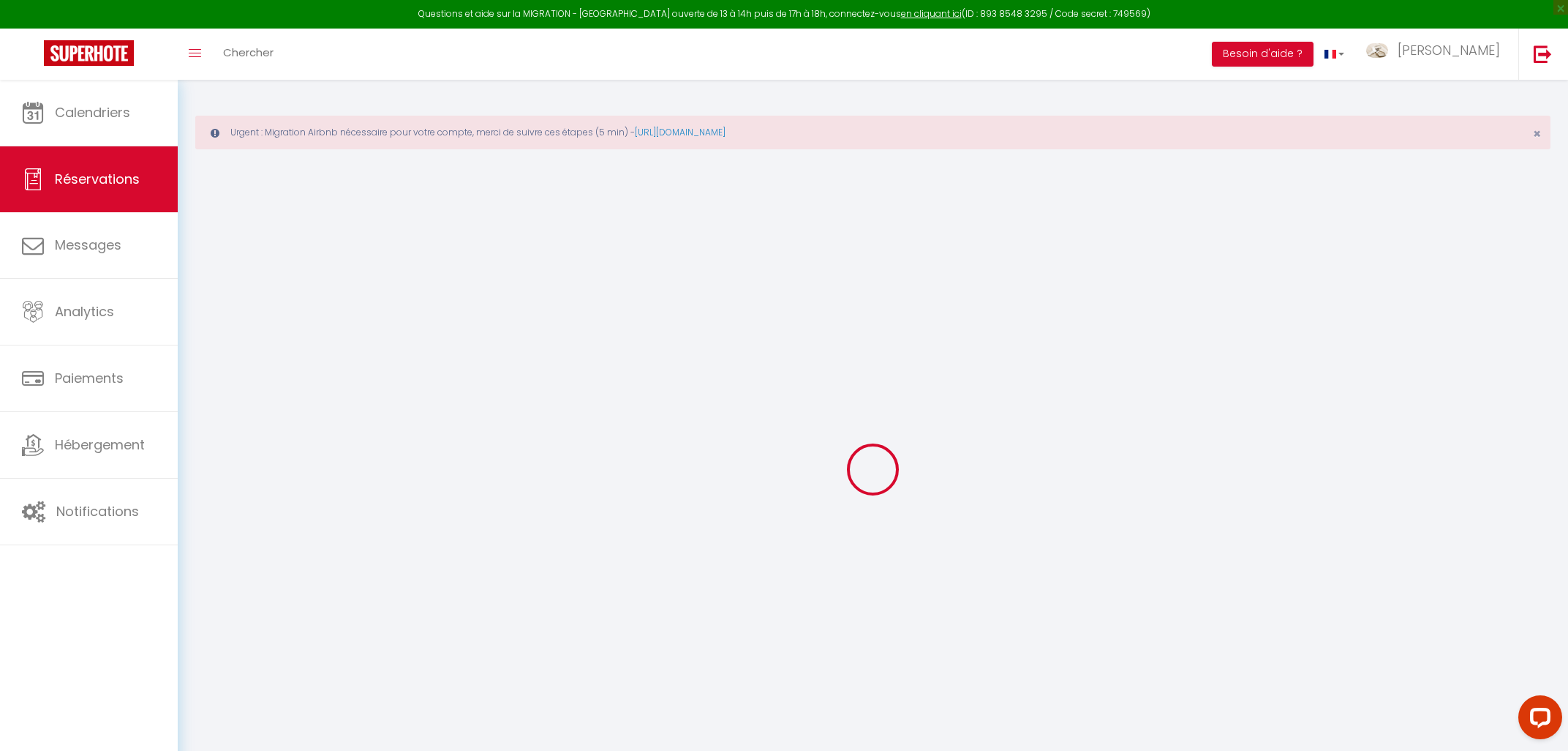
select select
checkbox input "false"
select select
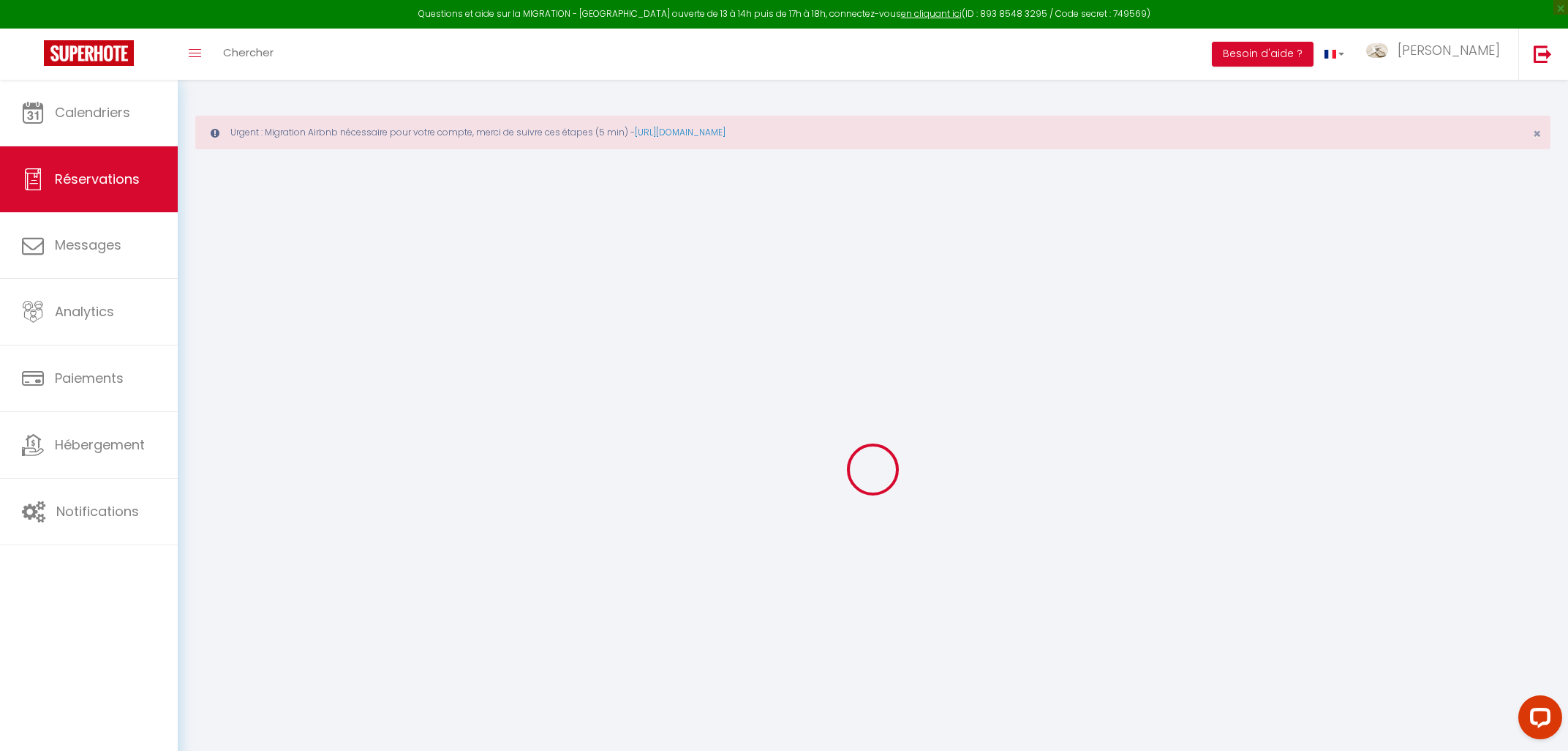
checkbox input "false"
select select
checkbox input "false"
type textarea "Bonjour, Notre petite famille (2 adultes et 1 enfant de 4 ans) séjournera chez …"
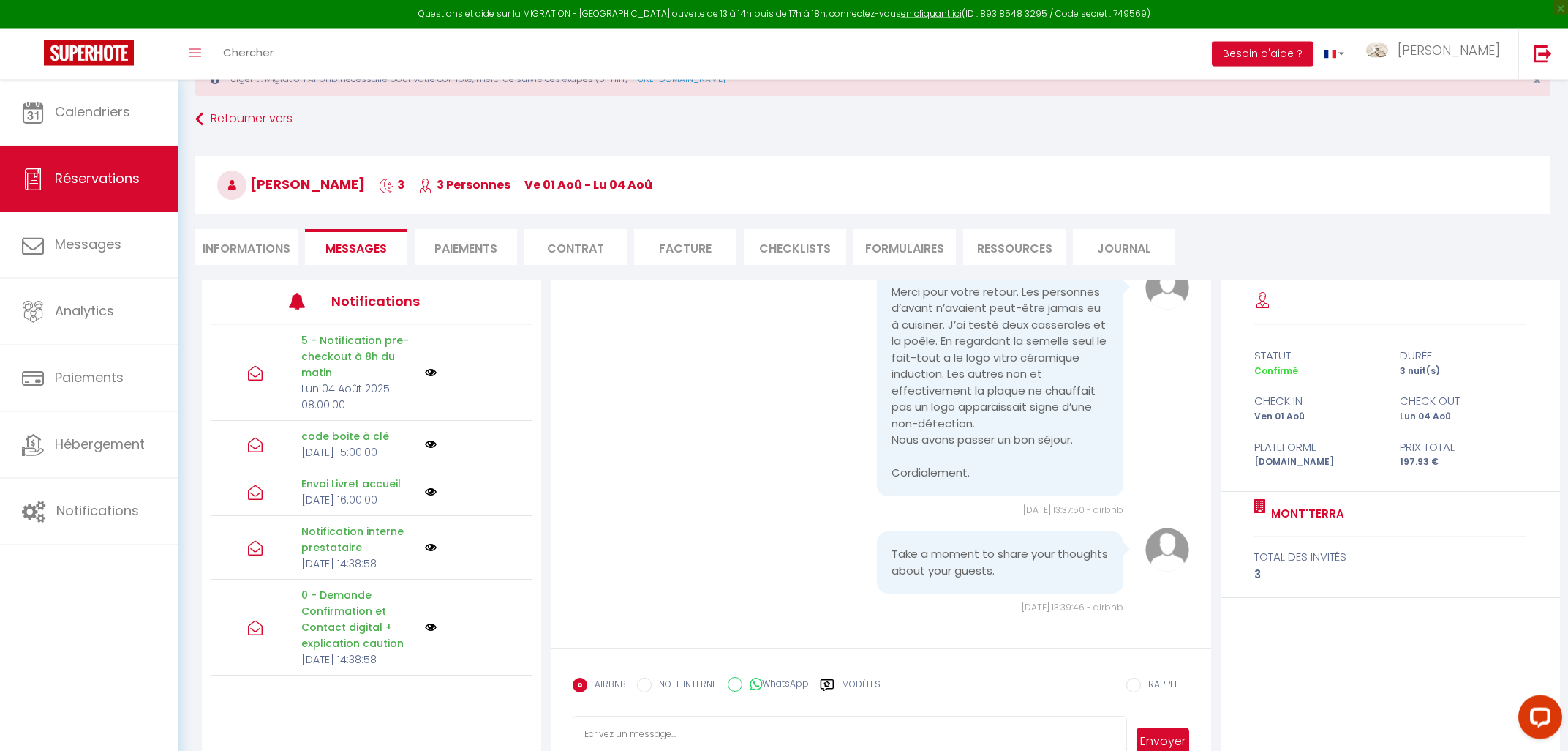
scroll to position [79, 0]
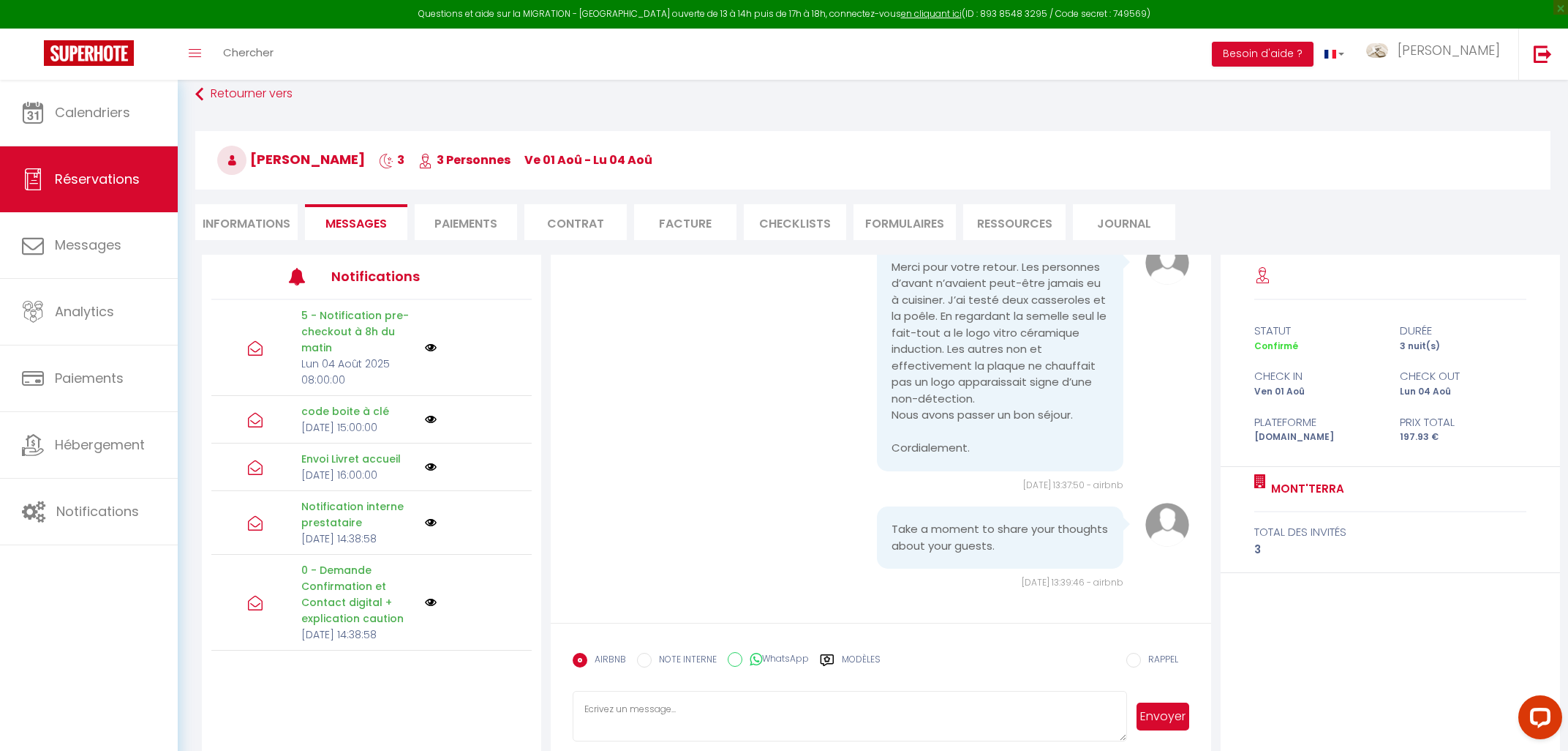
click at [428, 472] on img at bounding box center [431, 467] width 12 height 12
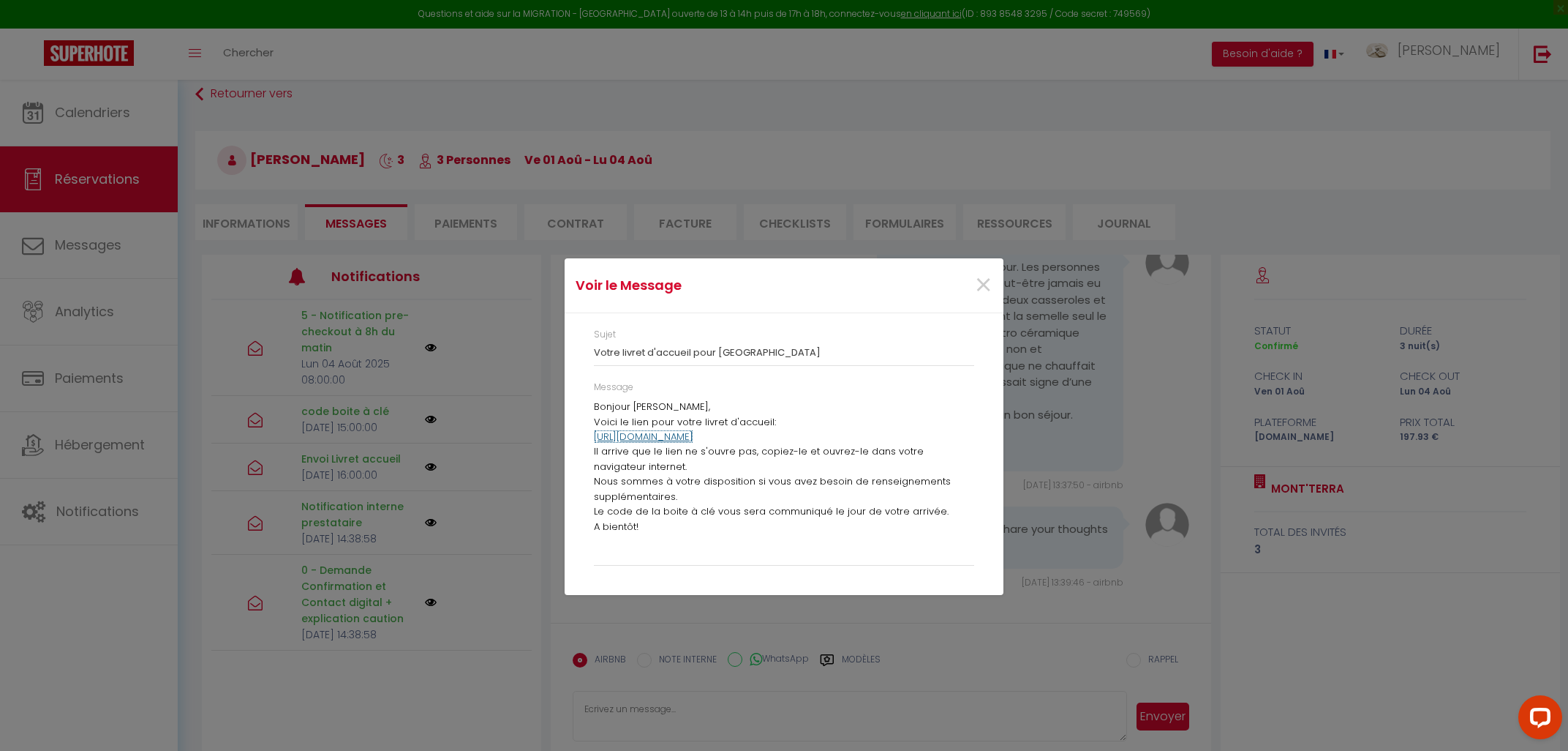
click at [694, 438] on link "[URL][DOMAIN_NAME]" at bounding box center [643, 436] width 99 height 14
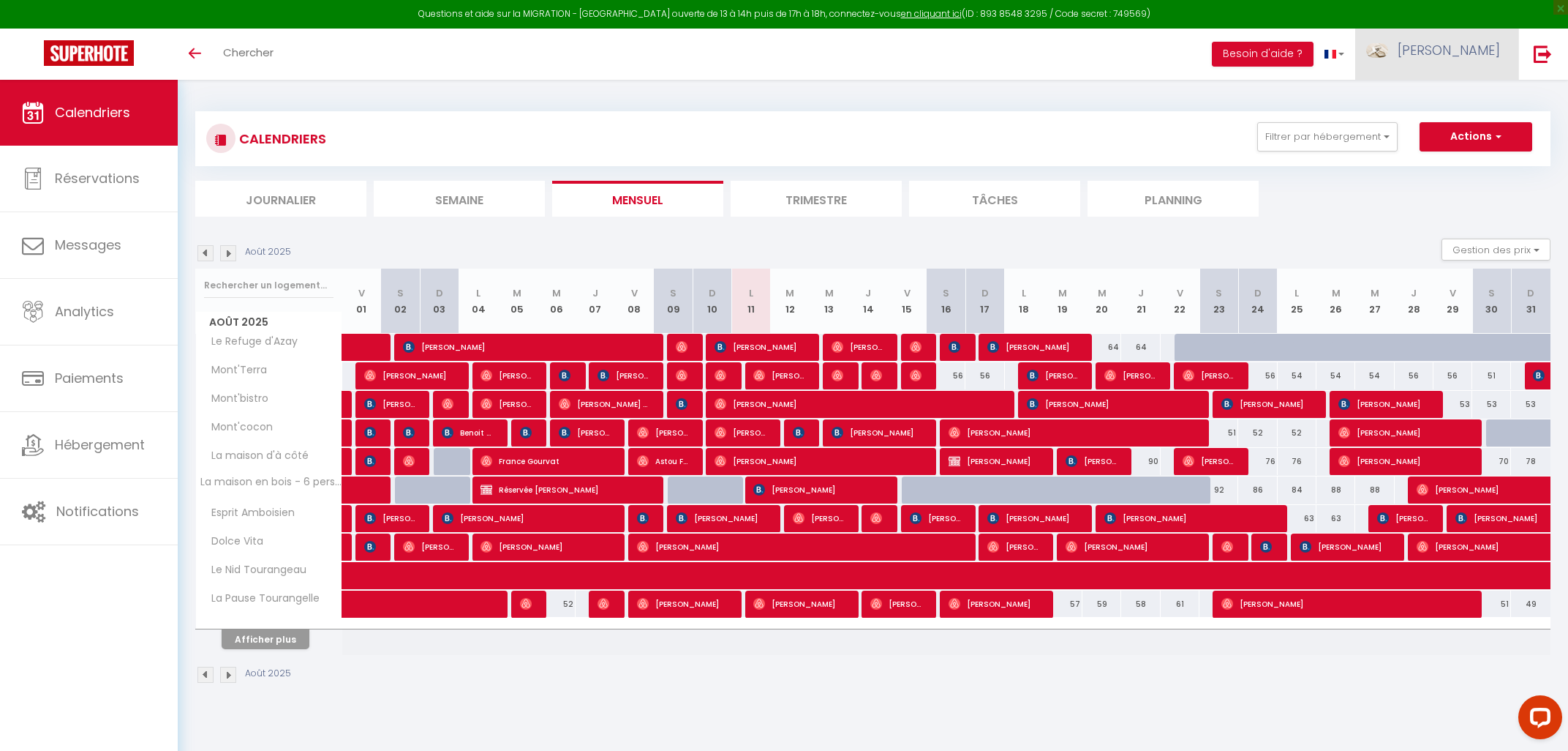
click at [782, 56] on span "[PERSON_NAME]" at bounding box center [1448, 50] width 102 height 19
click at [782, 102] on link "Paramètres" at bounding box center [1460, 101] width 108 height 25
select select "28"
select select "fr"
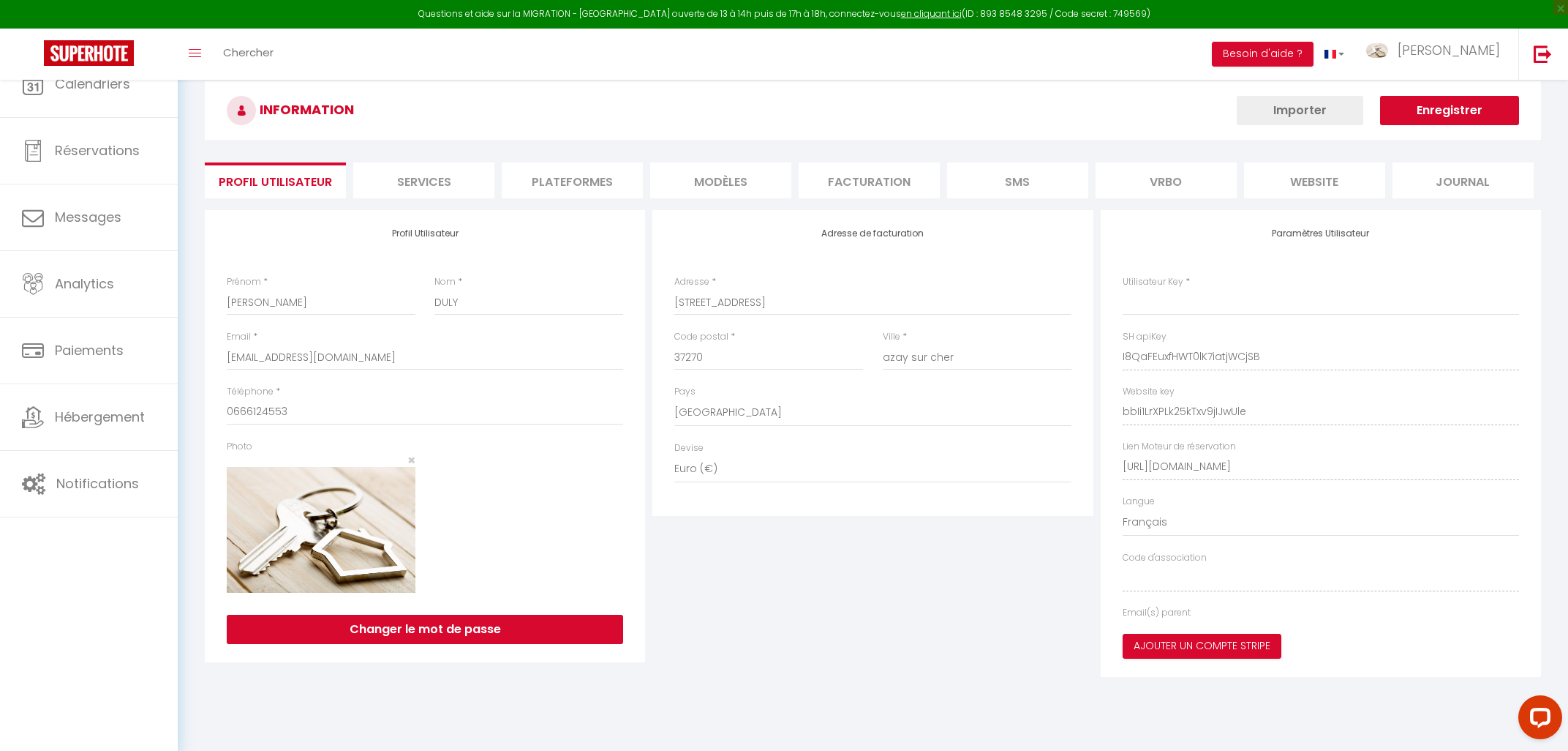
type input "I8QaFEuxfHWT0lK7iatjWCjSB"
type input "bbIi1LrXPLk25kTxv9jIJwUle"
type input "[URL][DOMAIN_NAME]"
select select "fr"
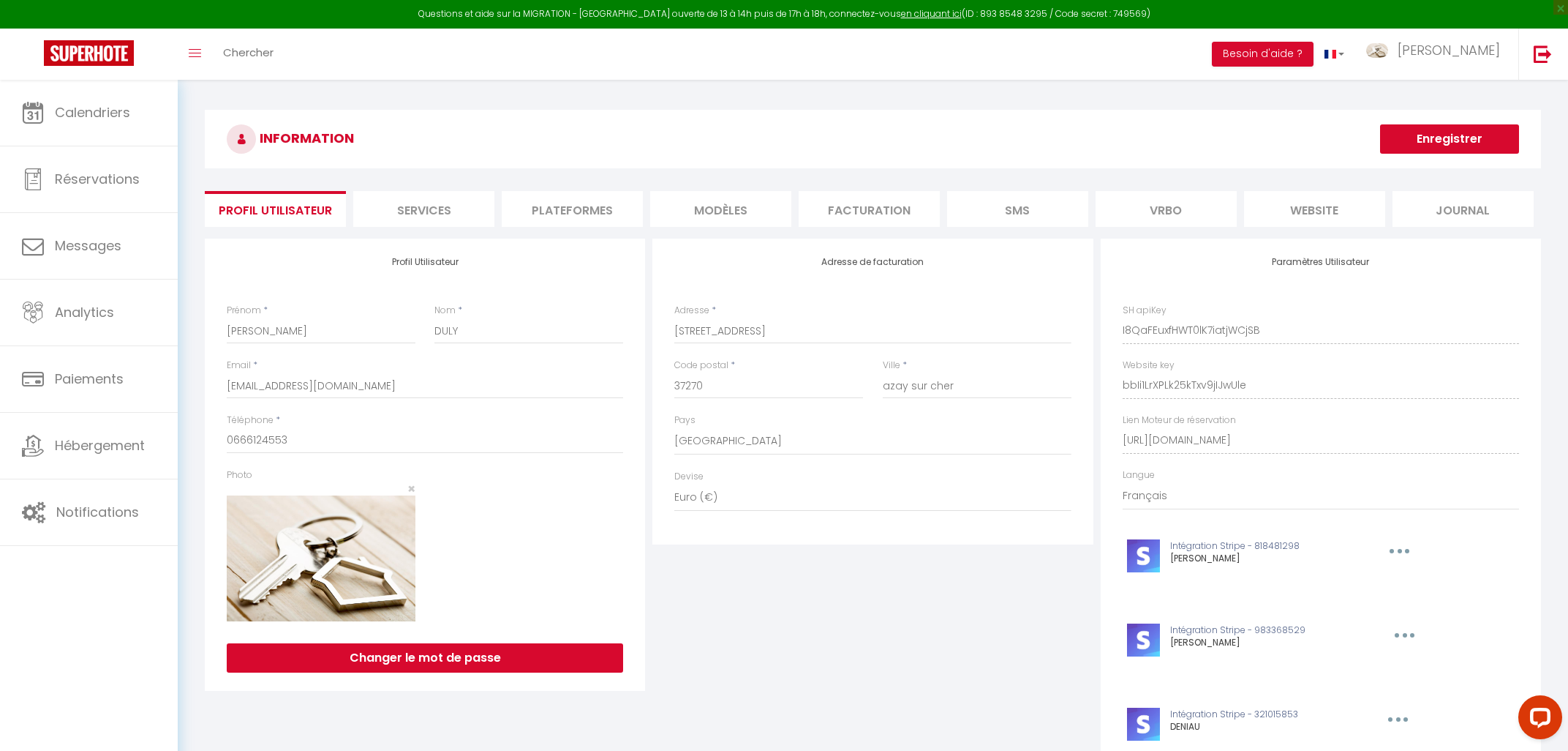
click at [574, 213] on li "Plateformes" at bounding box center [572, 209] width 141 height 35
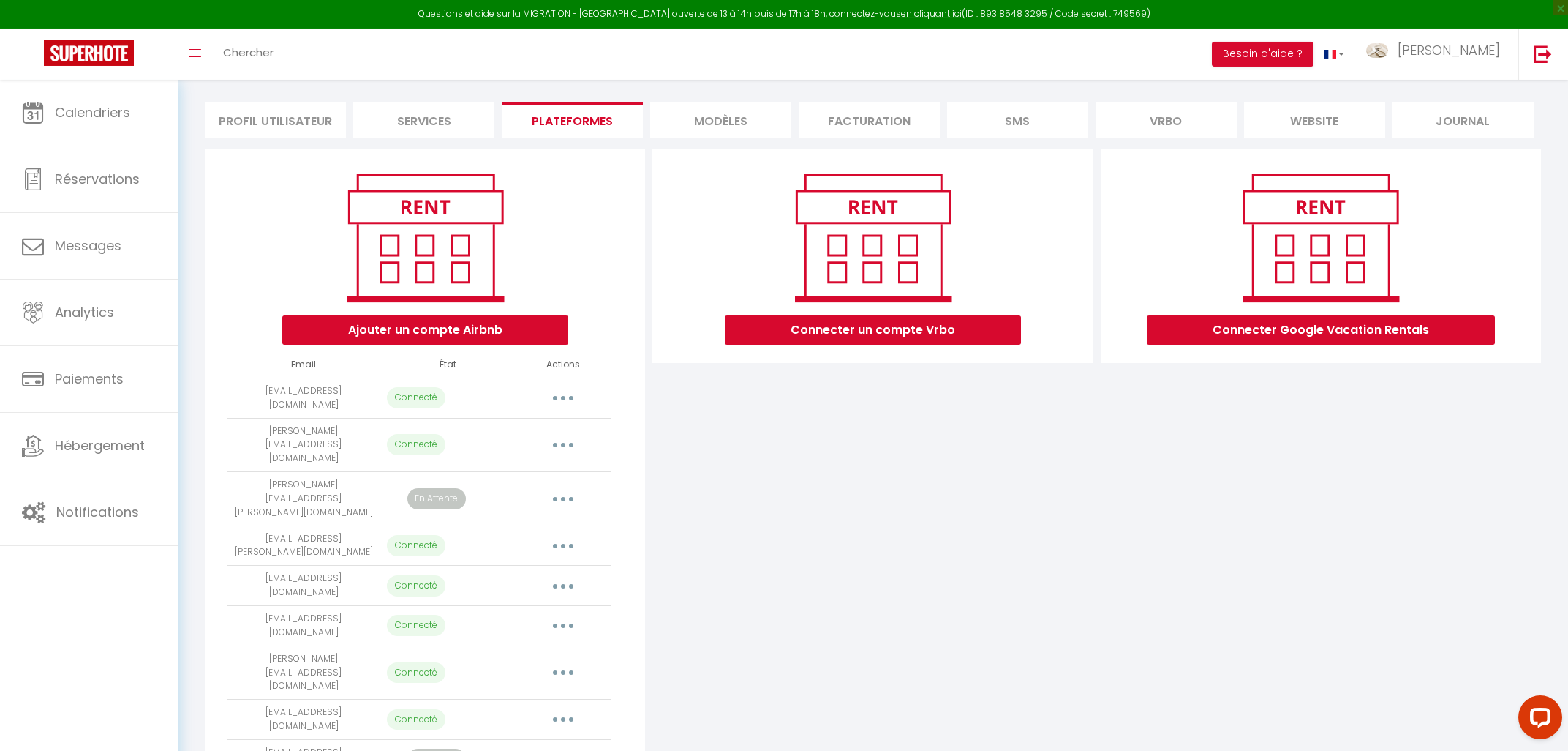
scroll to position [115, 0]
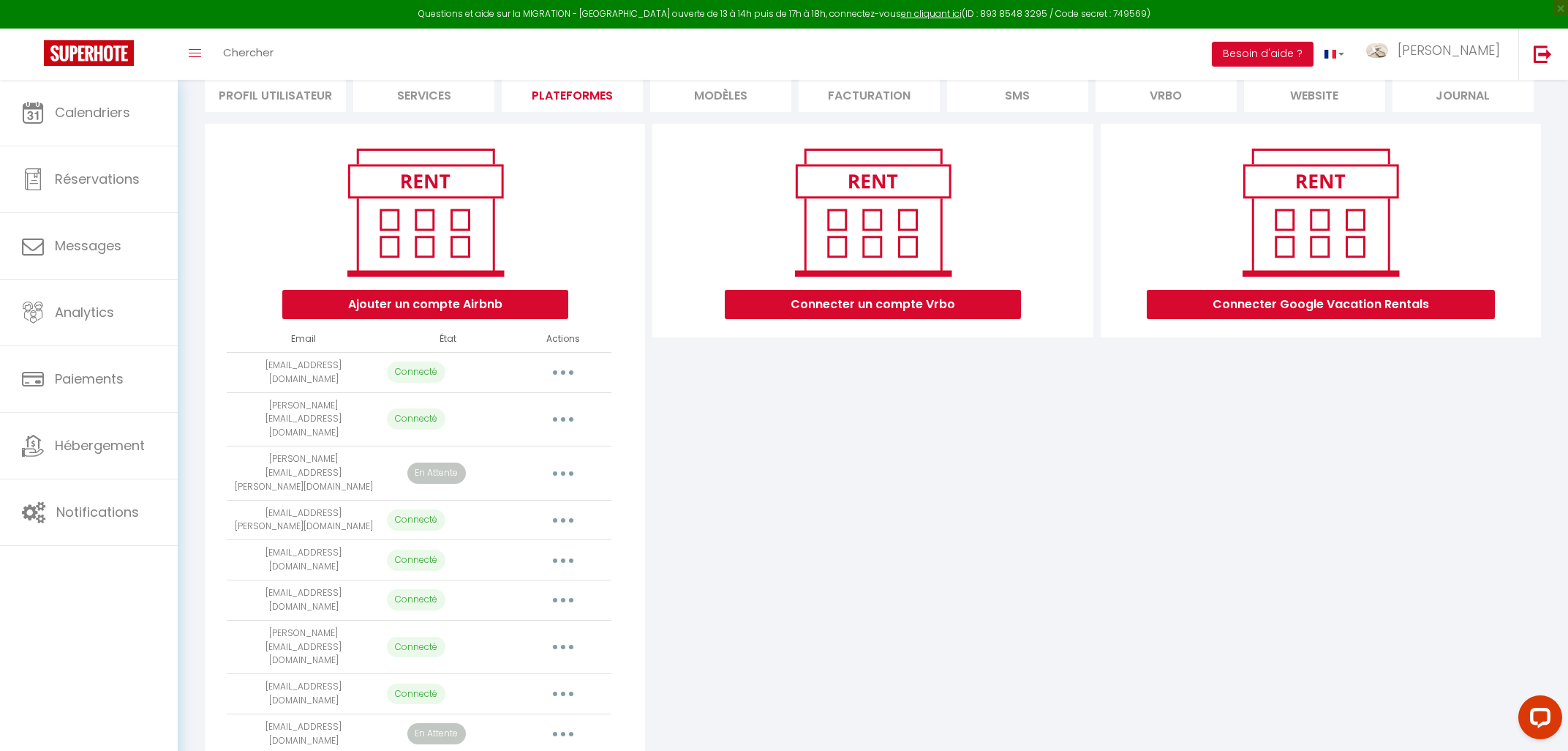
click at [560, 722] on button "button" at bounding box center [564, 734] width 41 height 24
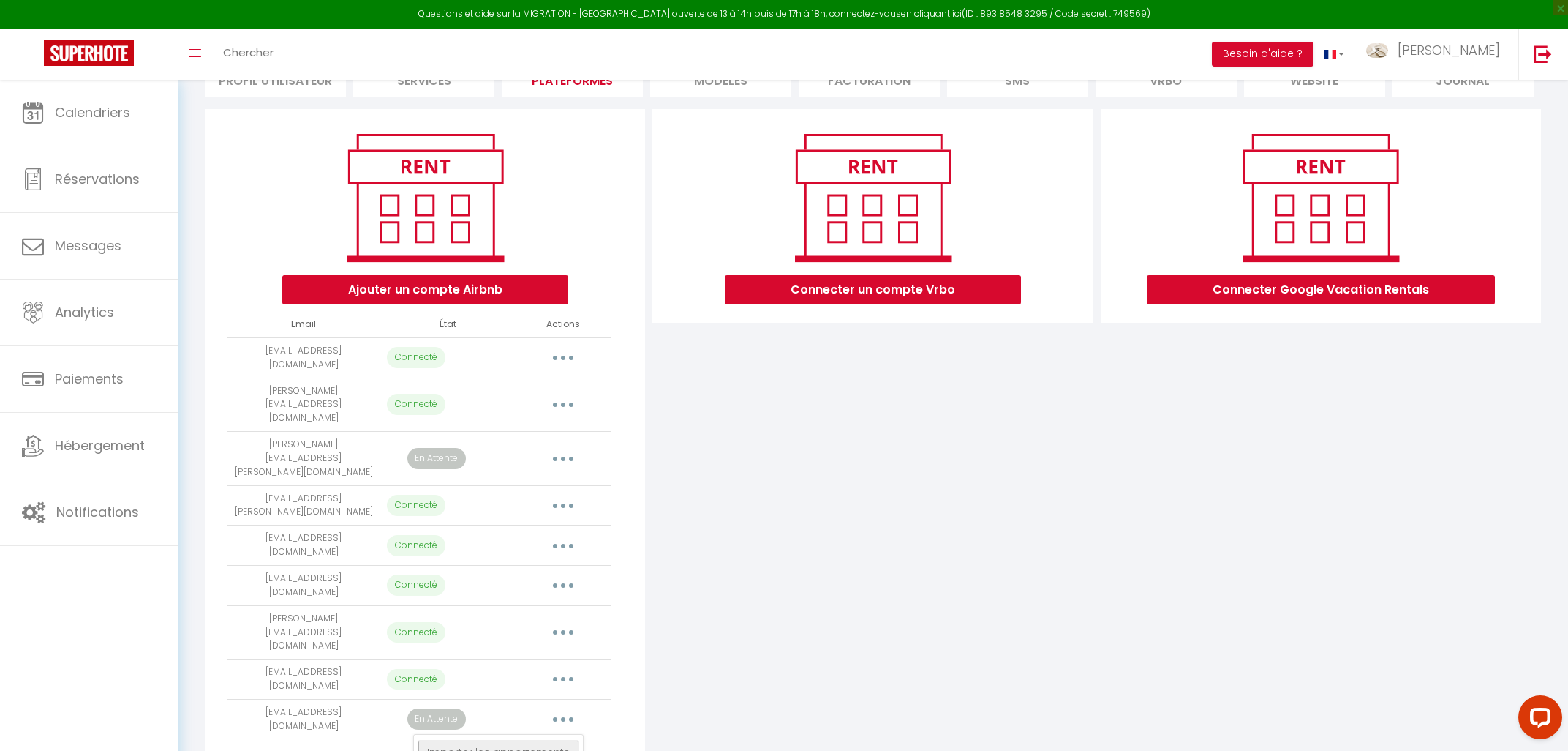
click at [509, 739] on link "Importer les appartements" at bounding box center [498, 751] width 161 height 25
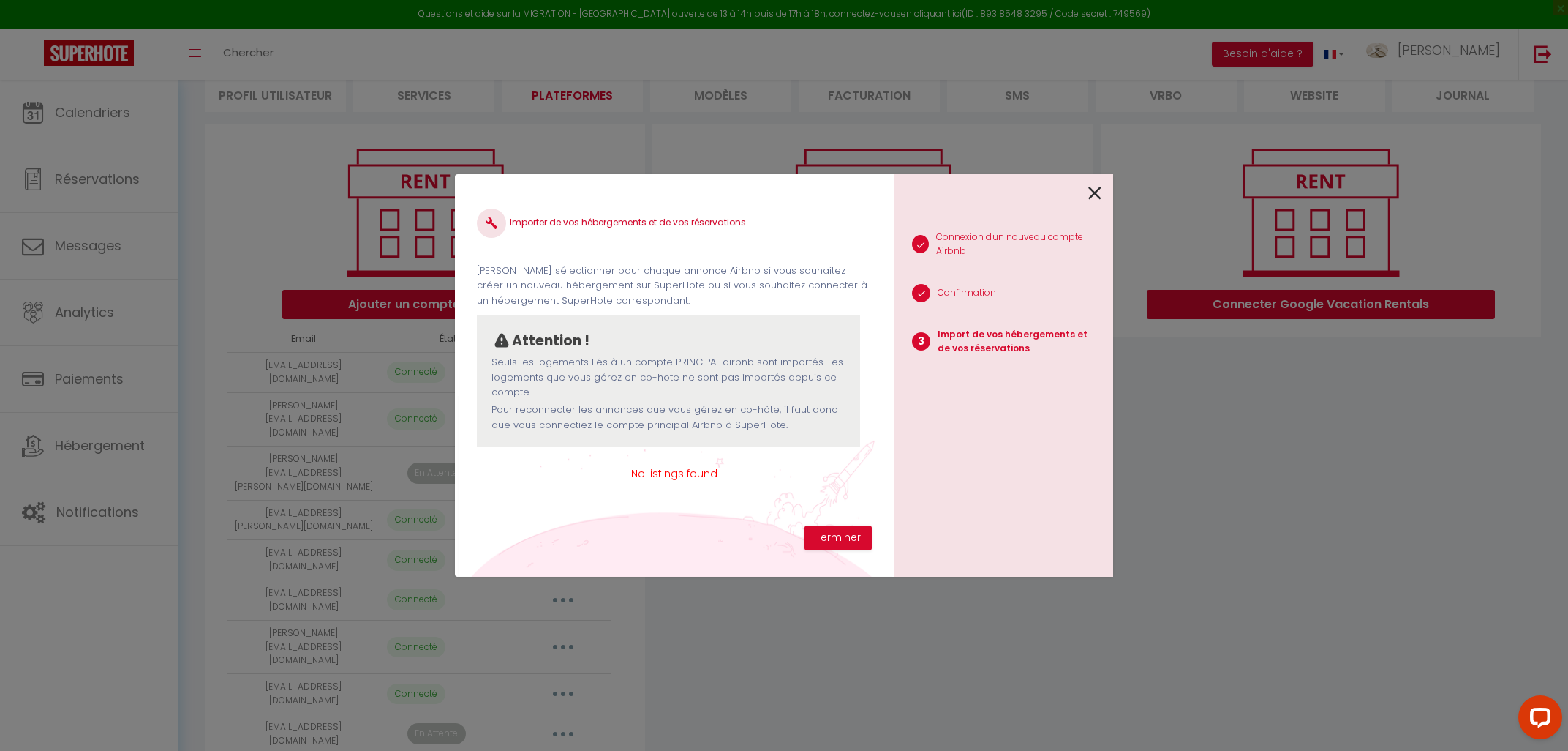
click at [782, 197] on icon at bounding box center [1094, 193] width 13 height 22
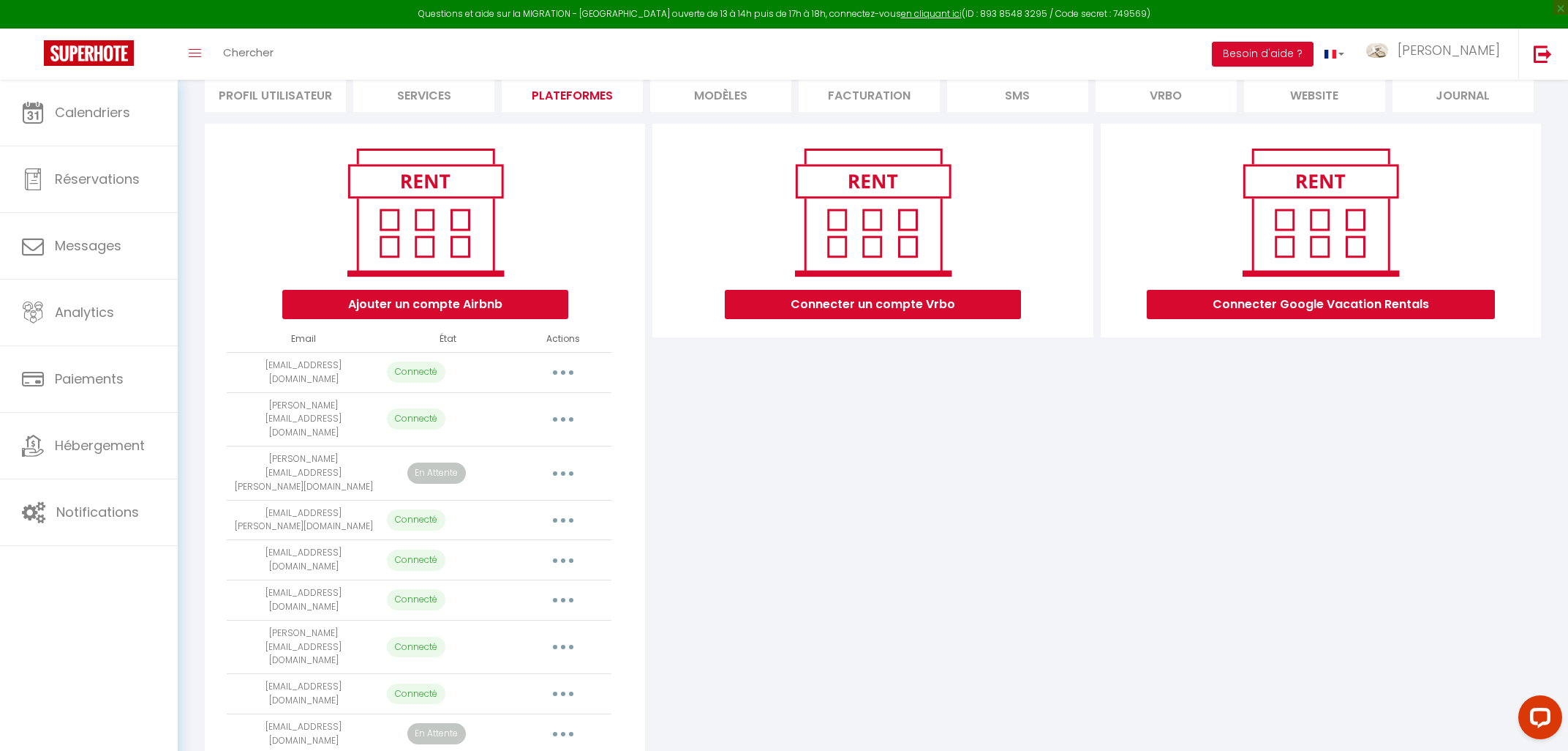
click at [545, 722] on button "button" at bounding box center [564, 734] width 41 height 24
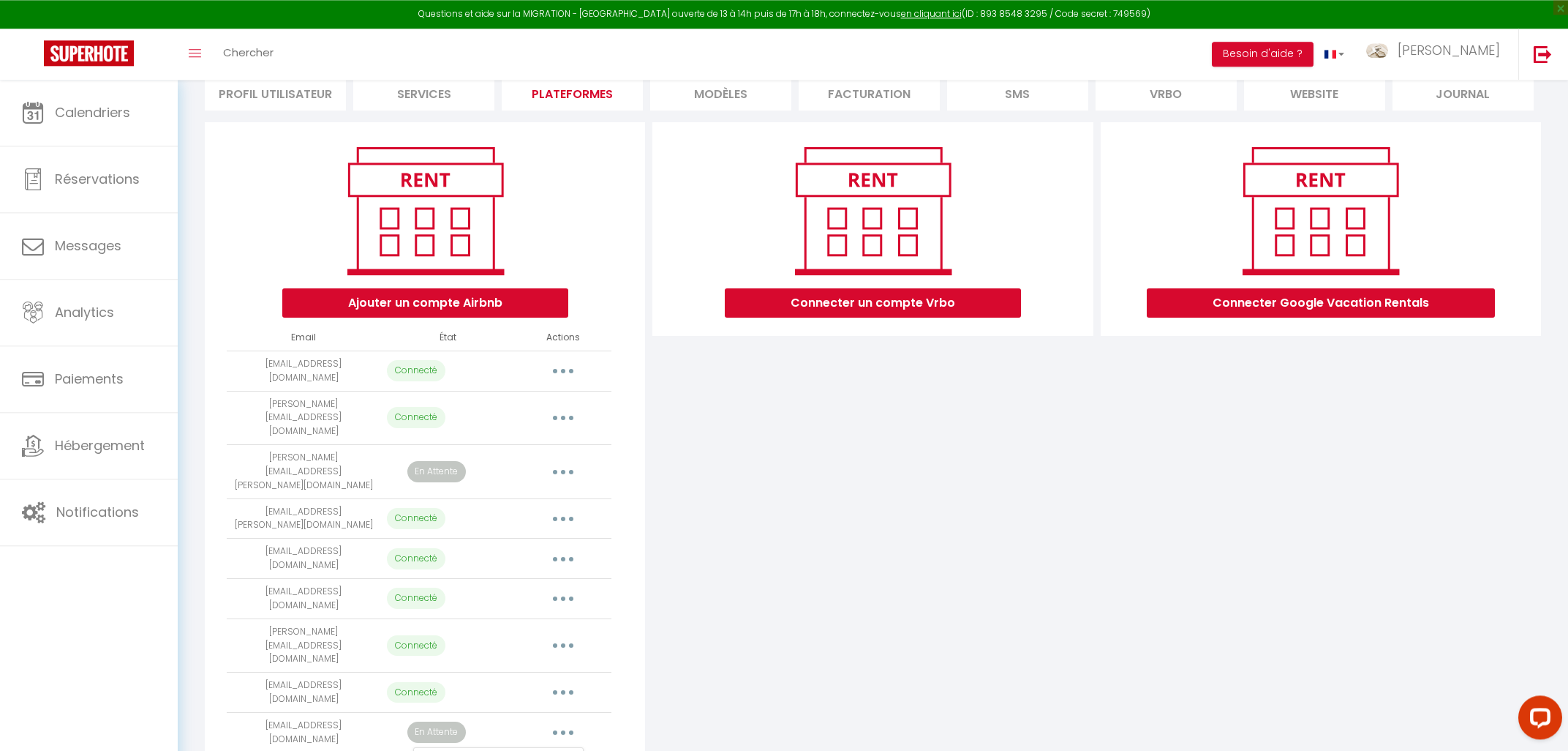
scroll to position [130, 0]
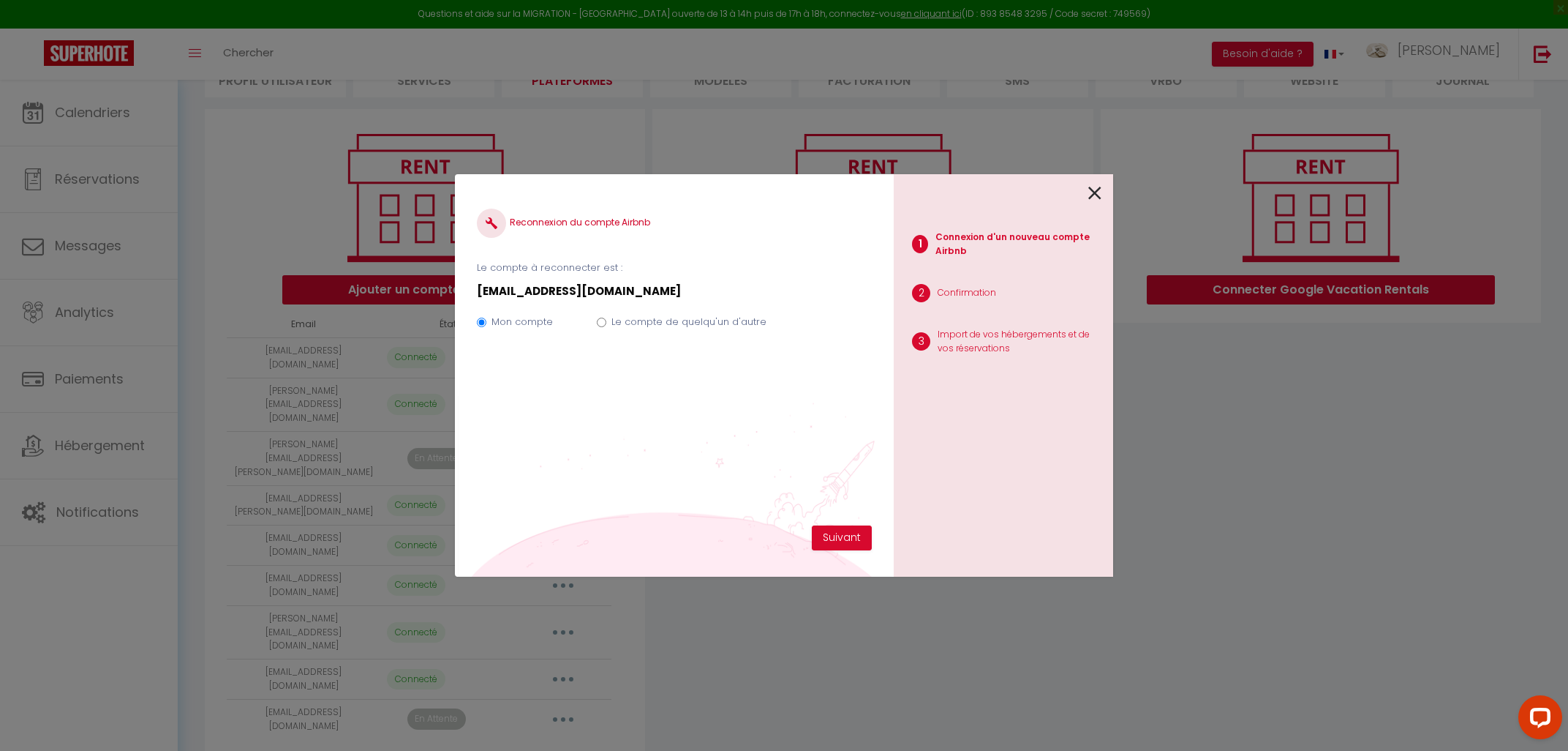
scroll to position [115, 0]
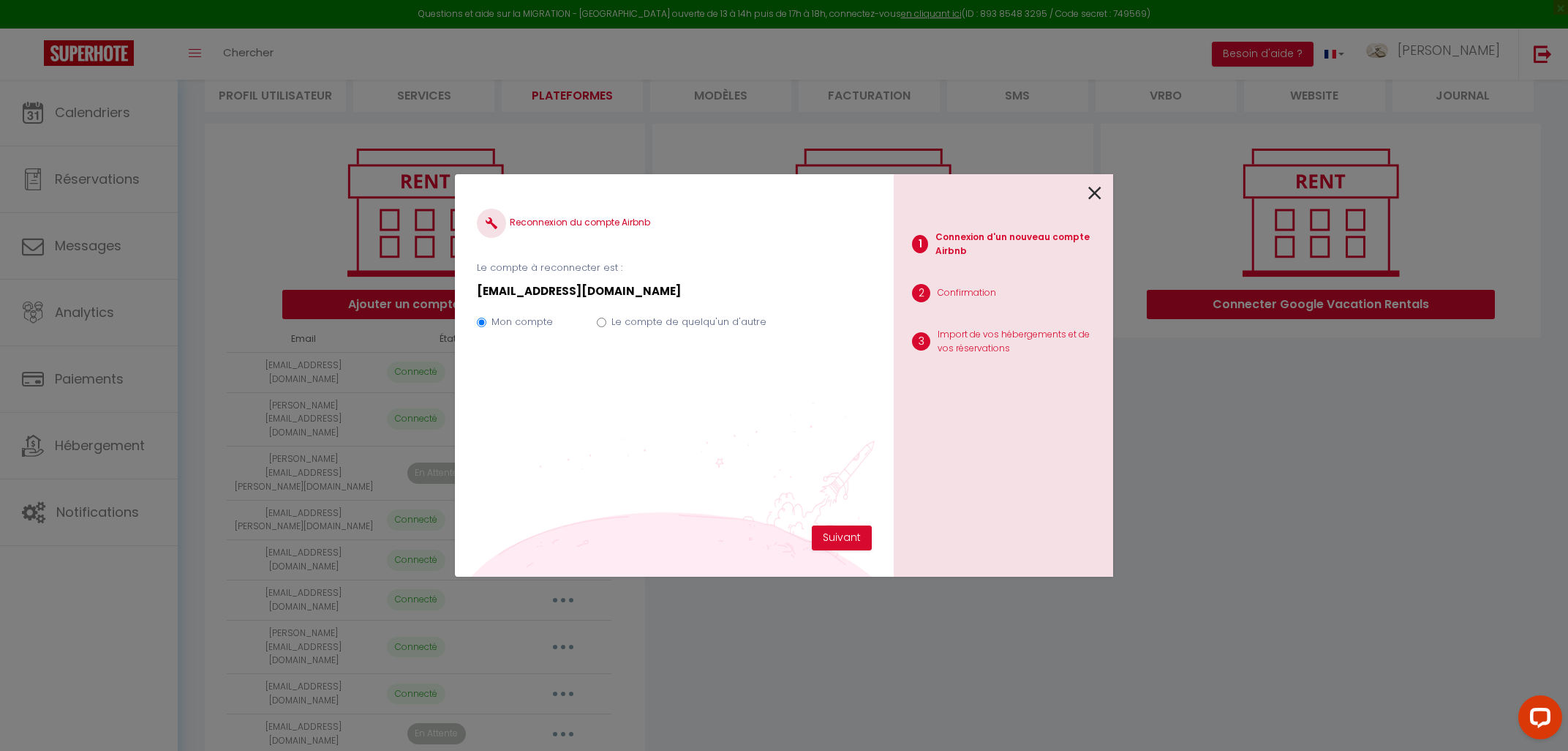
click at [714, 327] on label "Le compte de quelqu'un d'autre" at bounding box center [689, 322] width 155 height 15
click at [606, 327] on input "Le compte de quelqu'un d'autre" at bounding box center [602, 323] width 10 height 10
radio input "true"
radio input "false"
click at [782, 534] on button "Suivant" at bounding box center [841, 537] width 60 height 25
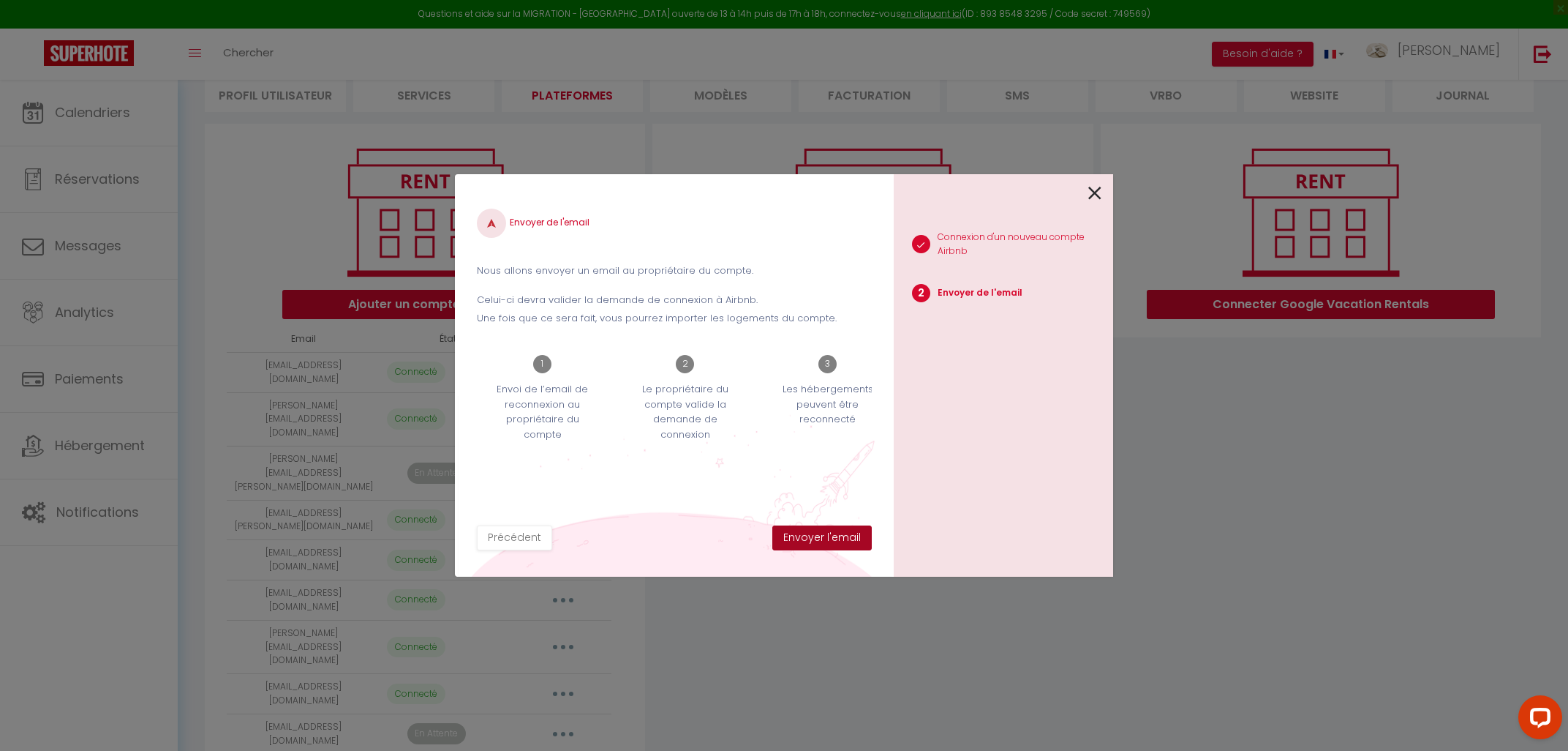
click at [782, 536] on button "Envoyer l'email" at bounding box center [821, 537] width 99 height 25
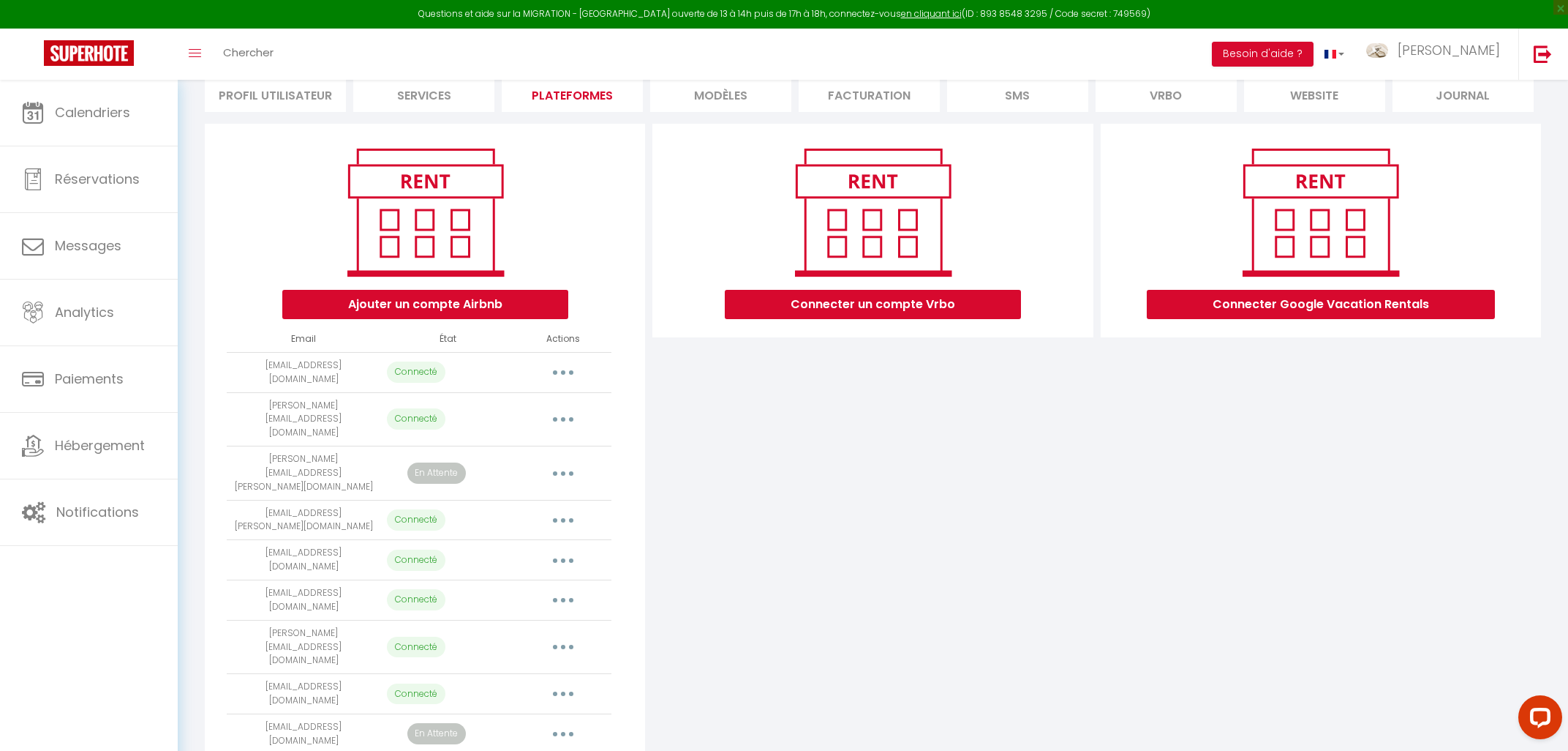
click at [569, 408] on button "button" at bounding box center [564, 419] width 41 height 24
click at [543, 446] on link "Importer les appartements" at bounding box center [498, 452] width 161 height 25
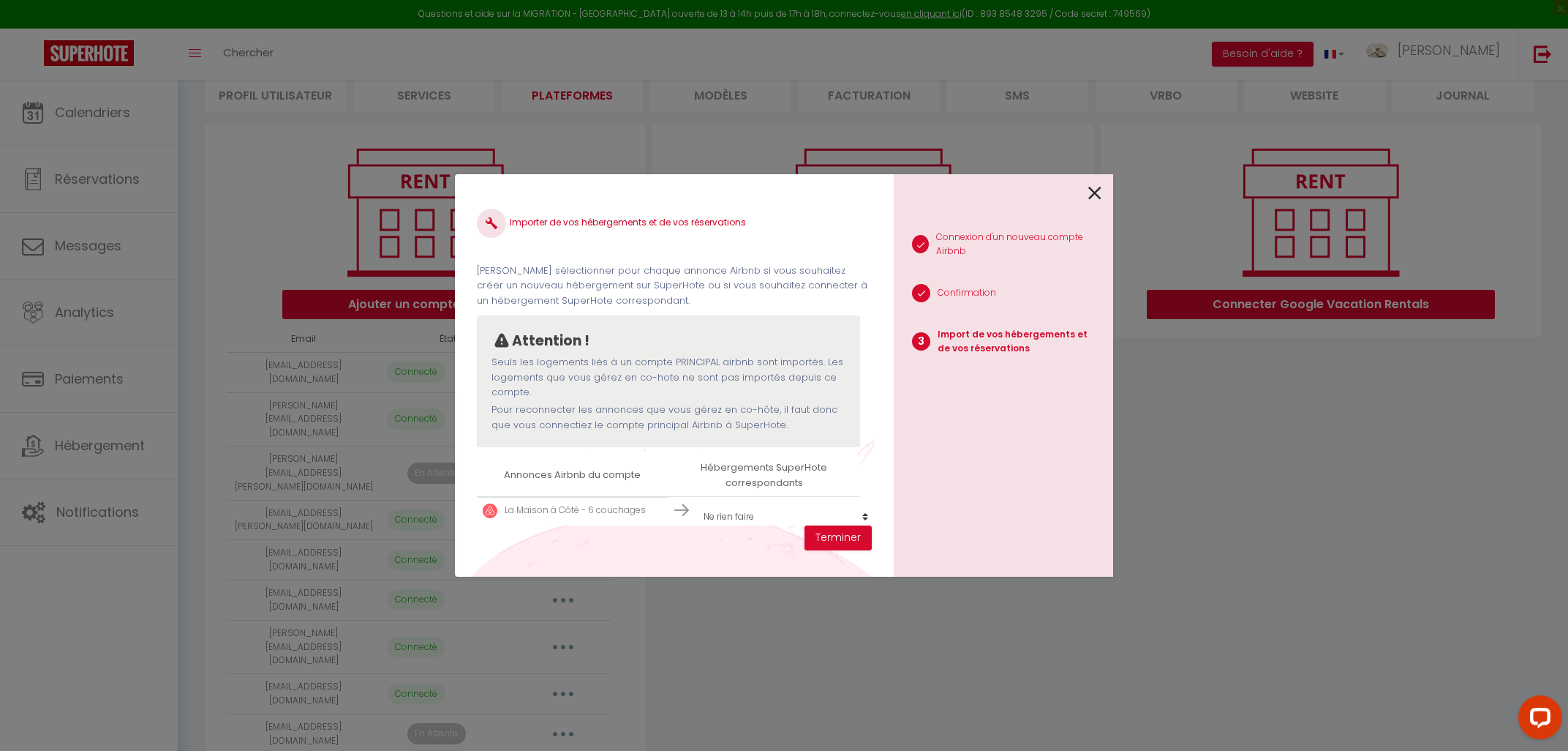
scroll to position [22, 0]
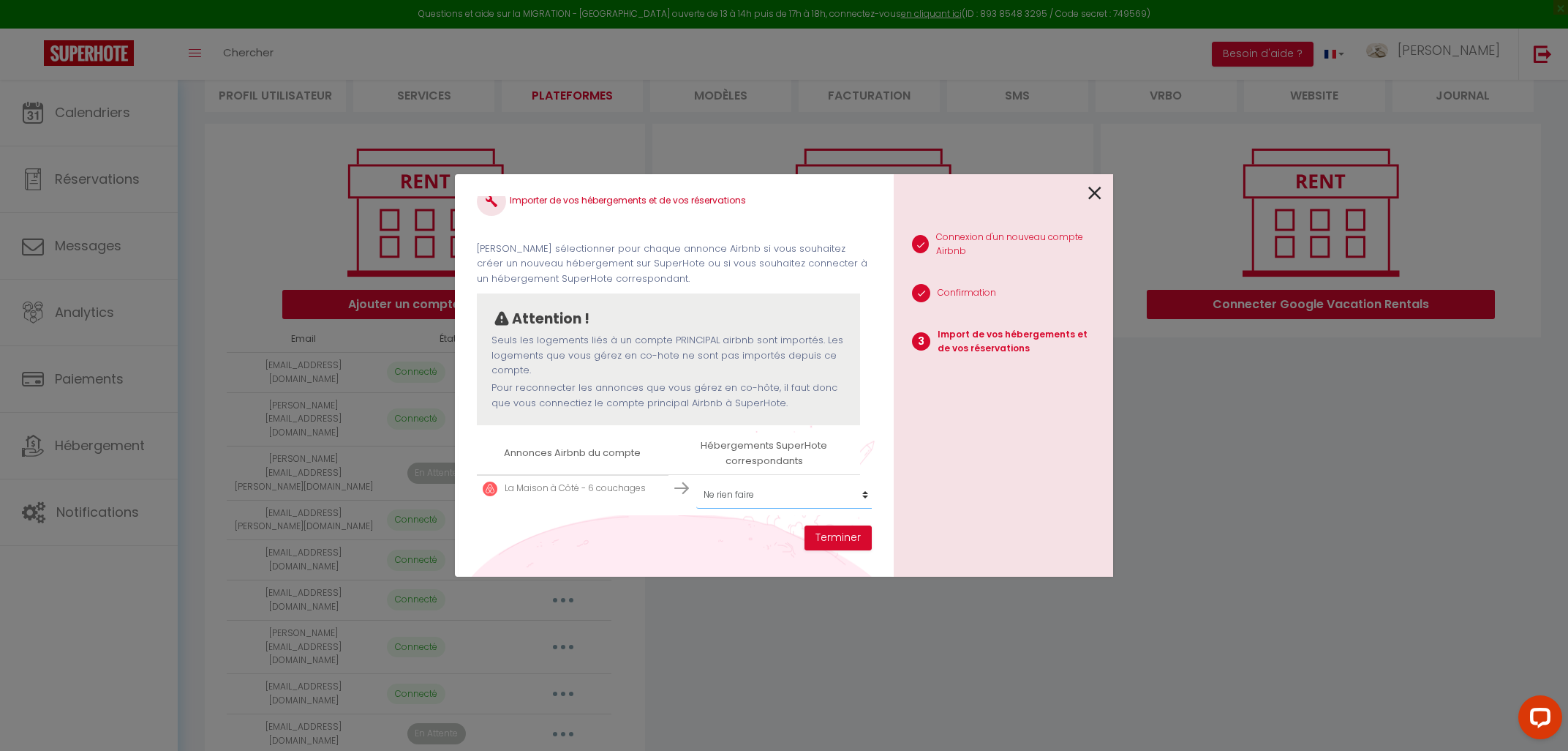
click at [696, 480] on select "Créer un nouveau hébergement Ne rien faire [GEOGRAPHIC_DATA] [GEOGRAPHIC_DATA] …" at bounding box center [786, 494] width 180 height 28
select select "58412"
click option "La maison d'à côté" at bounding box center [0, 0] width 0 height 0
click at [782, 540] on button "Terminer" at bounding box center [838, 537] width 67 height 25
